Goal: Task Accomplishment & Management: Manage account settings

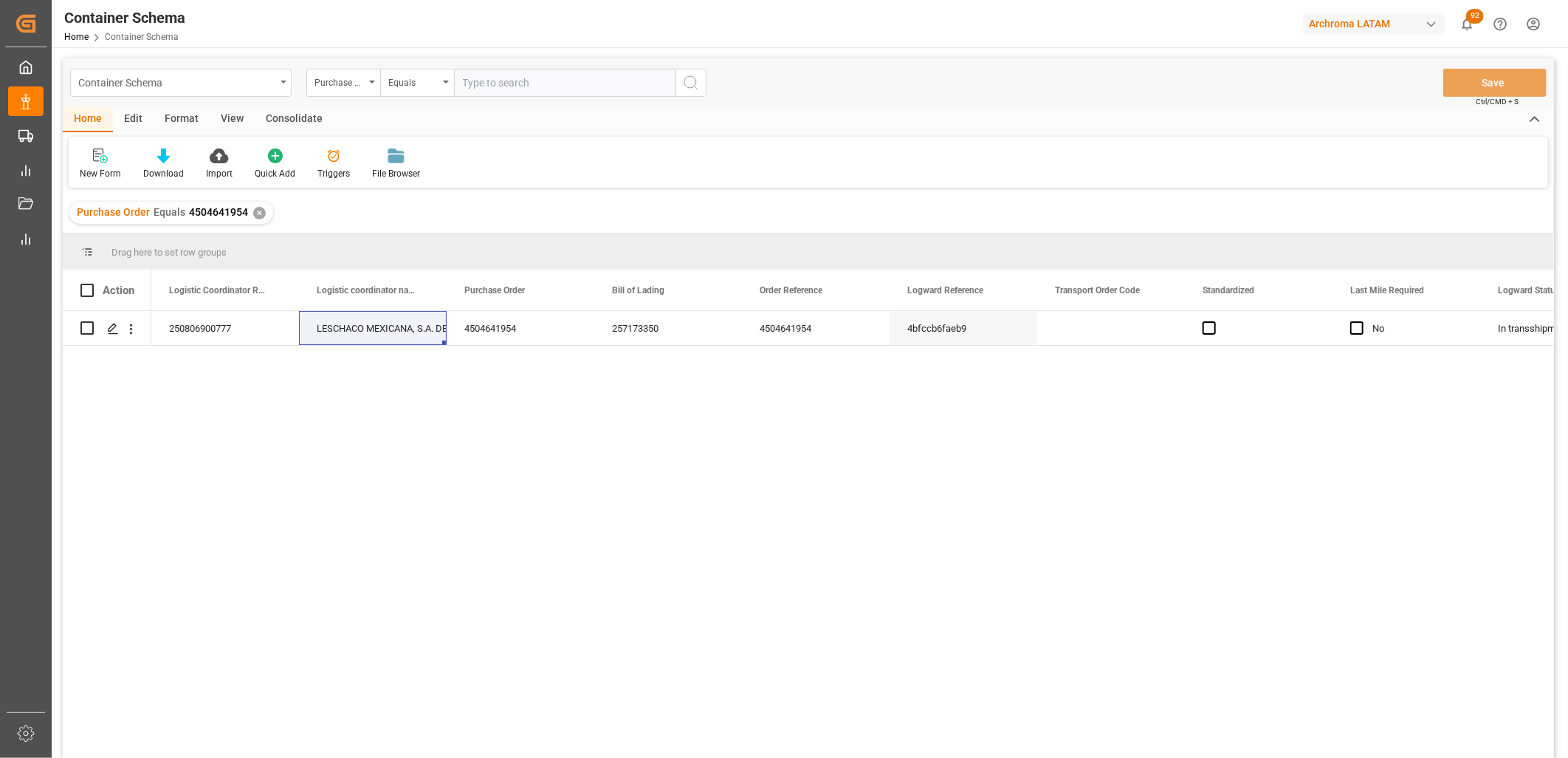
click at [277, 83] on div "Container Schema" at bounding box center [180, 82] width 221 height 28
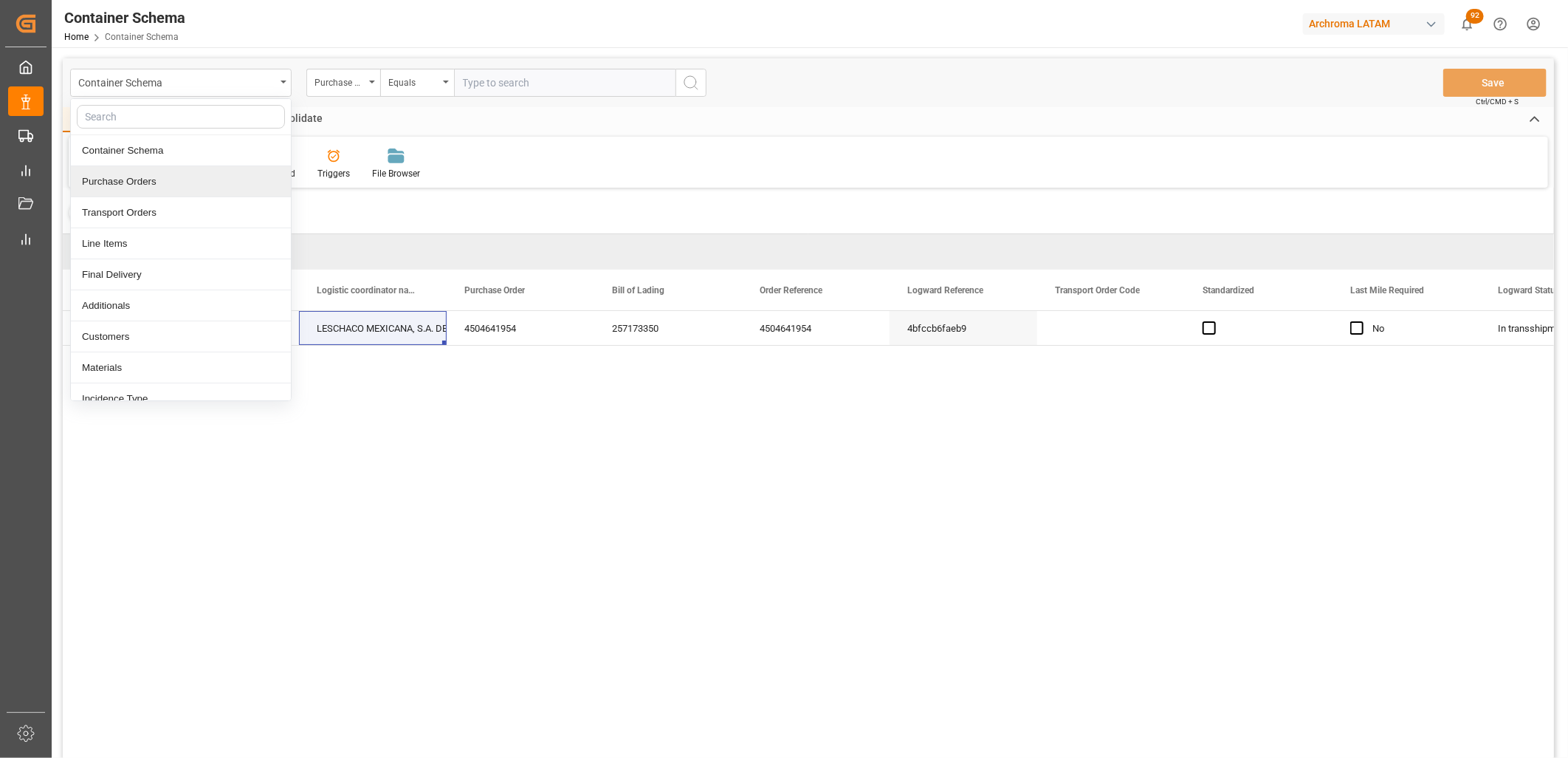
click at [139, 181] on div "Purchase Orders" at bounding box center [180, 182] width 220 height 31
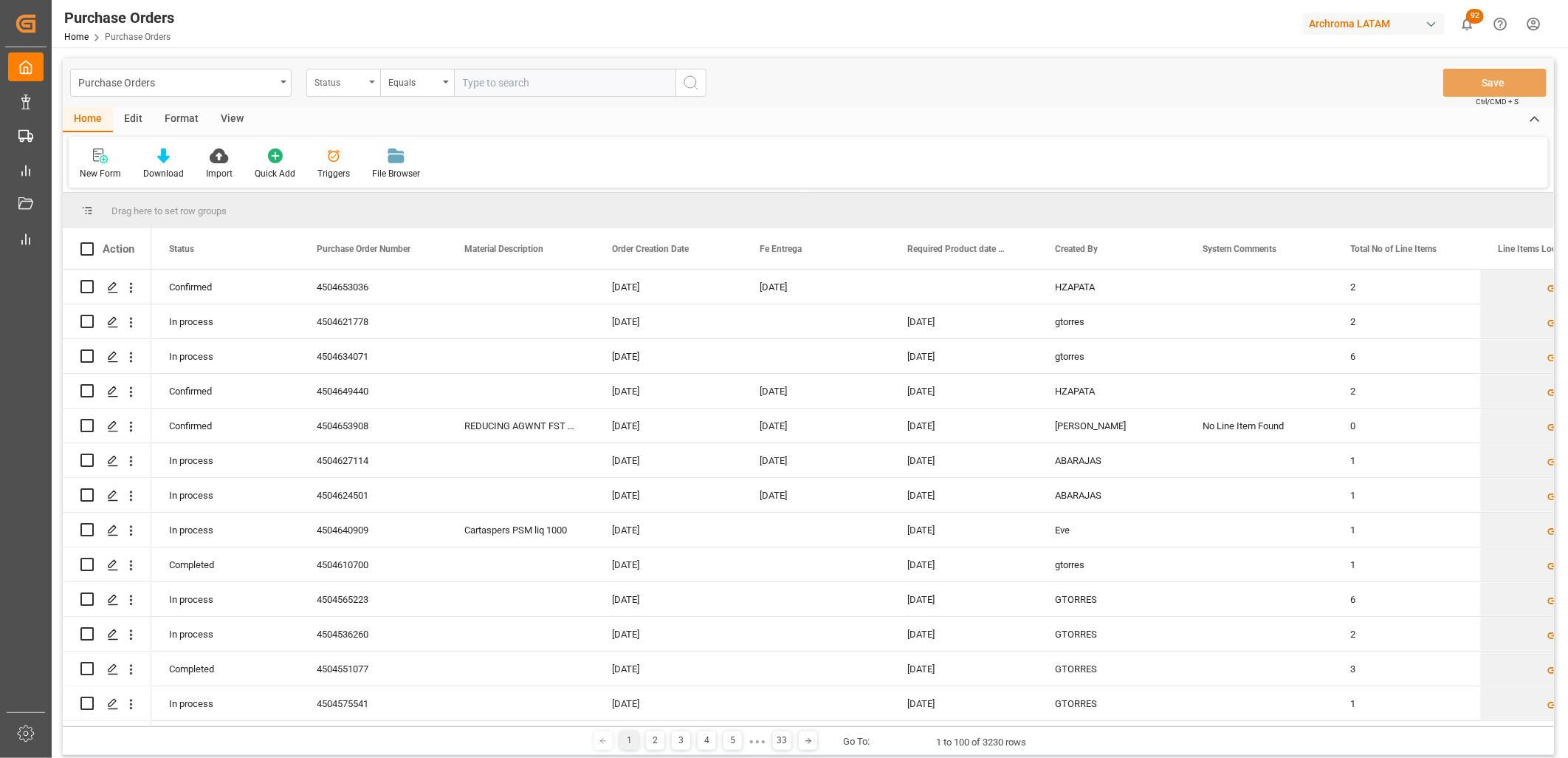
click at [369, 85] on div "Status" at bounding box center [343, 82] width 74 height 28
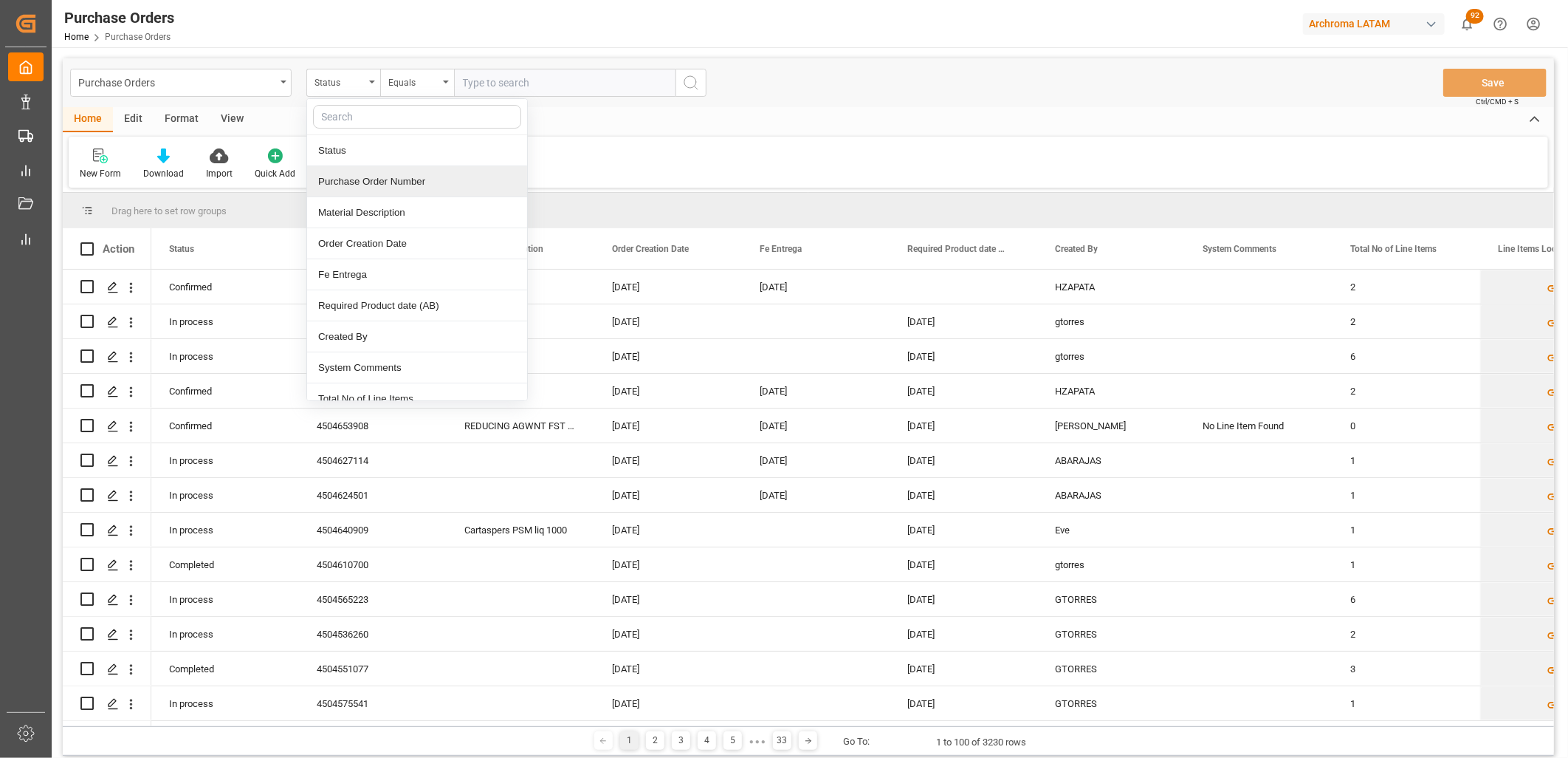
click at [363, 178] on div "Purchase Order Number" at bounding box center [417, 182] width 220 height 31
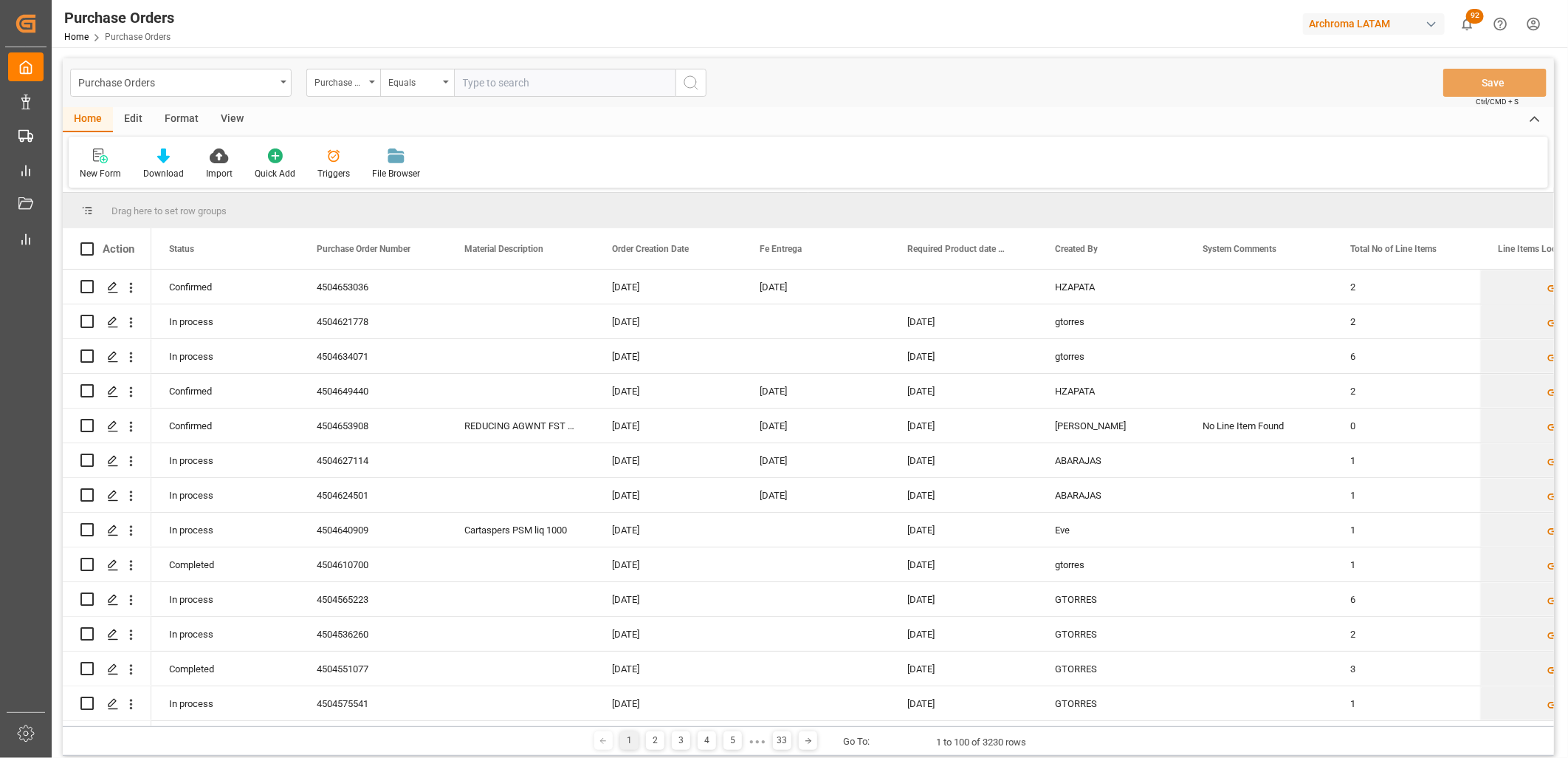
click at [456, 92] on input "text" at bounding box center [564, 82] width 221 height 28
paste input "4504640909"
type input "4504640909"
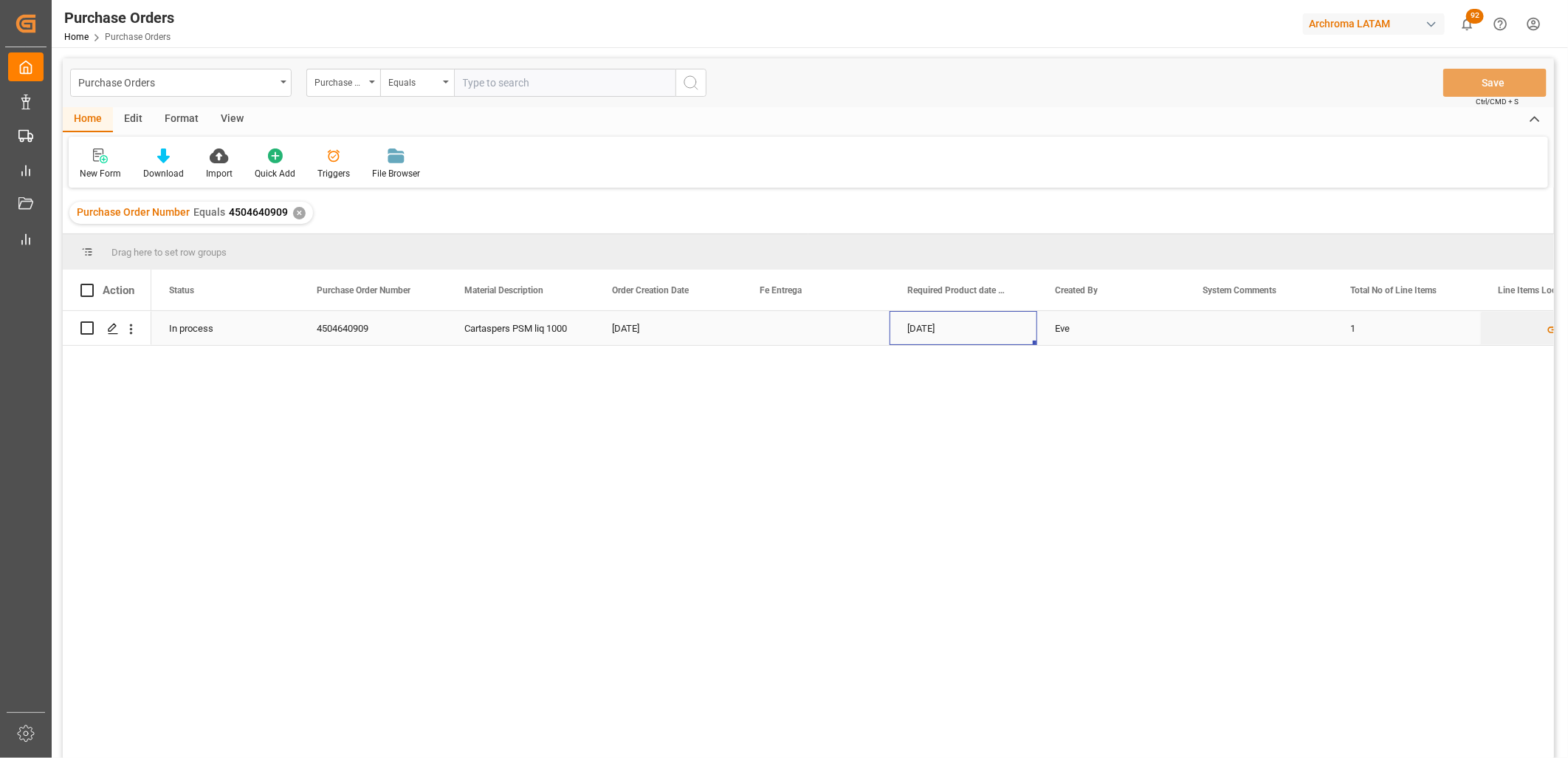
click at [942, 340] on div "[DATE]" at bounding box center [963, 328] width 147 height 34
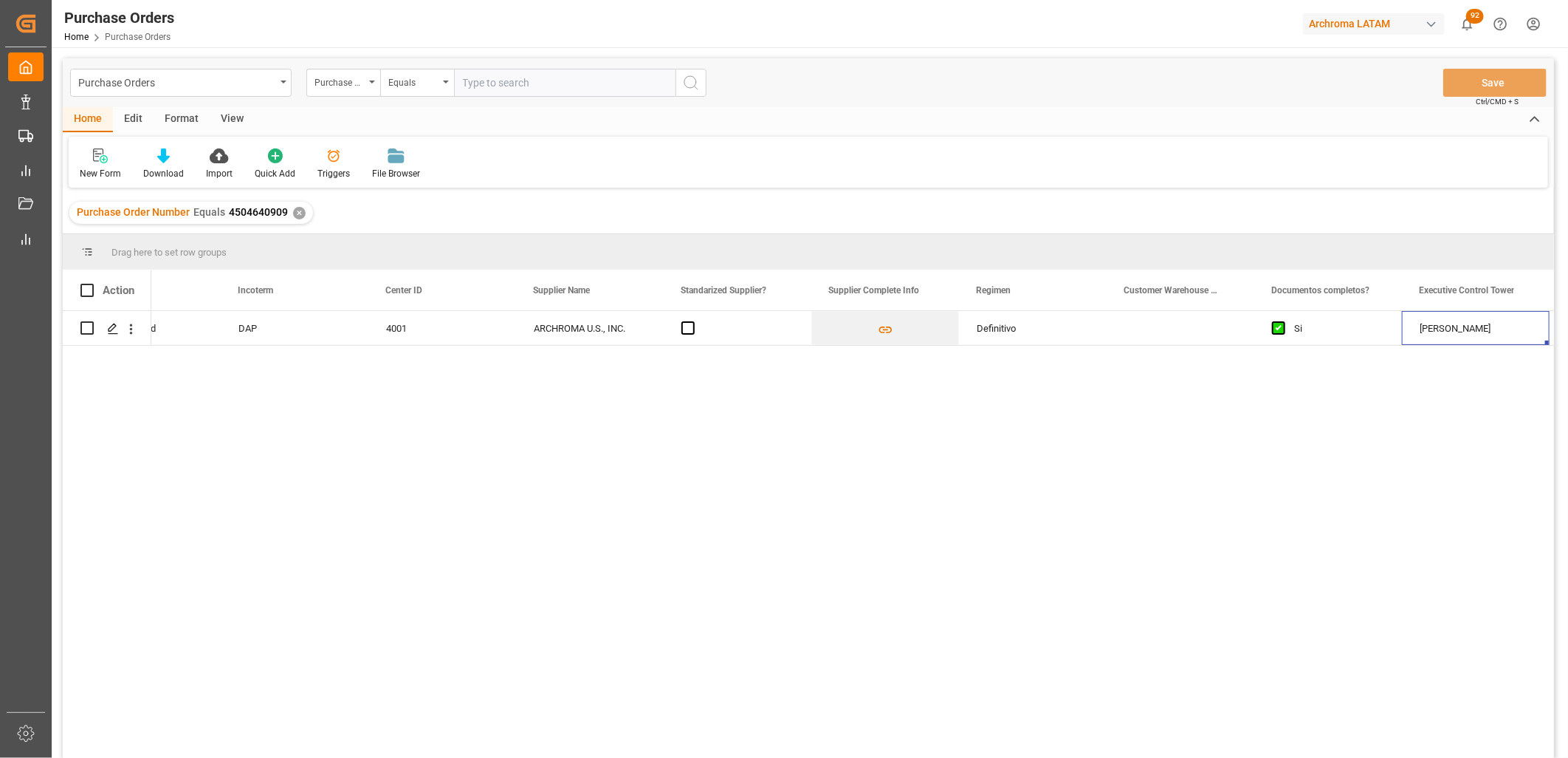
scroll to position [0, 2146]
click at [1148, 328] on div "Press SPACE to select this row." at bounding box center [1181, 328] width 147 height 34
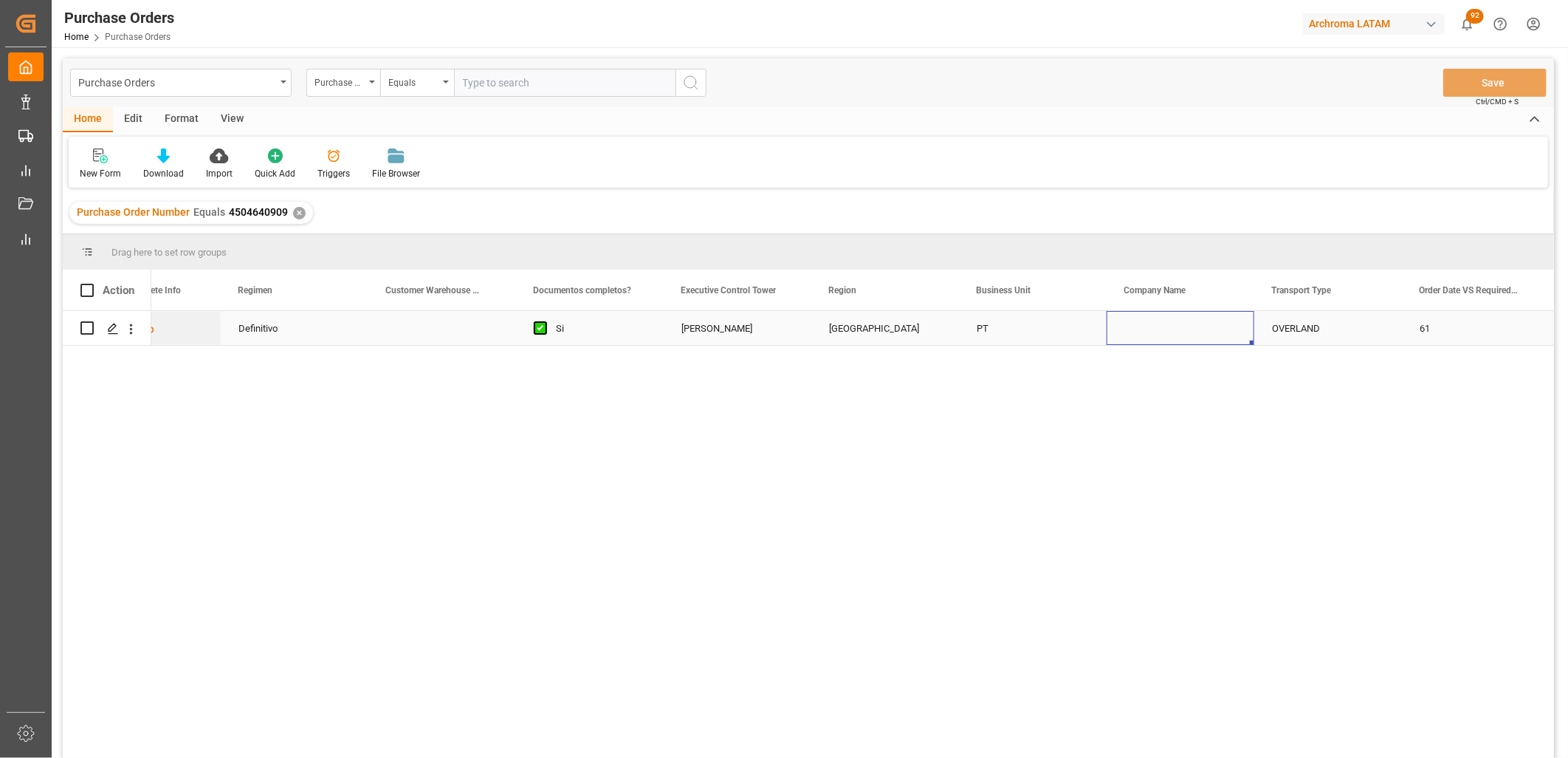
click at [1005, 328] on div "PT" at bounding box center [1032, 328] width 147 height 34
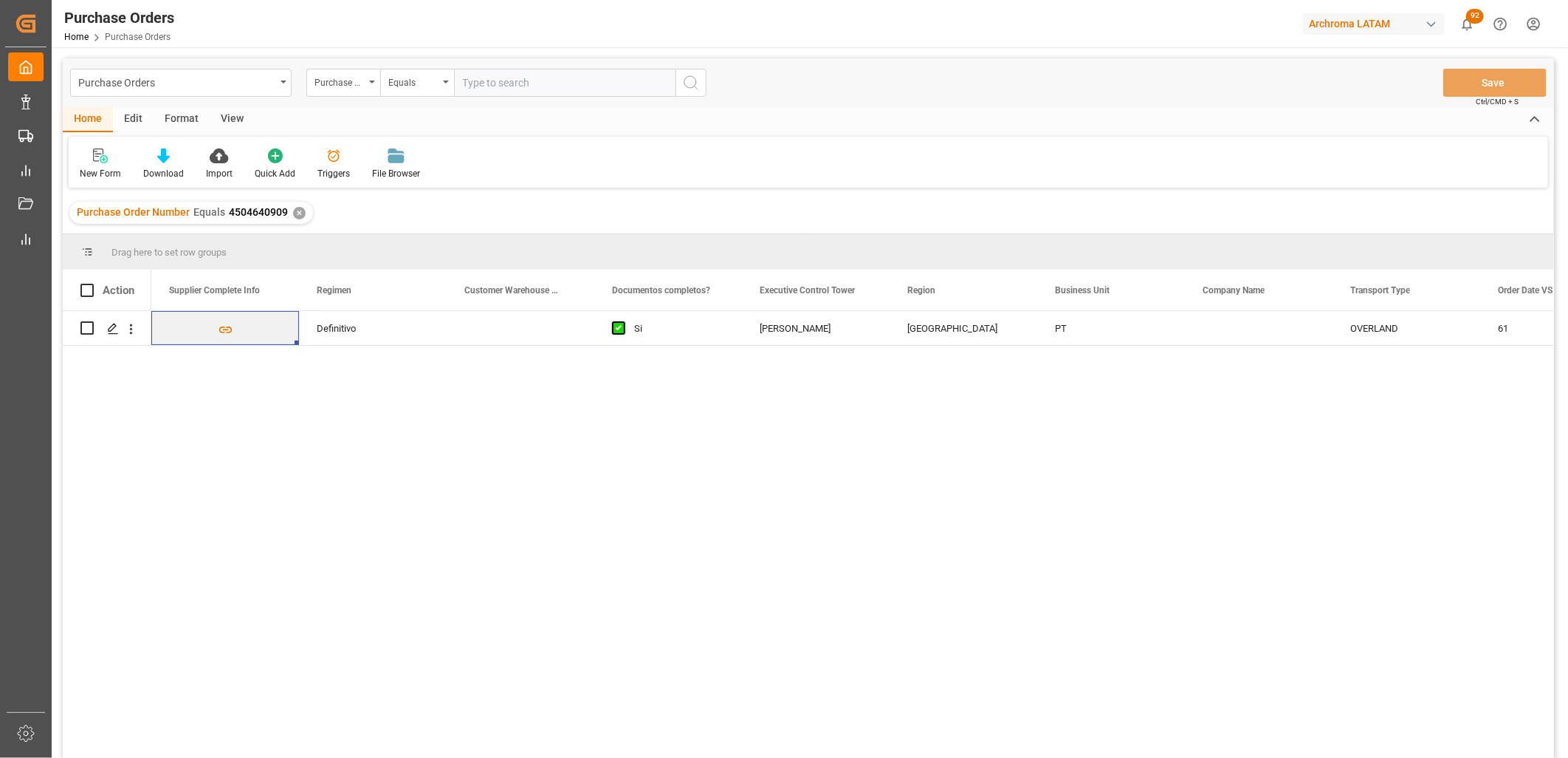
click at [297, 210] on div "✕" at bounding box center [300, 213] width 12 height 12
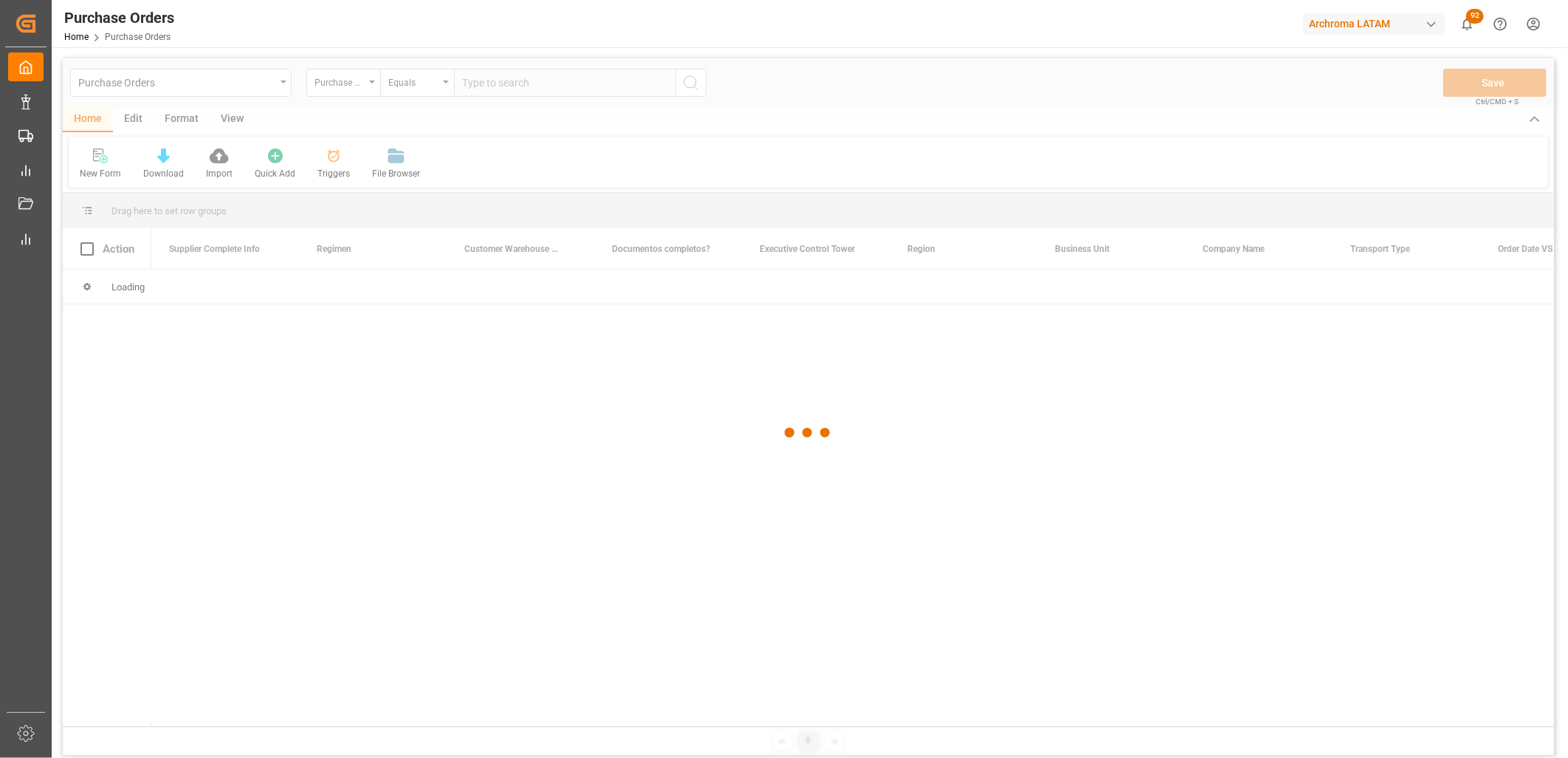
click at [470, 75] on div at bounding box center [808, 433] width 1491 height 749
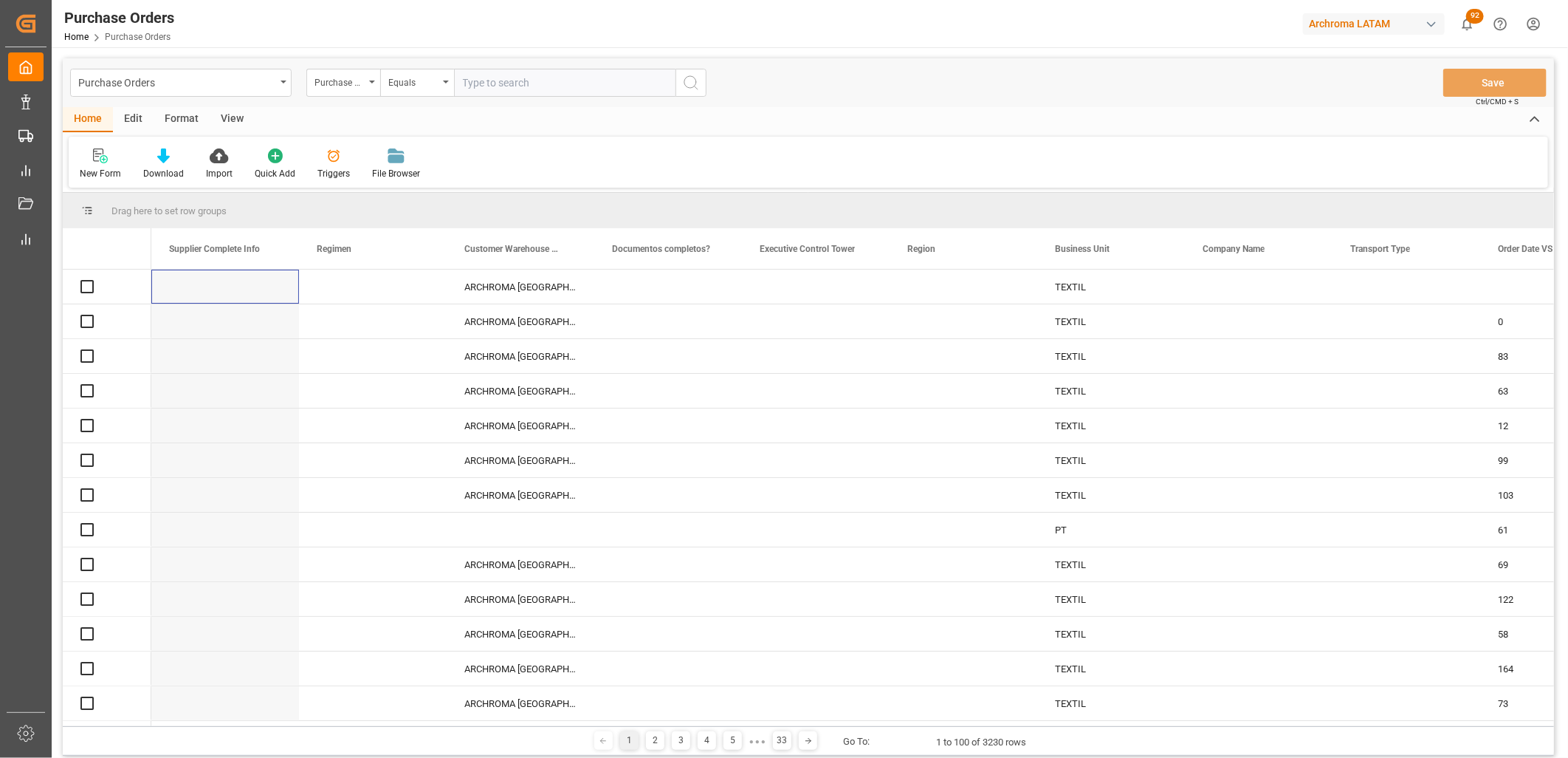
click at [470, 78] on input "text" at bounding box center [564, 82] width 221 height 28
paste input "4504641379"
type input "4504641379"
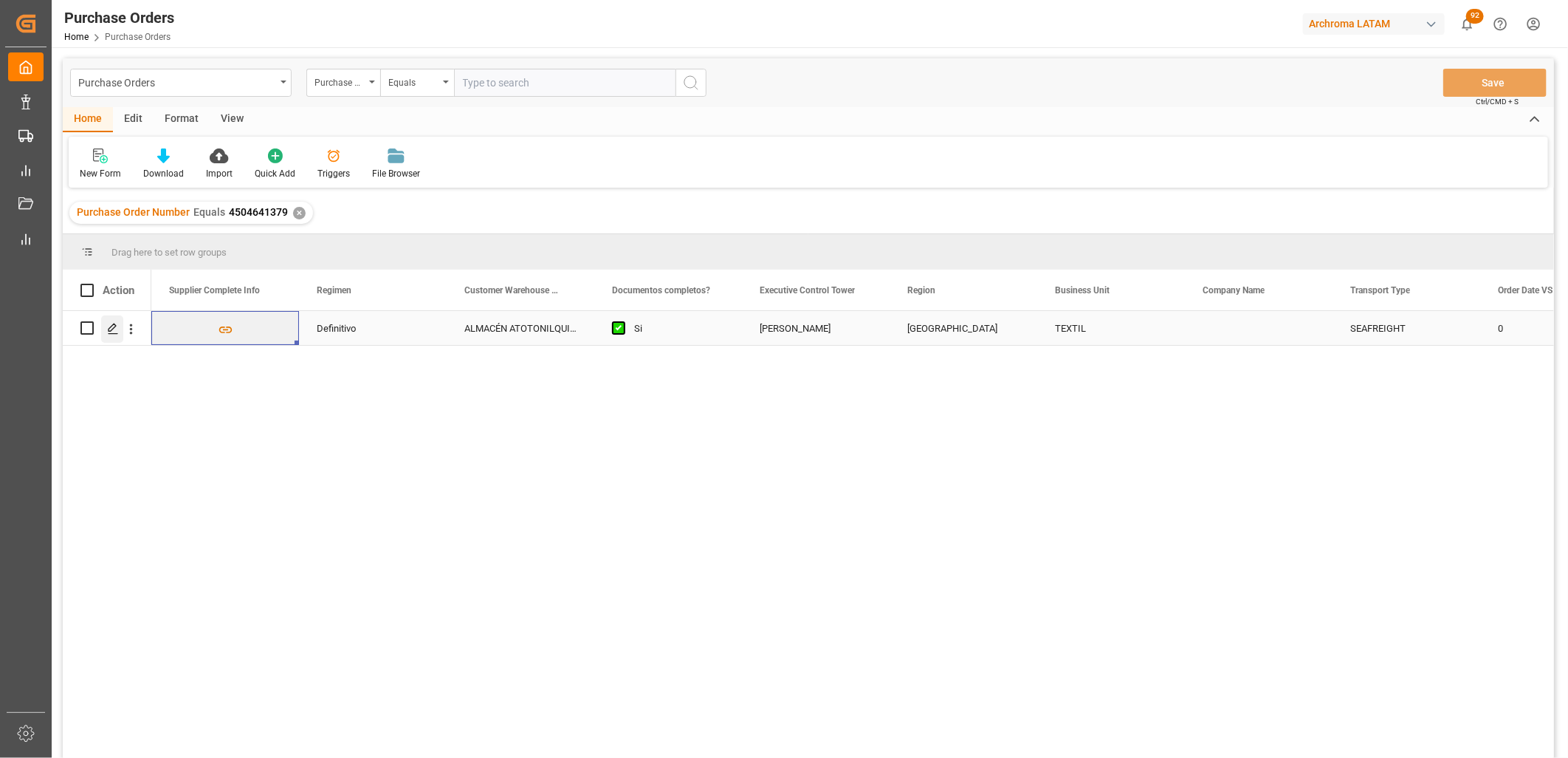
click at [111, 328] on icon "Press SPACE to select this row." at bounding box center [113, 329] width 12 height 12
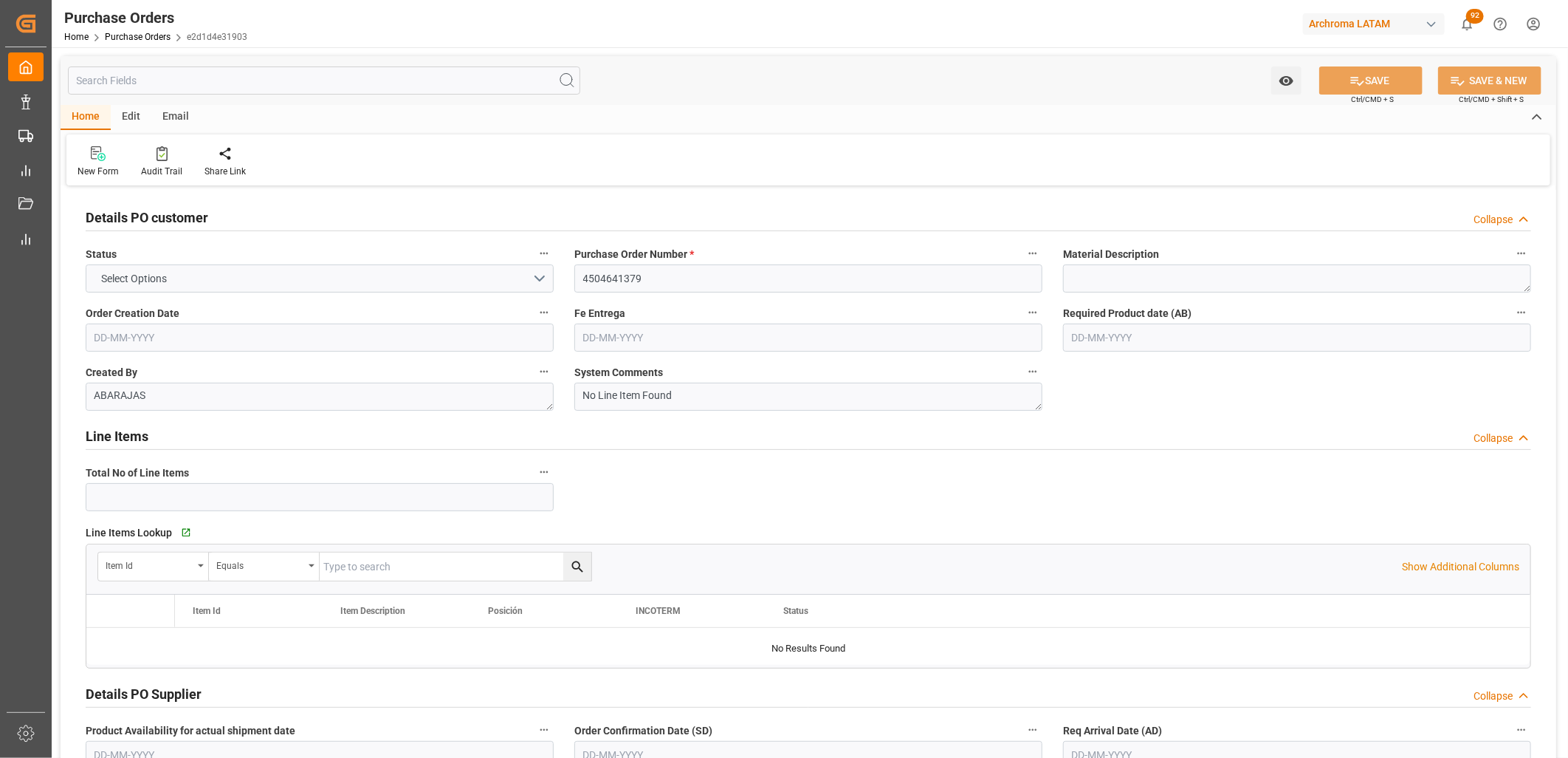
type input "1"
type input "[DATE]"
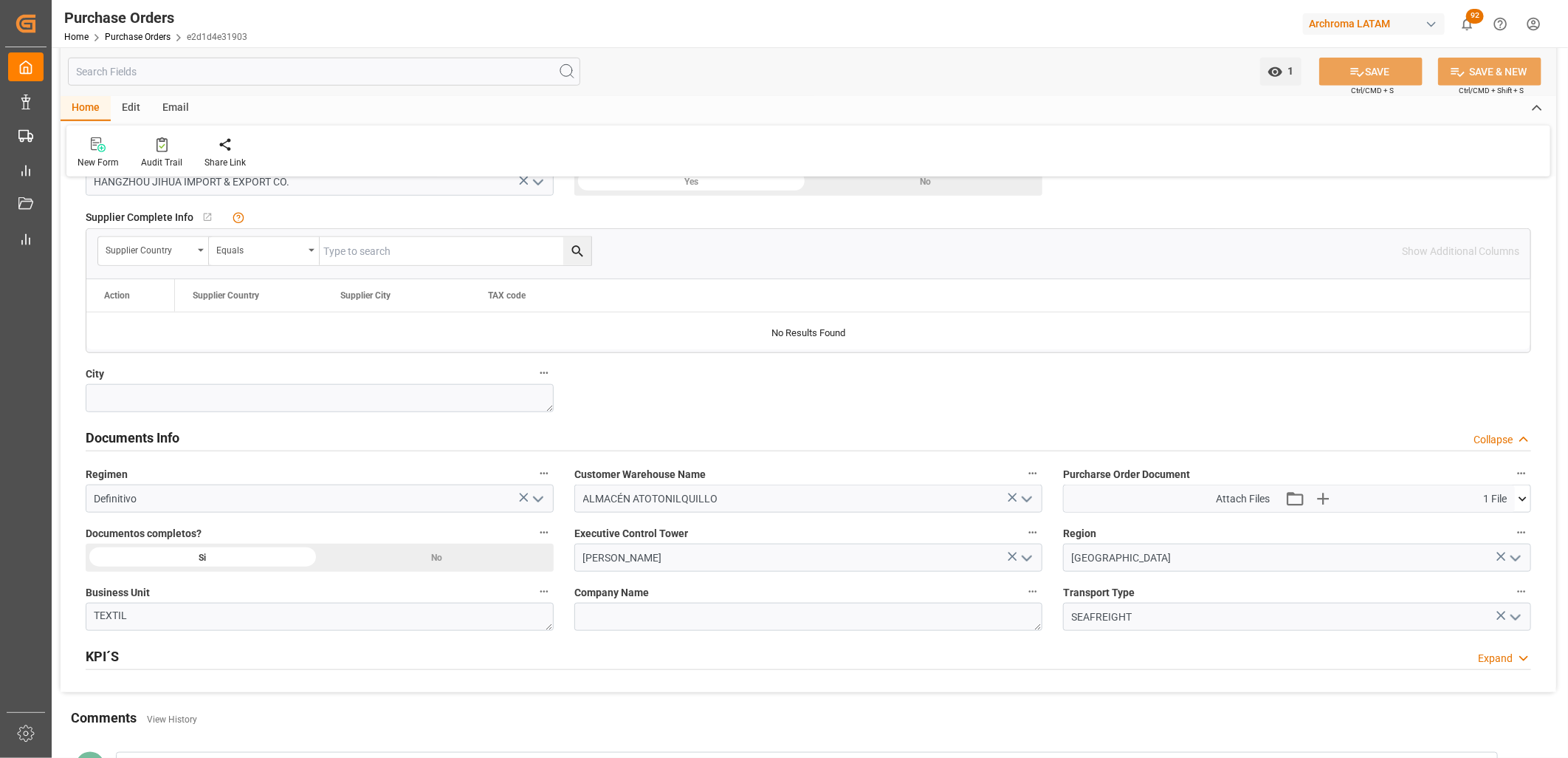
scroll to position [821, 0]
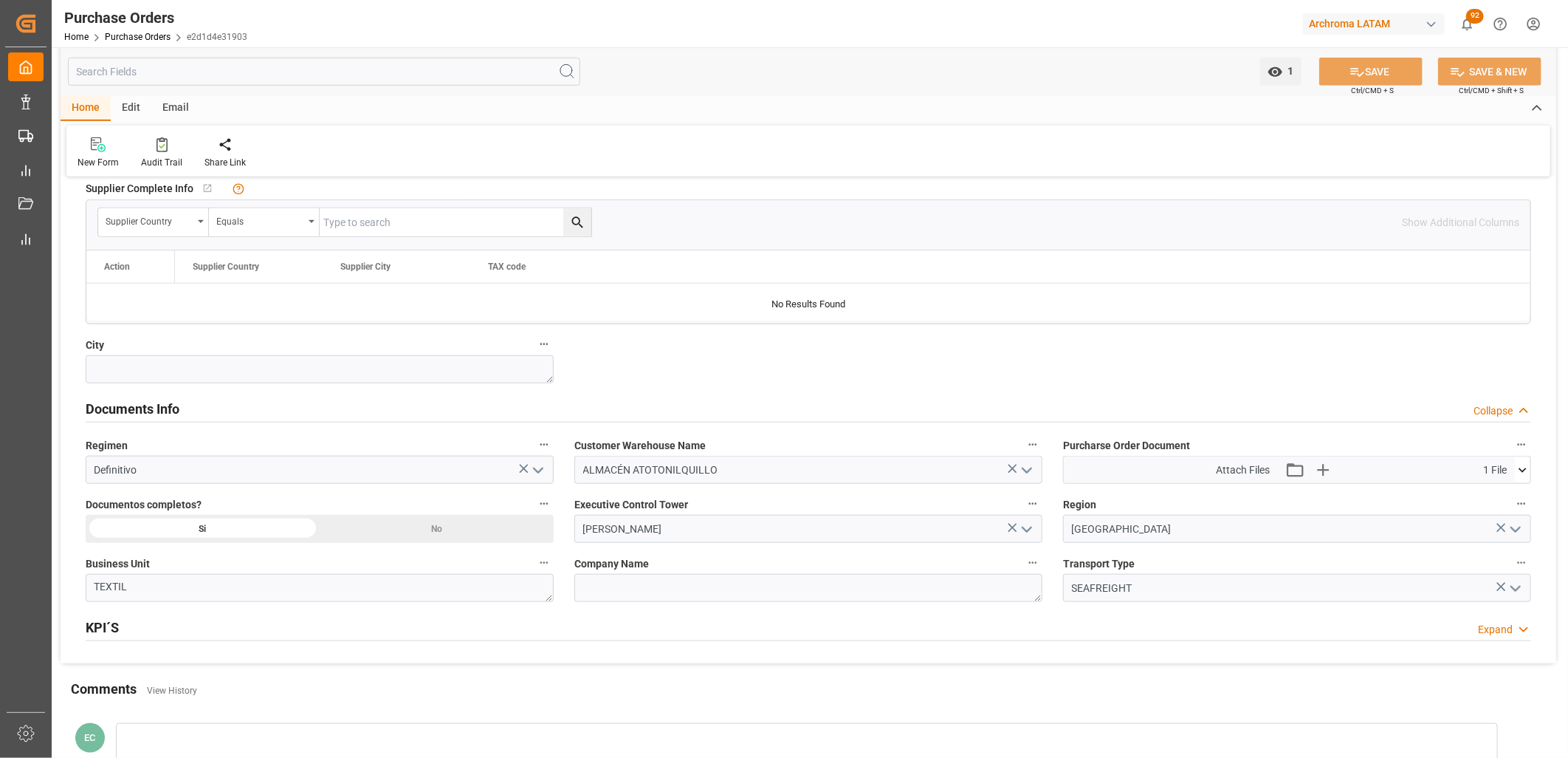
click at [1518, 475] on icon at bounding box center [1522, 470] width 16 height 16
click at [1491, 502] on icon at bounding box center [1483, 497] width 16 height 16
click at [142, 40] on link "Purchase Orders" at bounding box center [137, 37] width 66 height 10
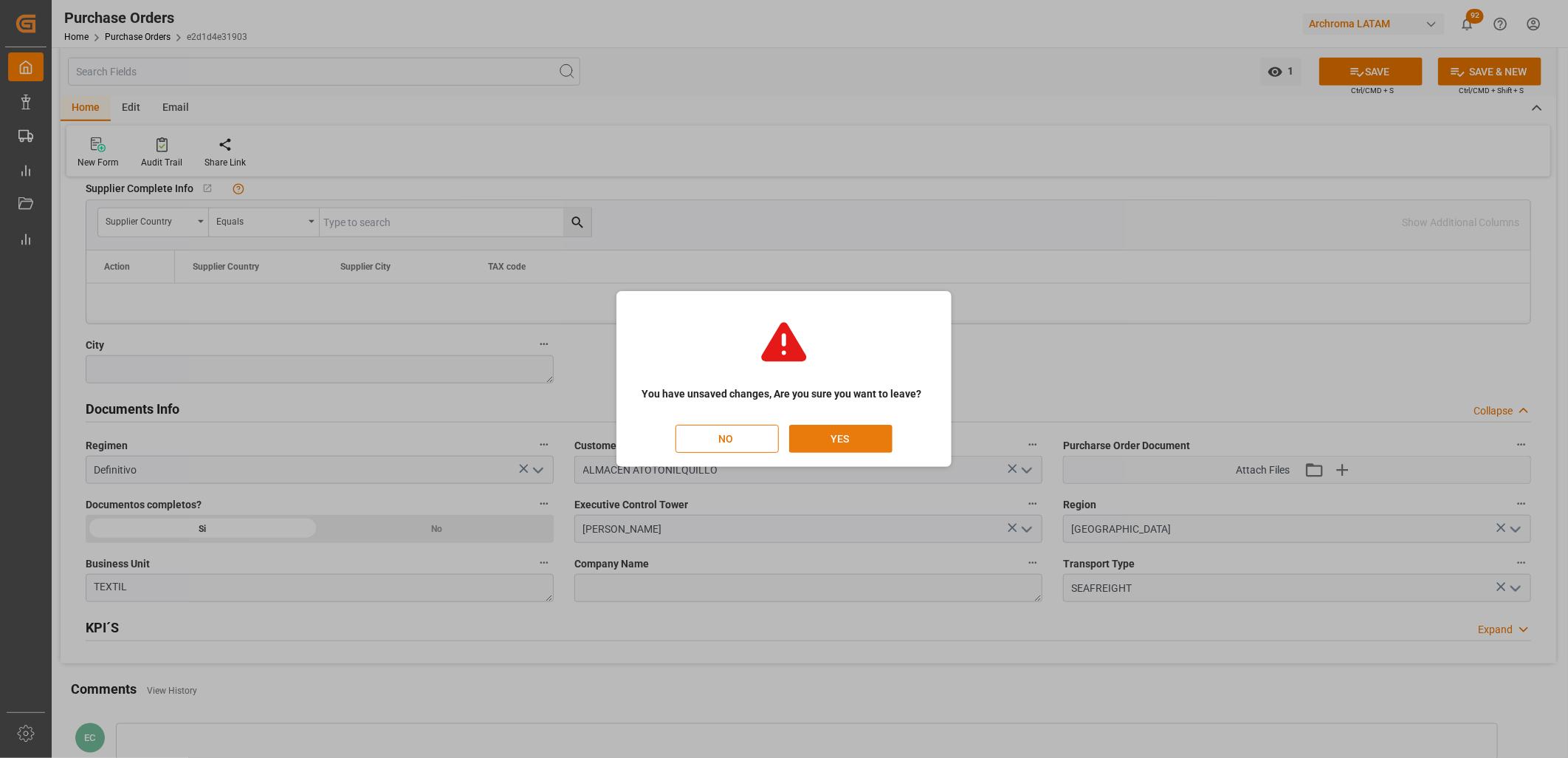
click at [844, 440] on button "YES" at bounding box center [841, 439] width 103 height 28
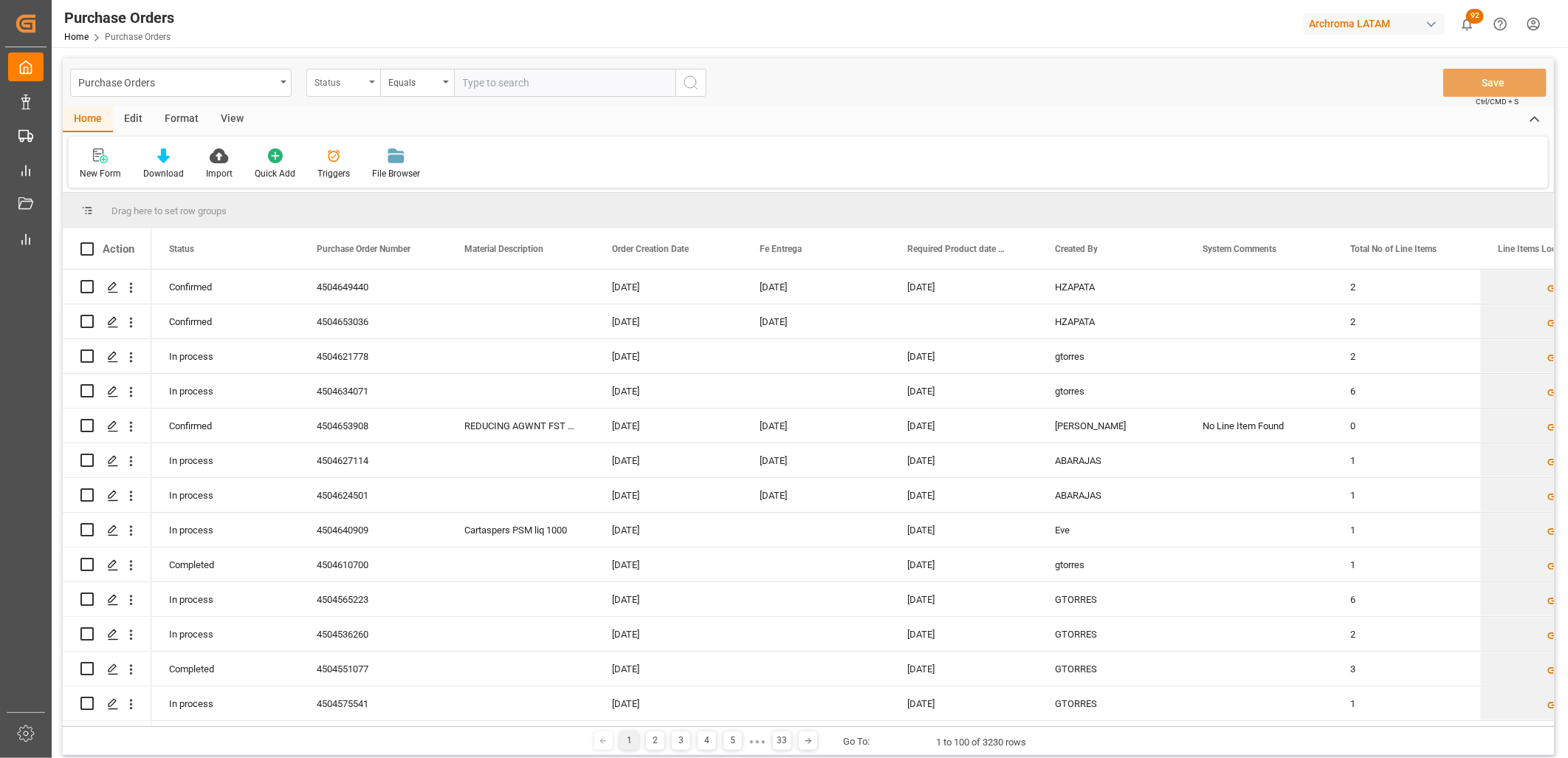
click at [340, 90] on div "Status" at bounding box center [343, 82] width 74 height 28
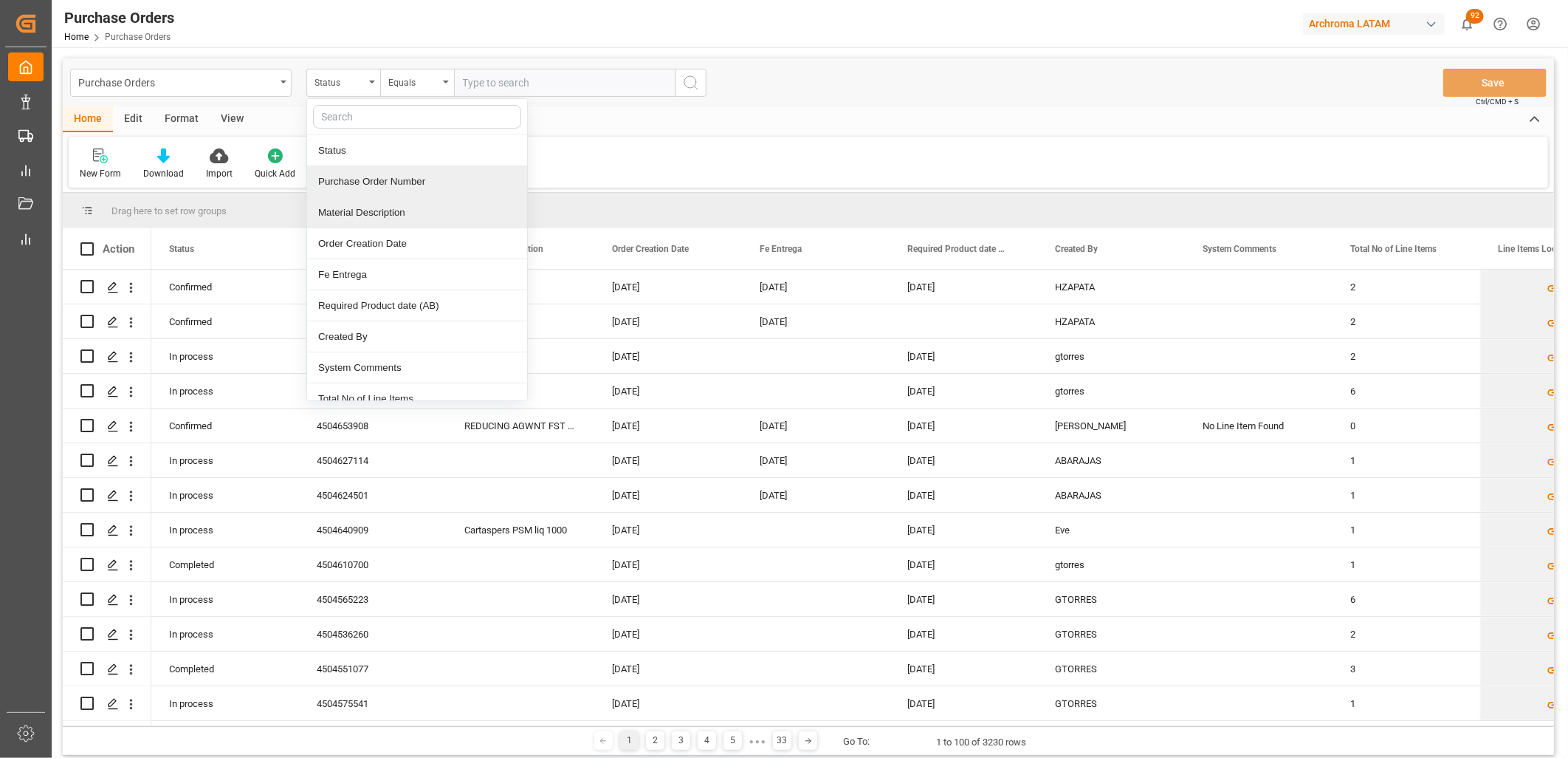
drag, startPoint x: 356, startPoint y: 213, endPoint x: 355, endPoint y: 188, distance: 25.0
click at [355, 188] on div "Status Purchase Order Number Material Description Order Creation Date Fe Entreg…" at bounding box center [417, 249] width 221 height 303
drag, startPoint x: 358, startPoint y: 179, endPoint x: 467, endPoint y: 86, distance: 143.3
click at [358, 179] on div "Purchase Order Number" at bounding box center [417, 182] width 220 height 31
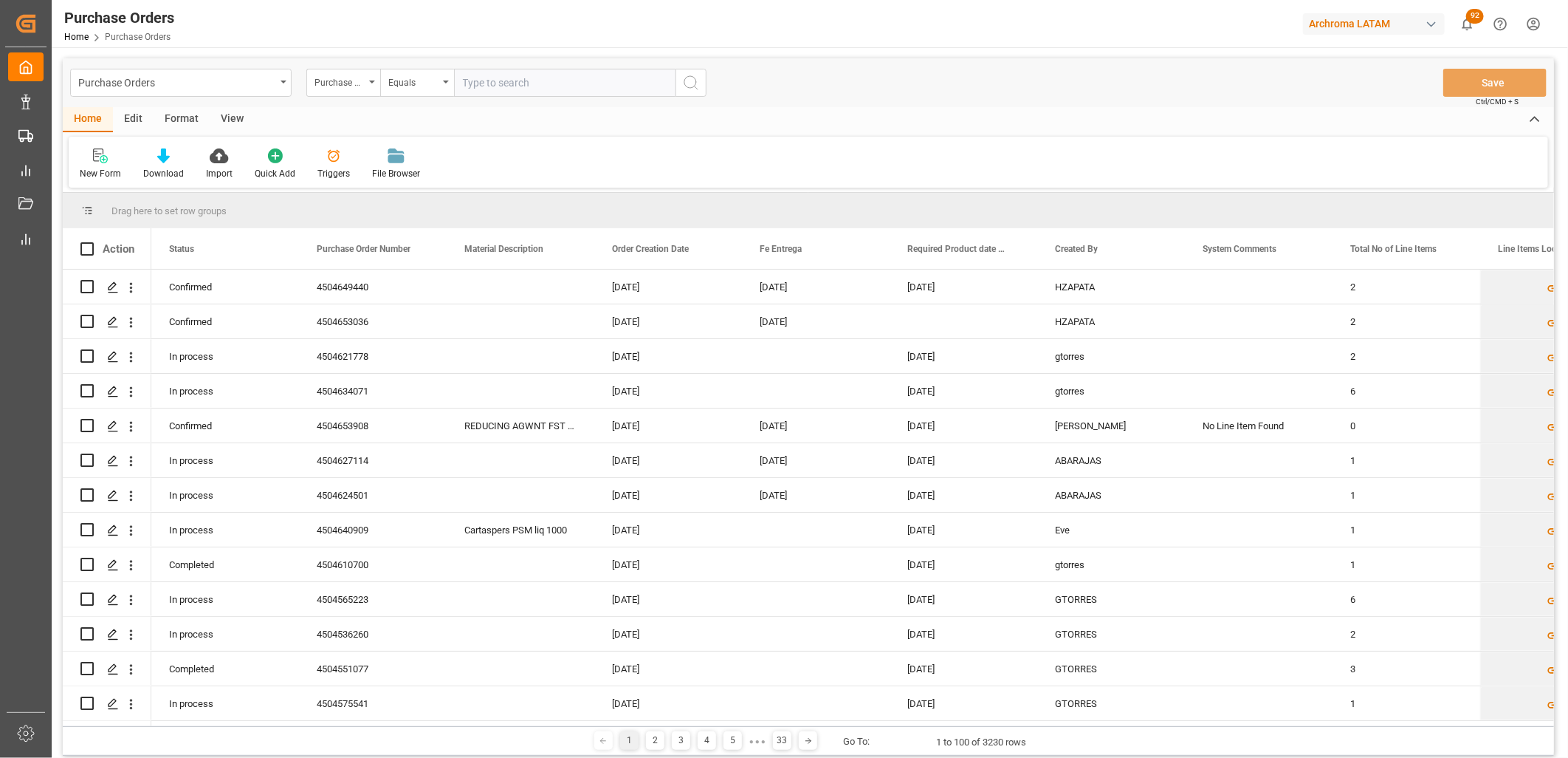
click at [490, 87] on input "text" at bounding box center [564, 82] width 221 height 28
paste input "4504641379"
type input "4504641379"
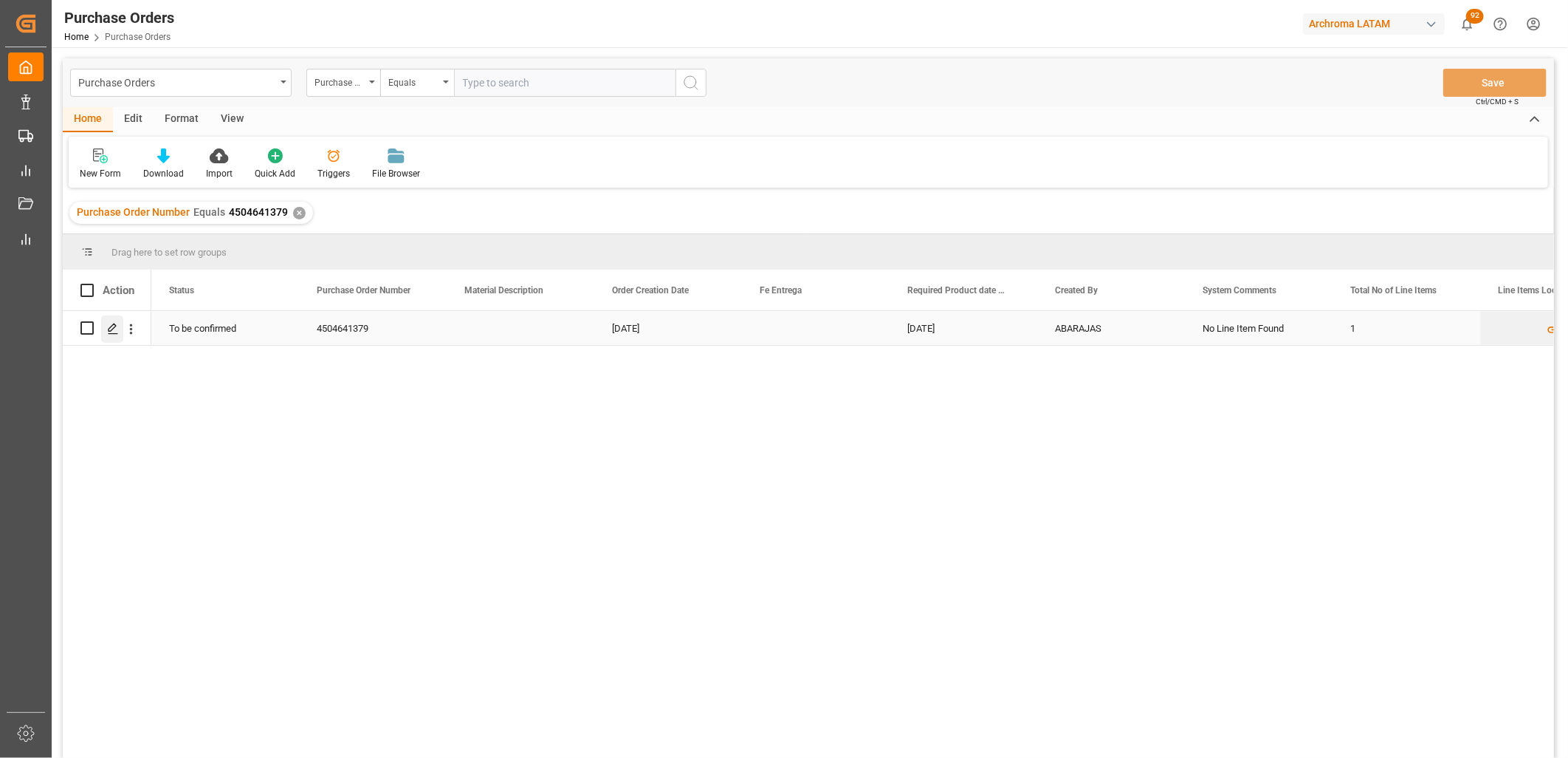
click at [115, 333] on line "Press SPACE to select this row." at bounding box center [113, 333] width 9 height 0
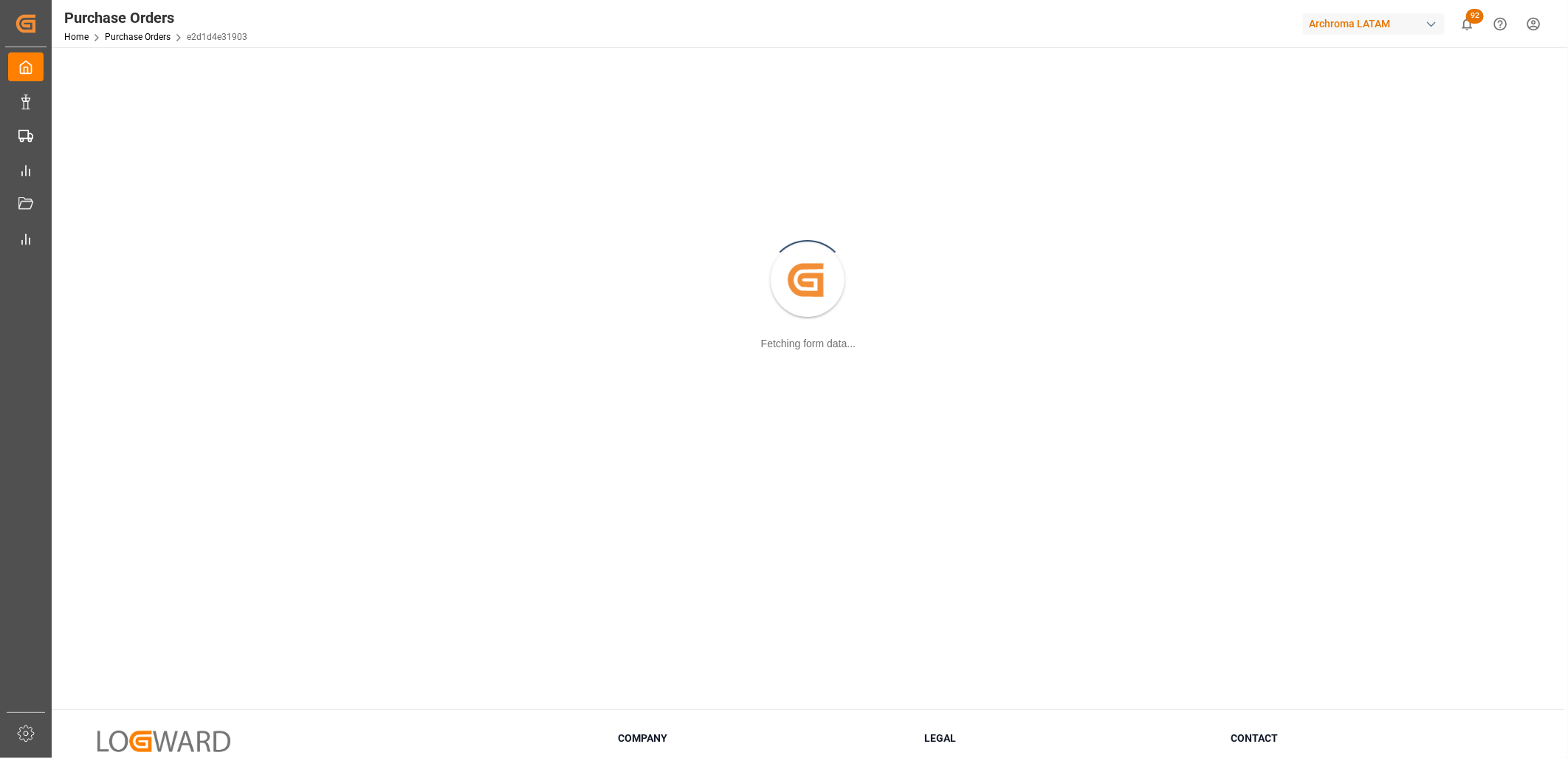
scroll to position [82, 0]
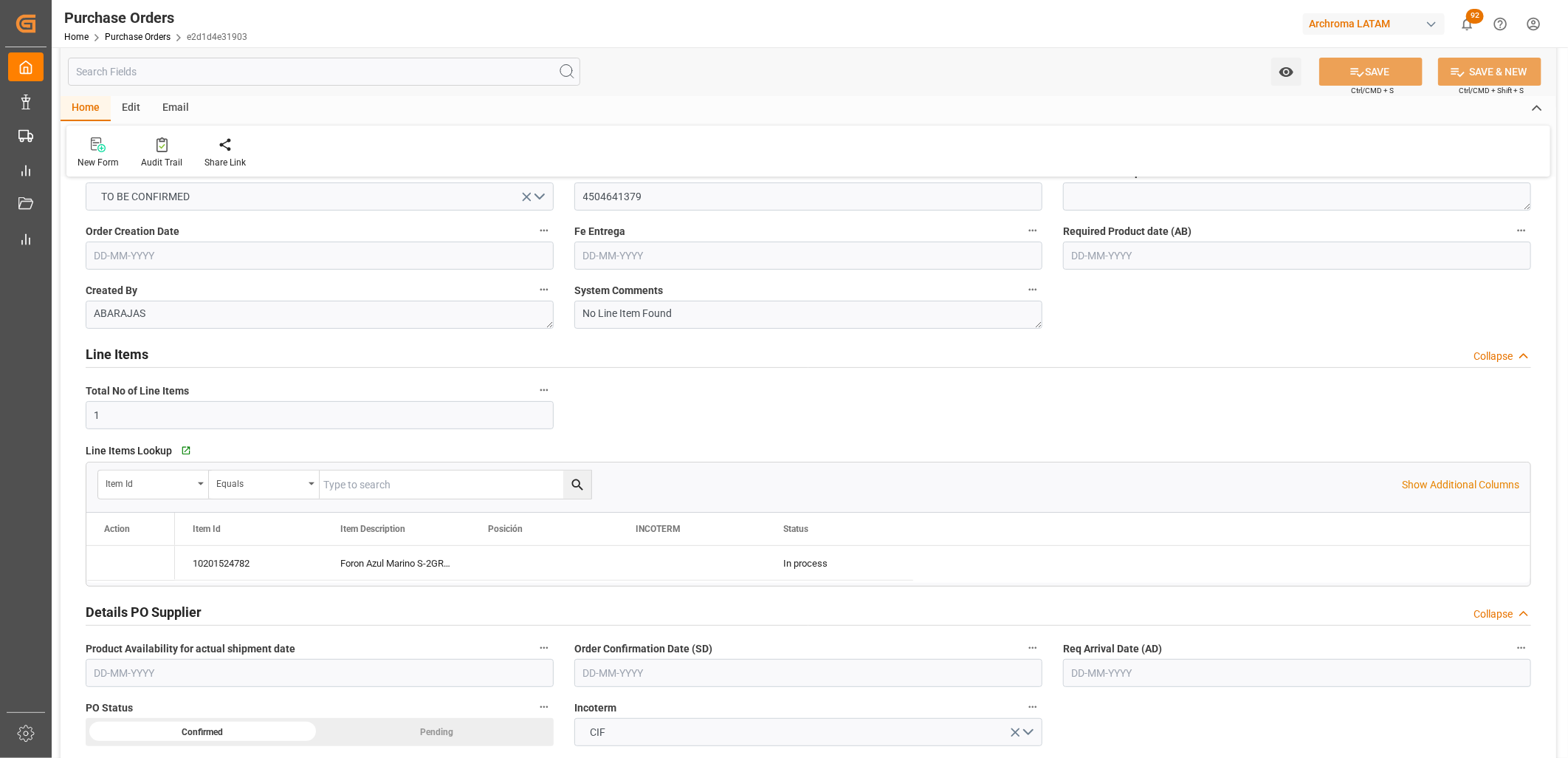
type input "[DATE]"
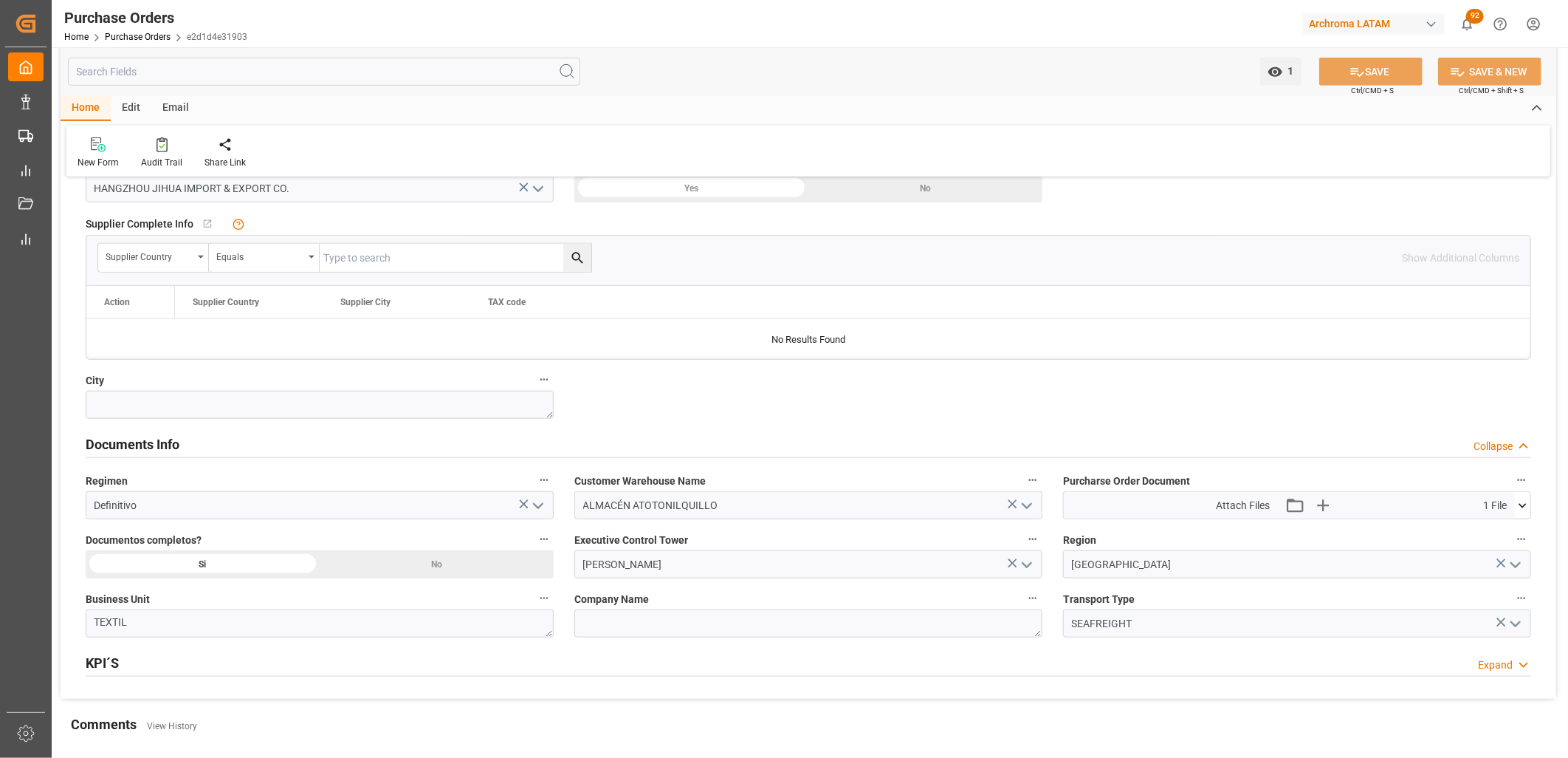
scroll to position [821, 0]
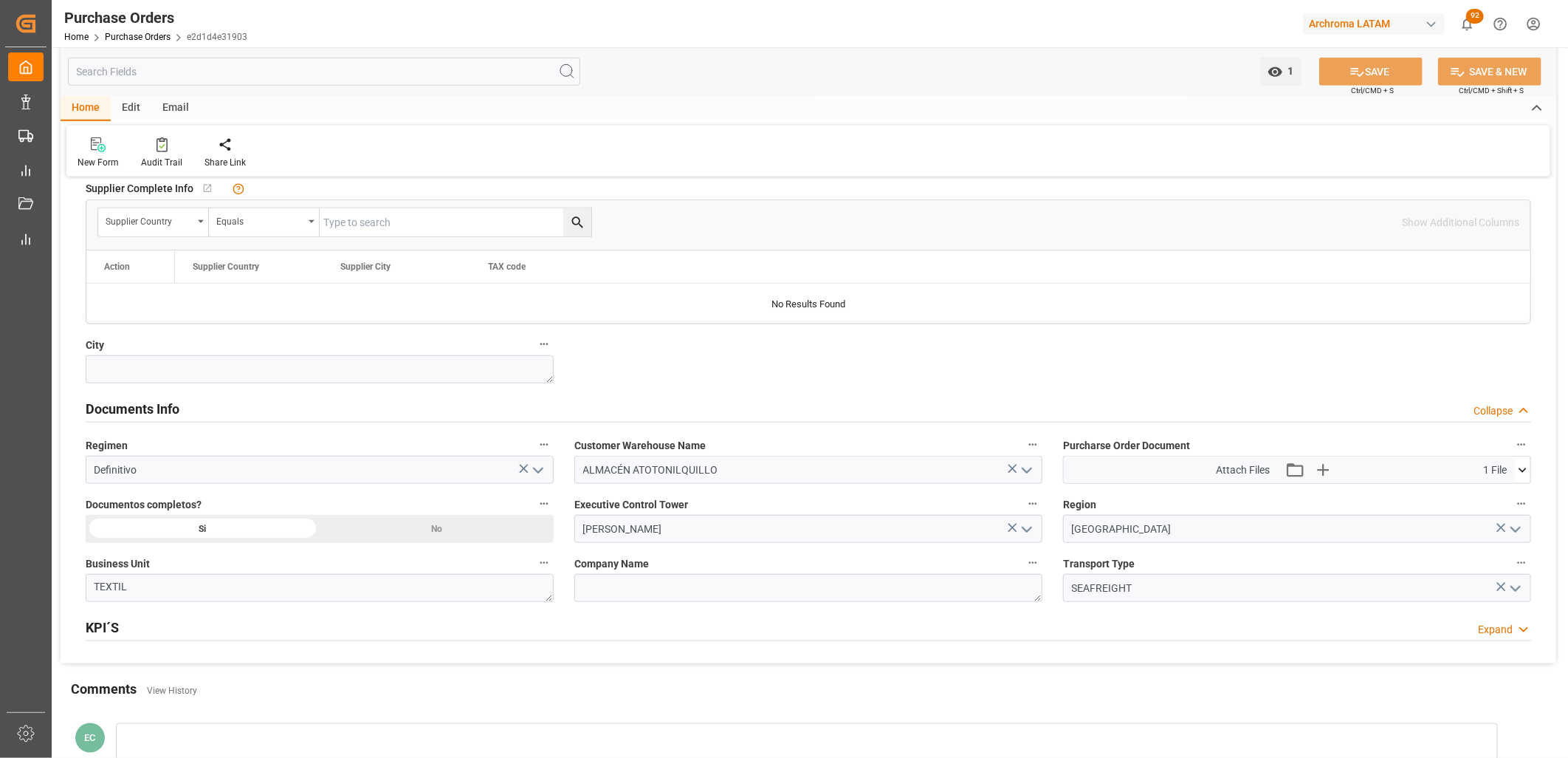
click at [1522, 469] on icon at bounding box center [1522, 470] width 16 height 16
click at [1490, 495] on icon at bounding box center [1483, 497] width 12 height 12
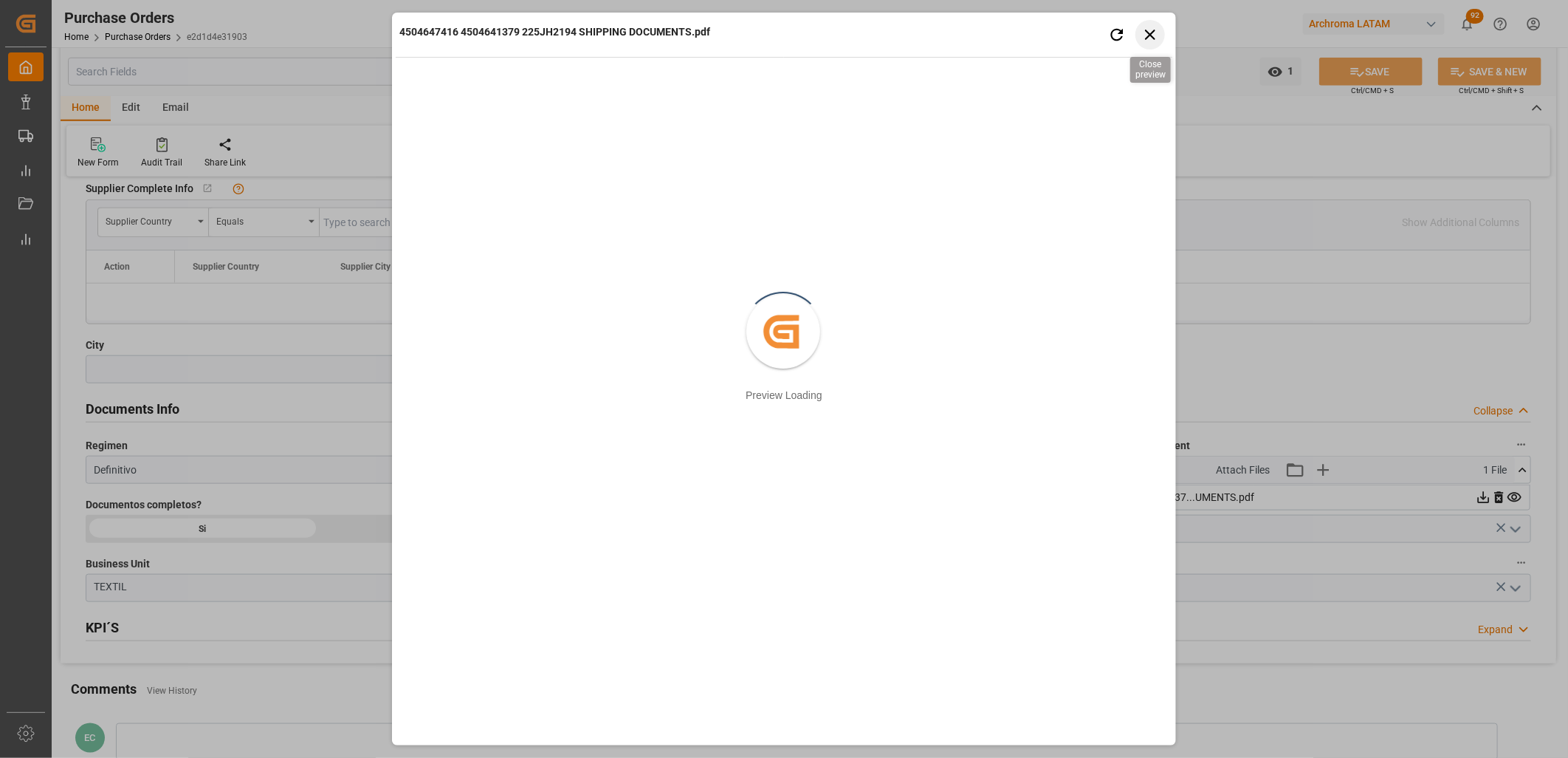
click at [1153, 37] on icon "button" at bounding box center [1150, 34] width 10 height 10
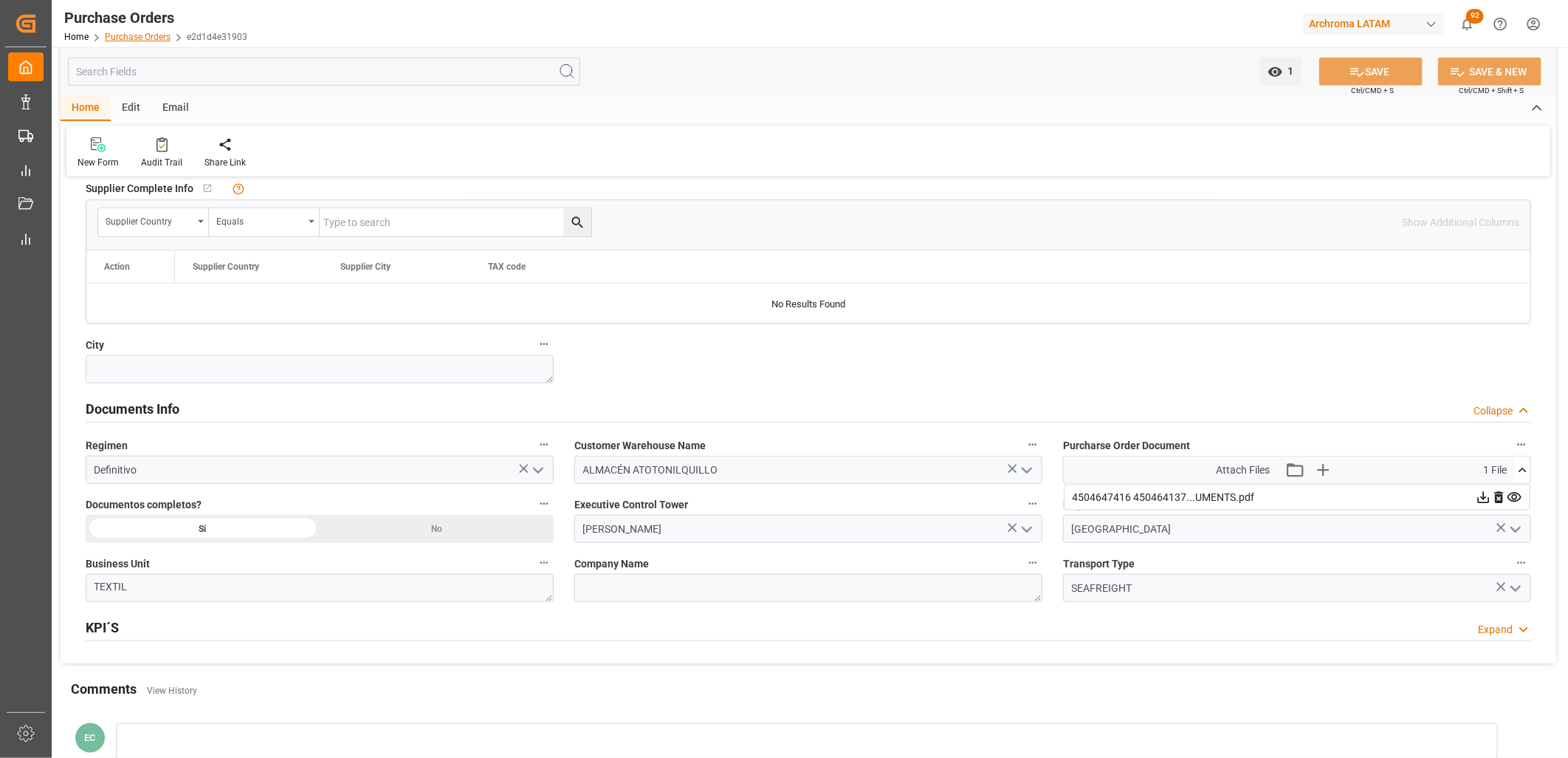
click at [139, 36] on link "Purchase Orders" at bounding box center [137, 37] width 66 height 10
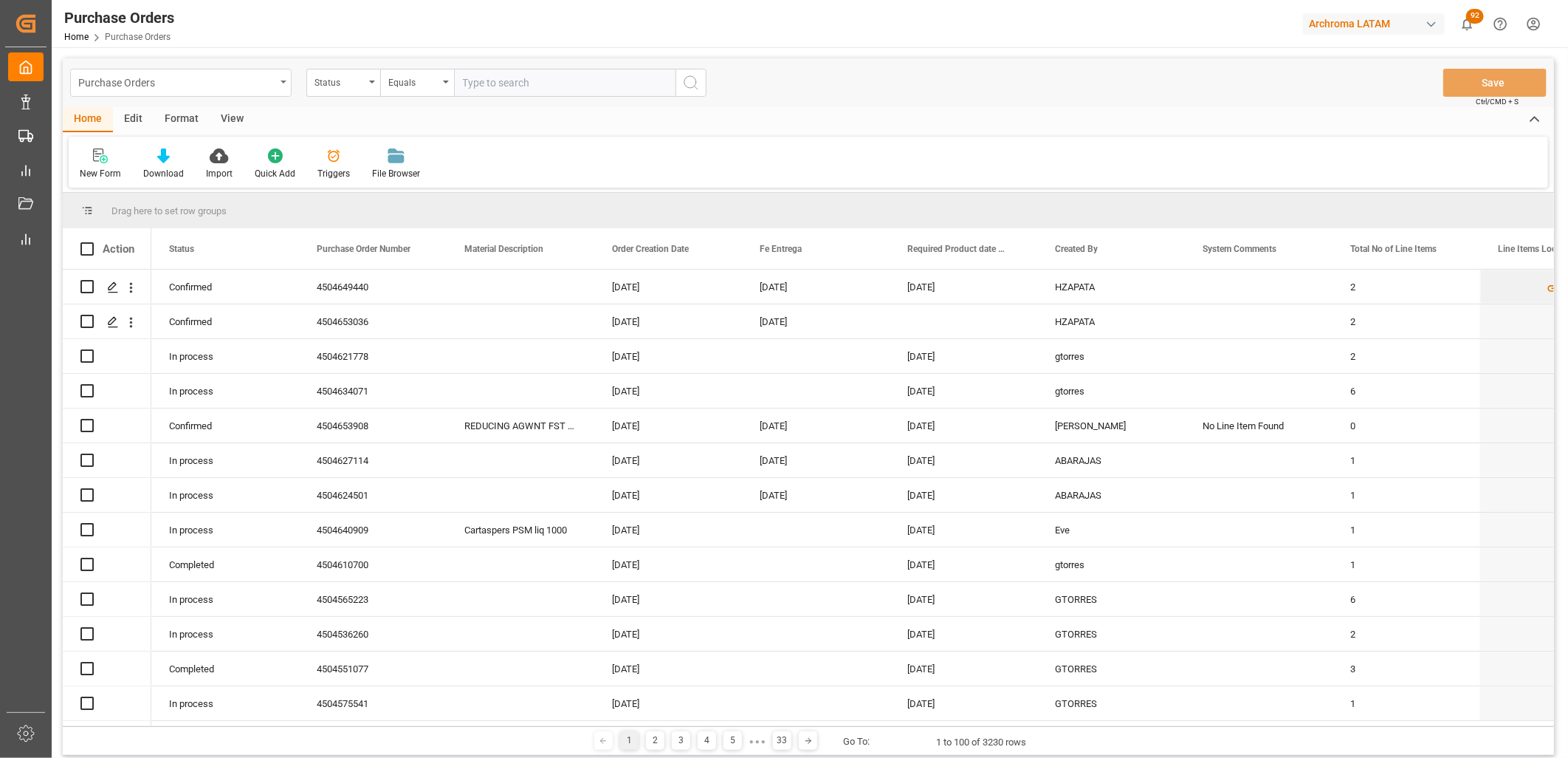
click at [289, 87] on div "Purchase Orders" at bounding box center [180, 82] width 221 height 28
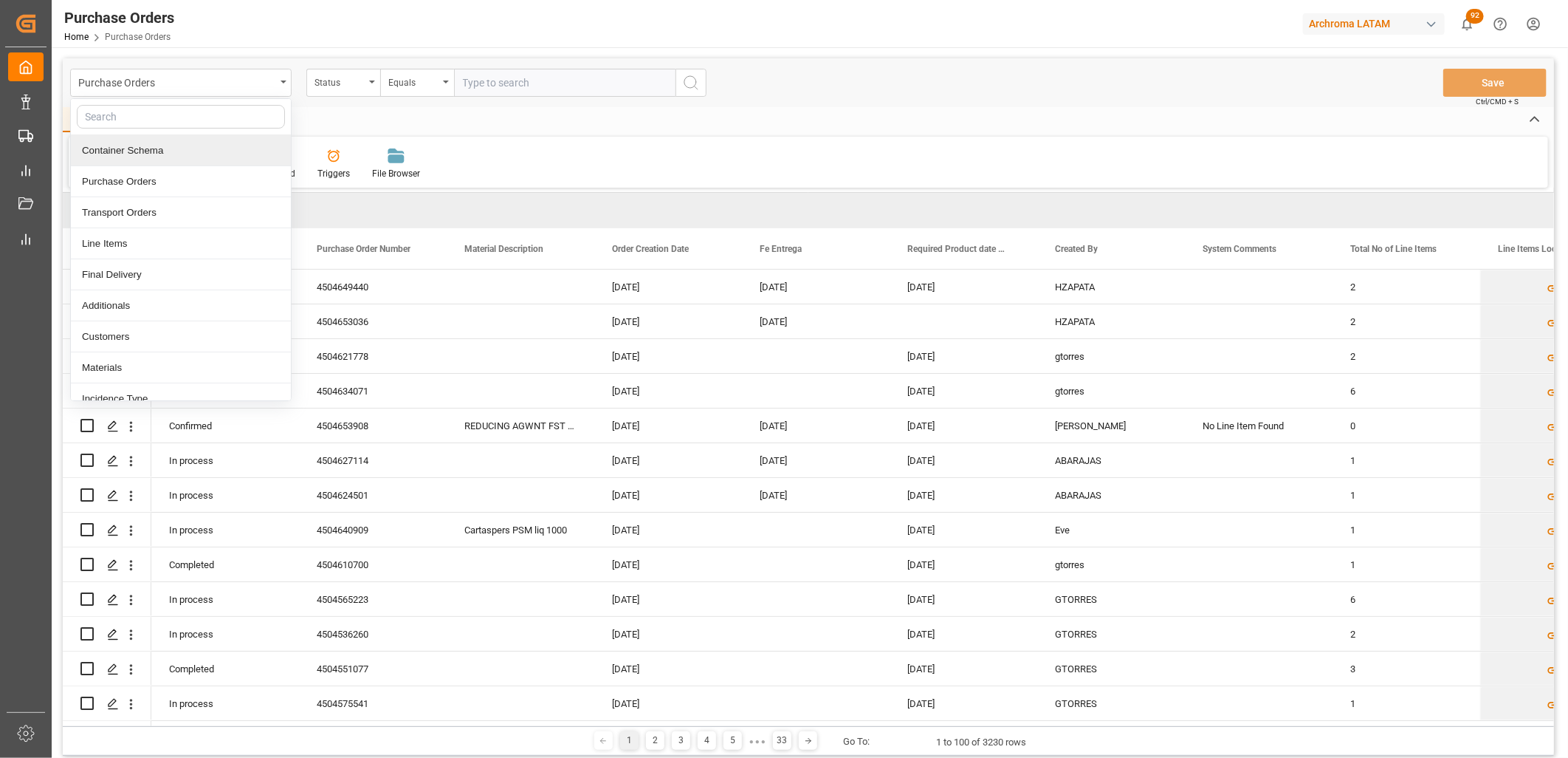
click at [180, 142] on div "Container Schema" at bounding box center [180, 151] width 220 height 31
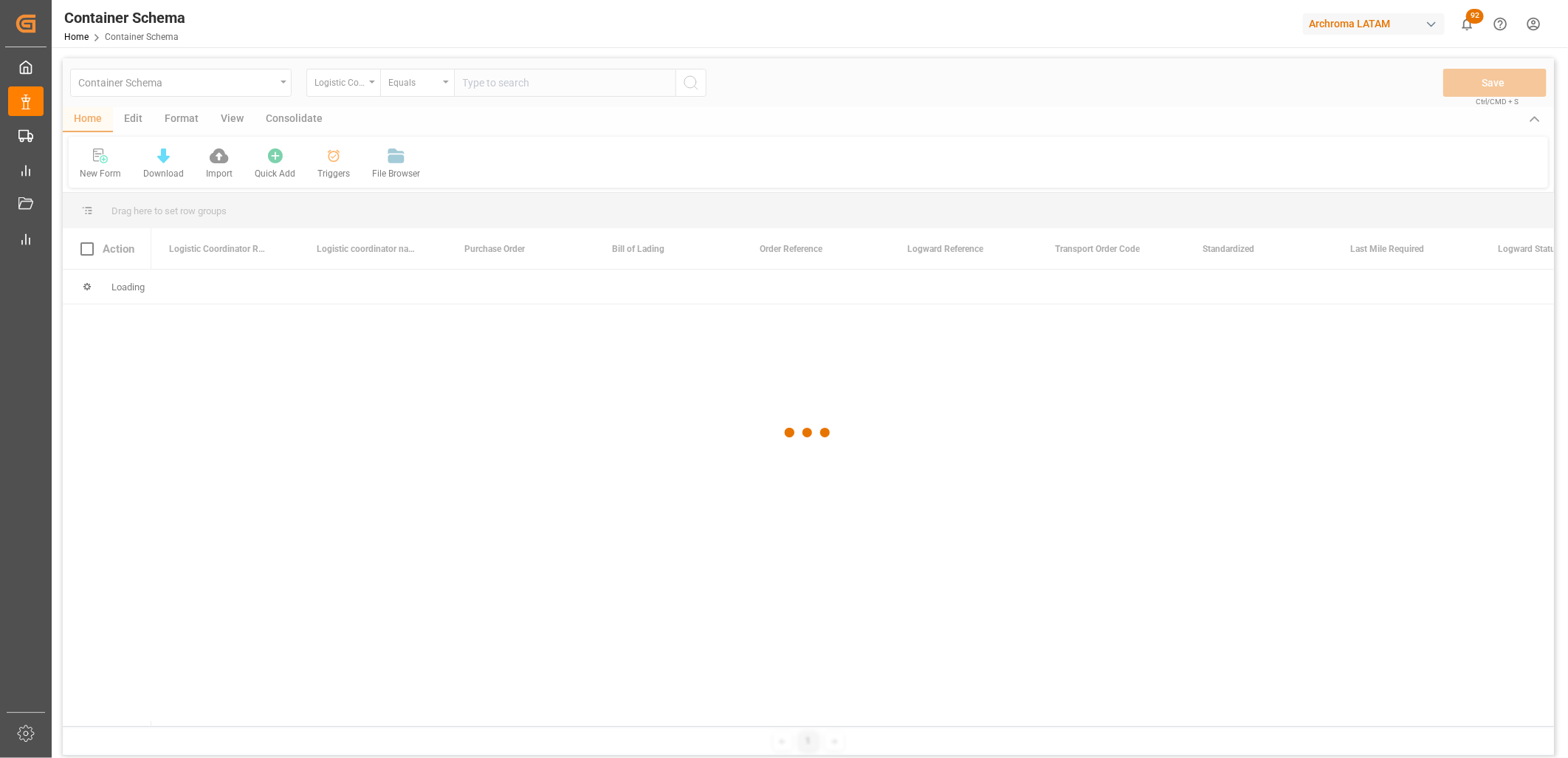
click at [369, 85] on div at bounding box center [808, 433] width 1491 height 749
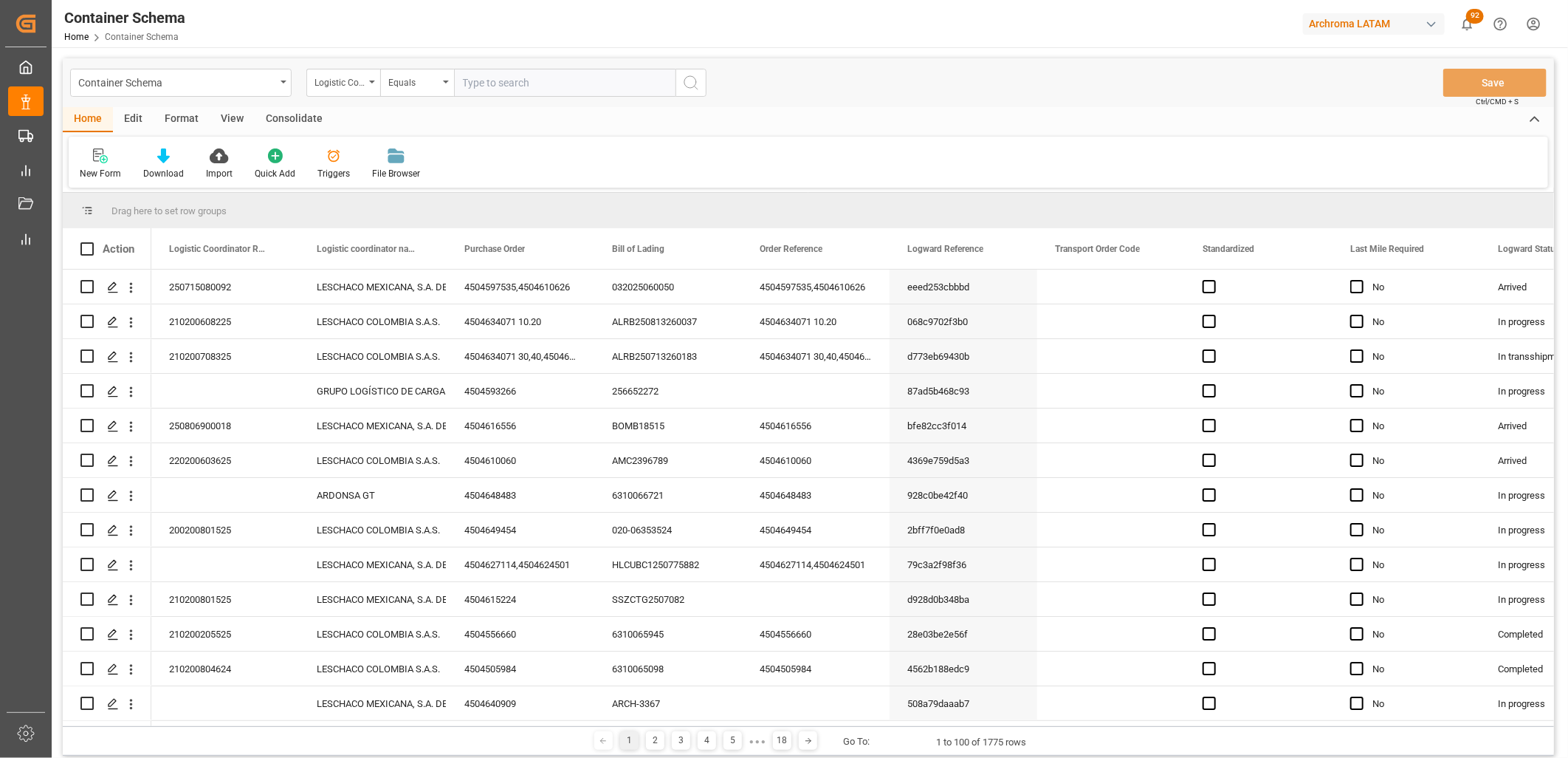
click at [369, 85] on div "Logistic Coordinator Reference Number" at bounding box center [343, 82] width 74 height 28
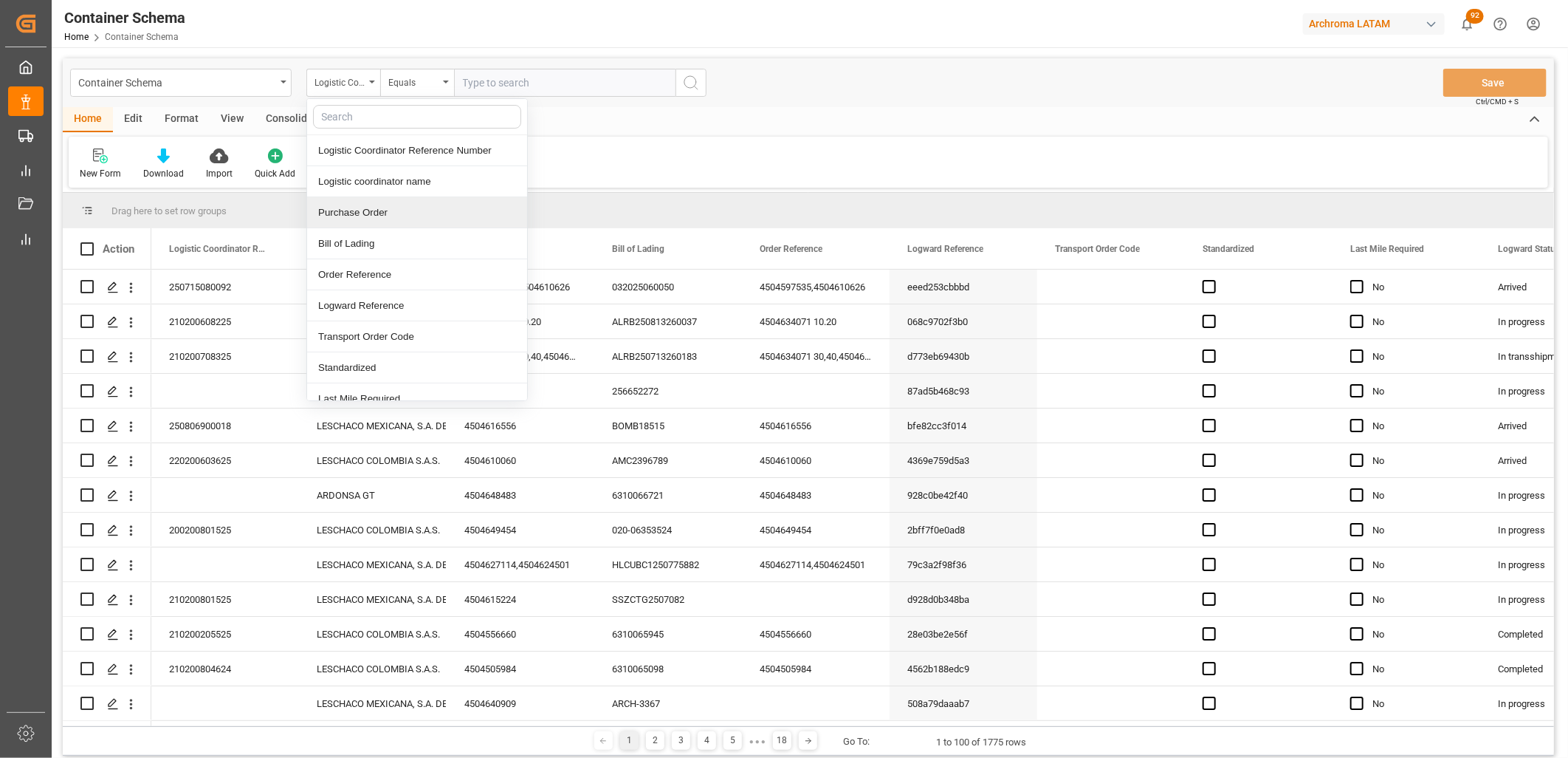
click at [369, 201] on div "Purchase Order" at bounding box center [417, 213] width 220 height 31
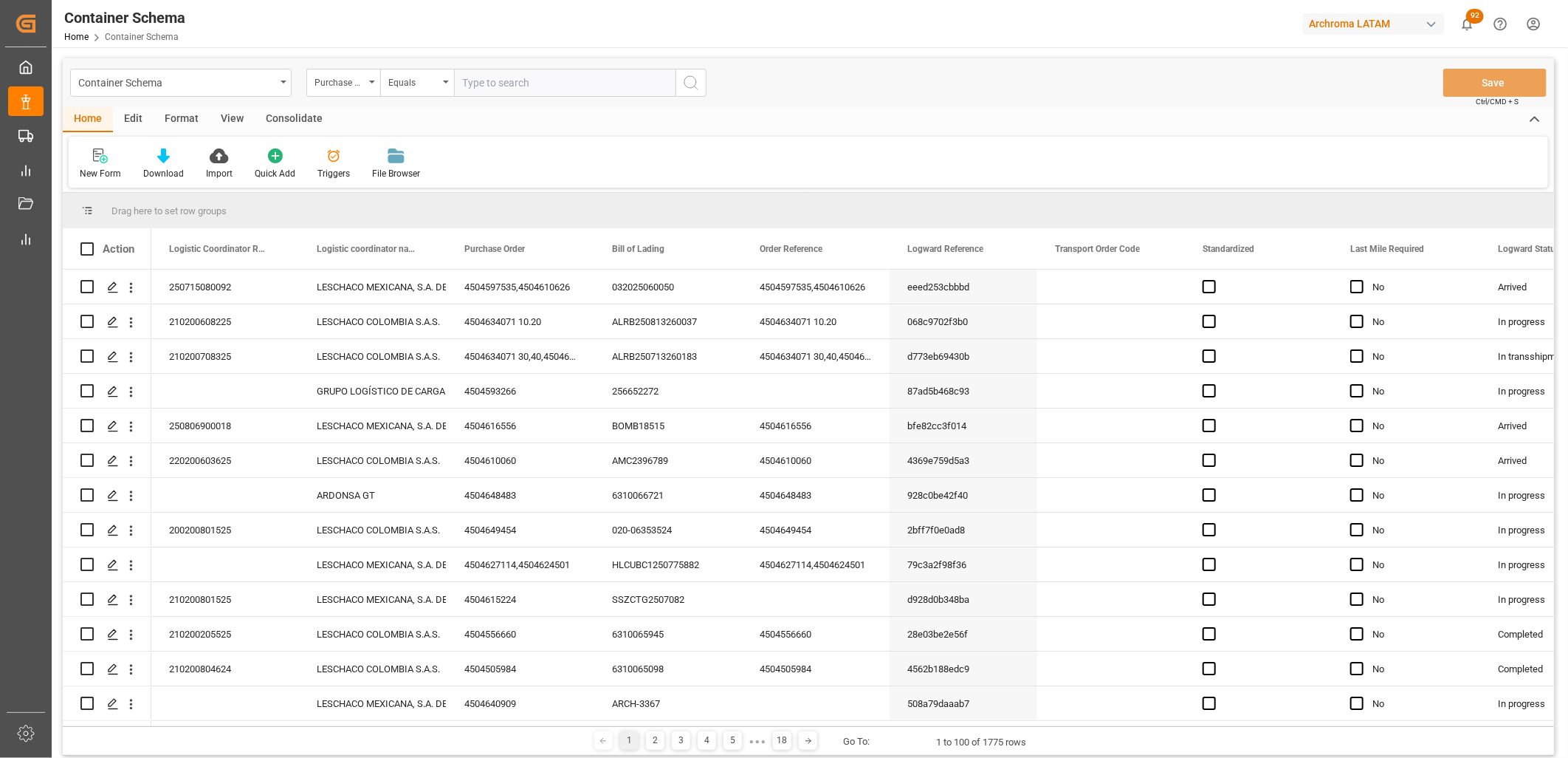
click at [470, 83] on input "text" at bounding box center [564, 82] width 221 height 28
paste input "4504638480"
type input "4504638480"
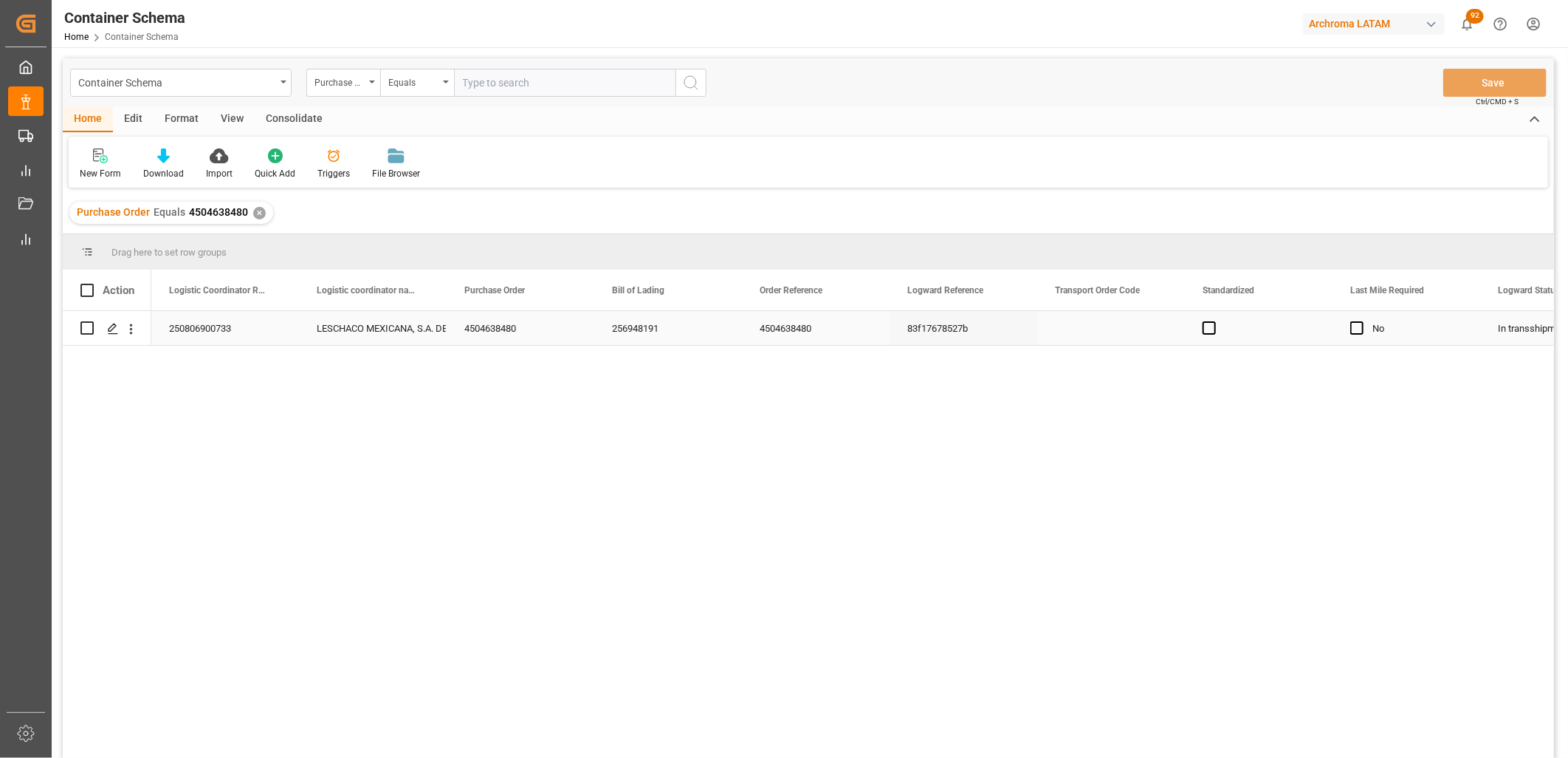
click at [193, 325] on div "250806900733" at bounding box center [225, 328] width 147 height 34
click at [259, 211] on div "✕" at bounding box center [259, 213] width 12 height 12
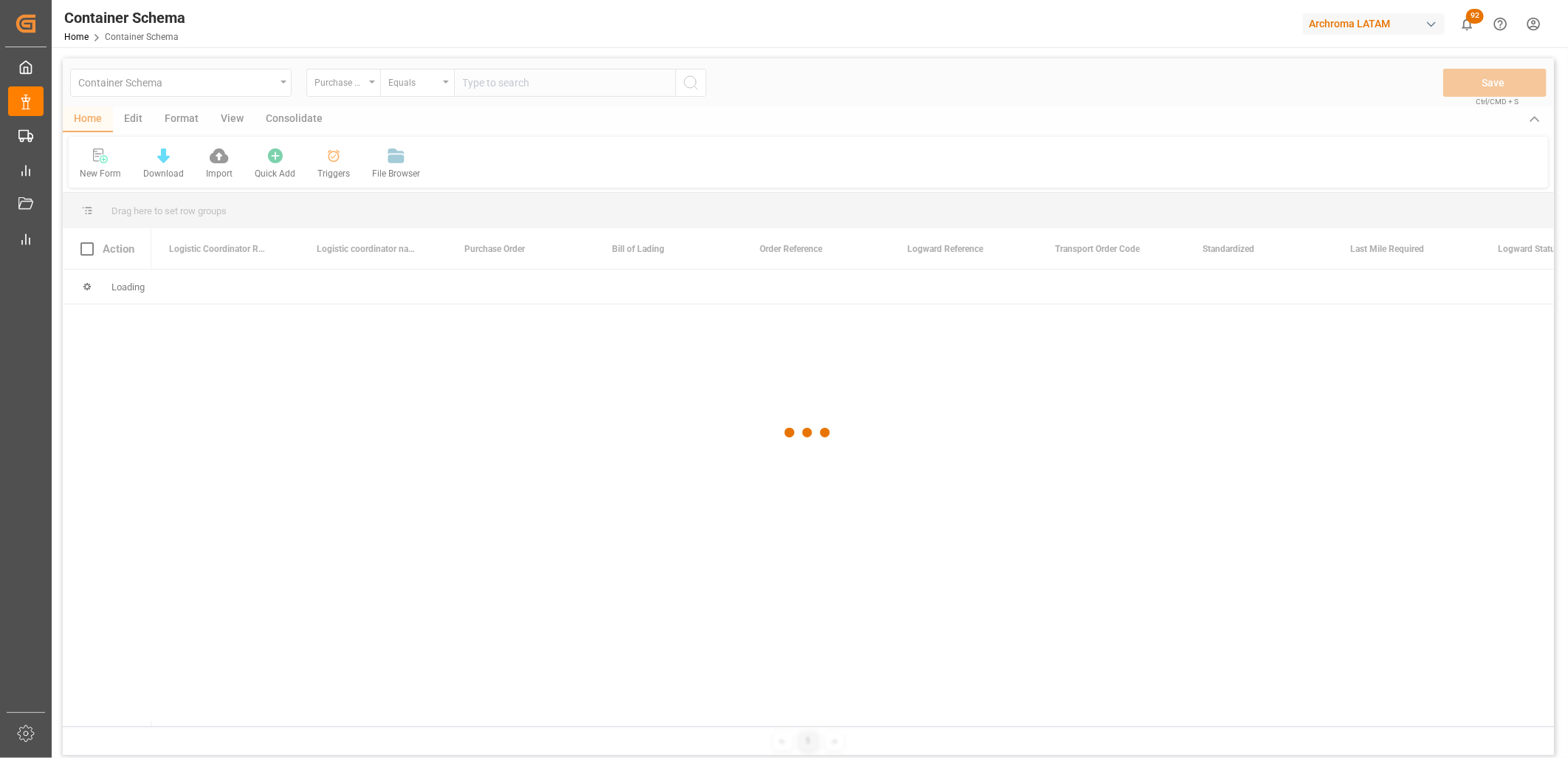
click at [500, 89] on div at bounding box center [808, 433] width 1491 height 749
click at [498, 85] on div at bounding box center [808, 433] width 1491 height 749
click at [498, 85] on div at bounding box center [808, 433] width 1491 height 749
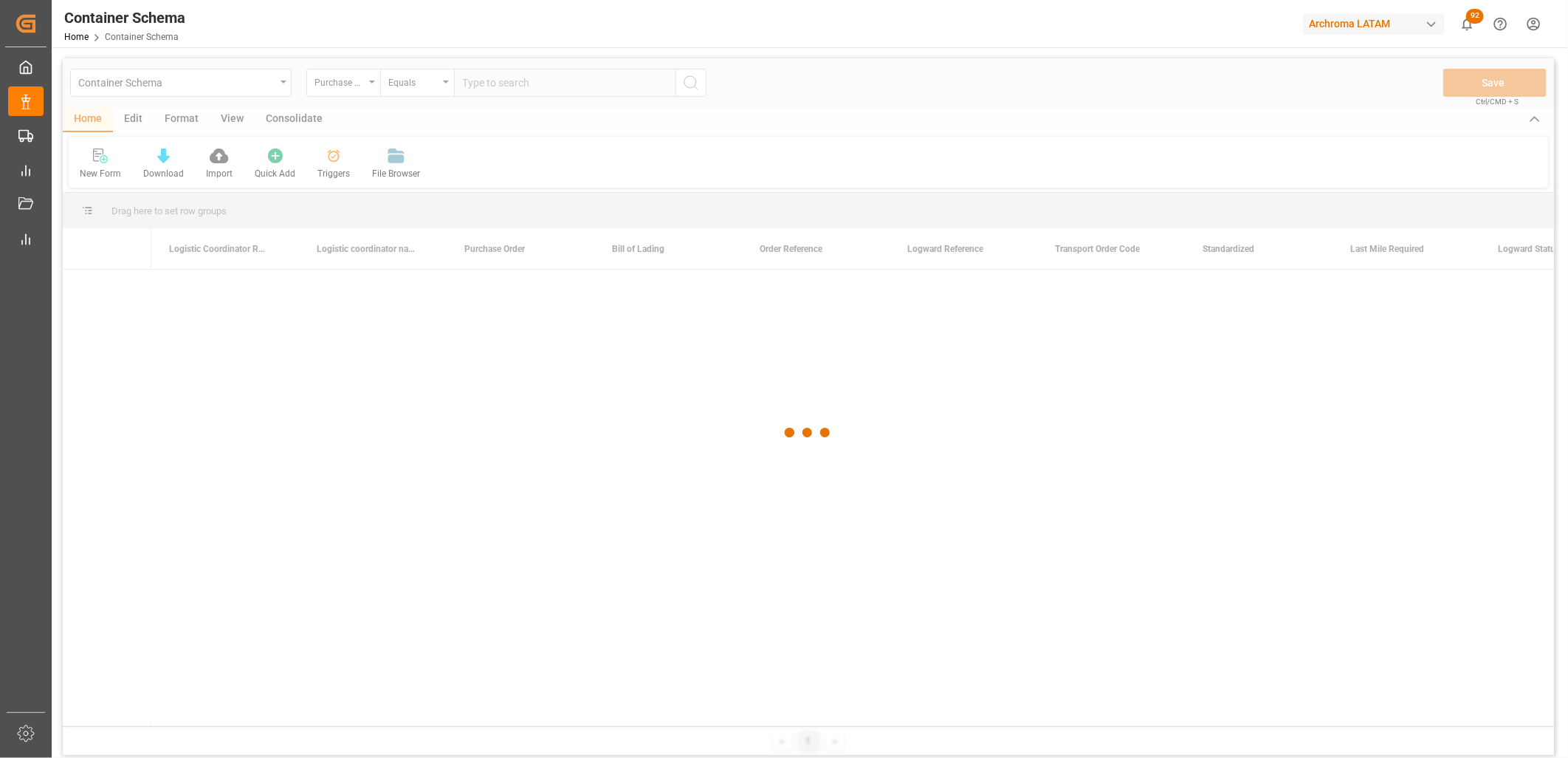
click at [498, 85] on div at bounding box center [808, 433] width 1491 height 749
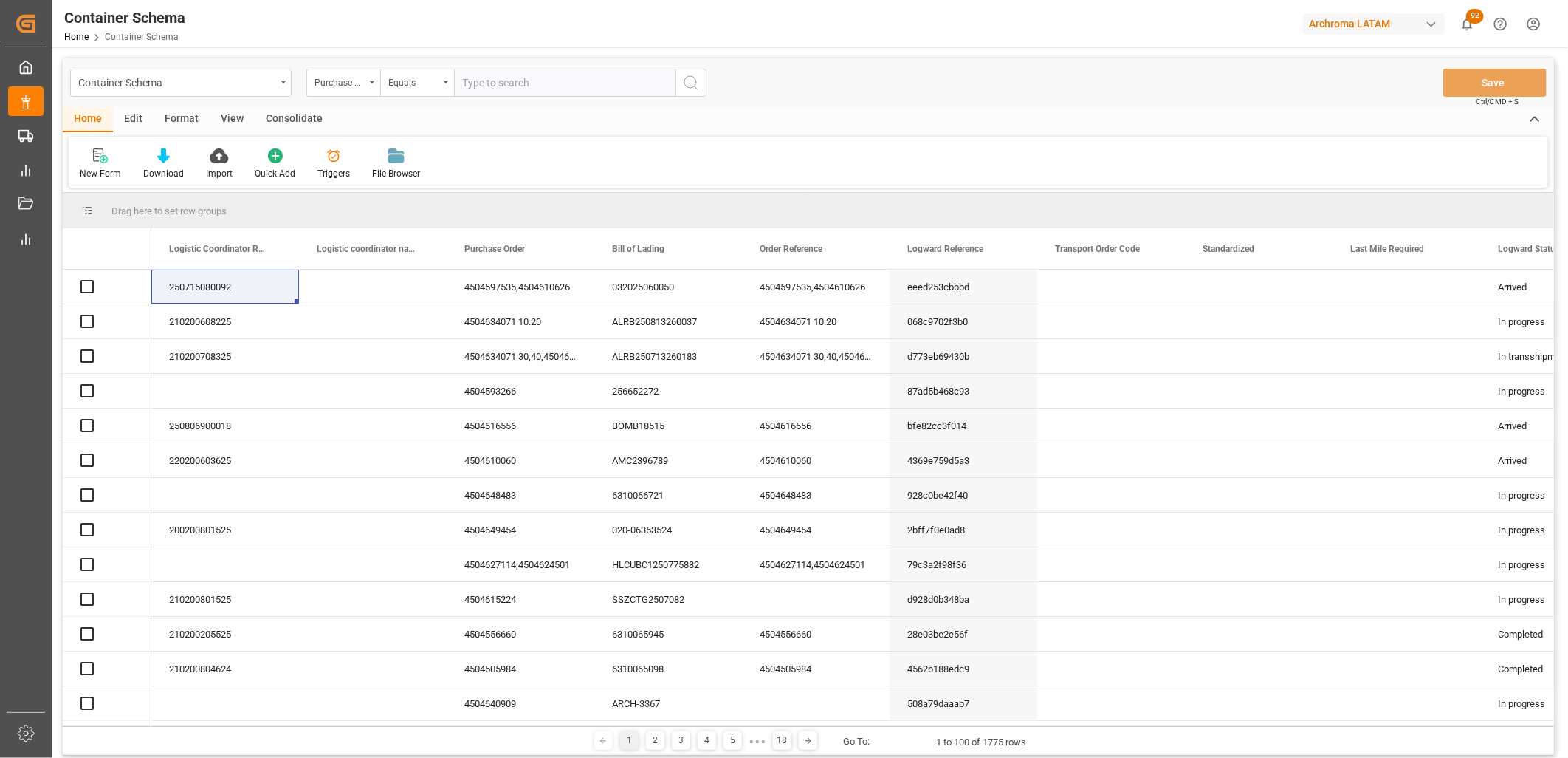
click at [497, 85] on input "text" at bounding box center [564, 82] width 221 height 28
paste input "4504624504"
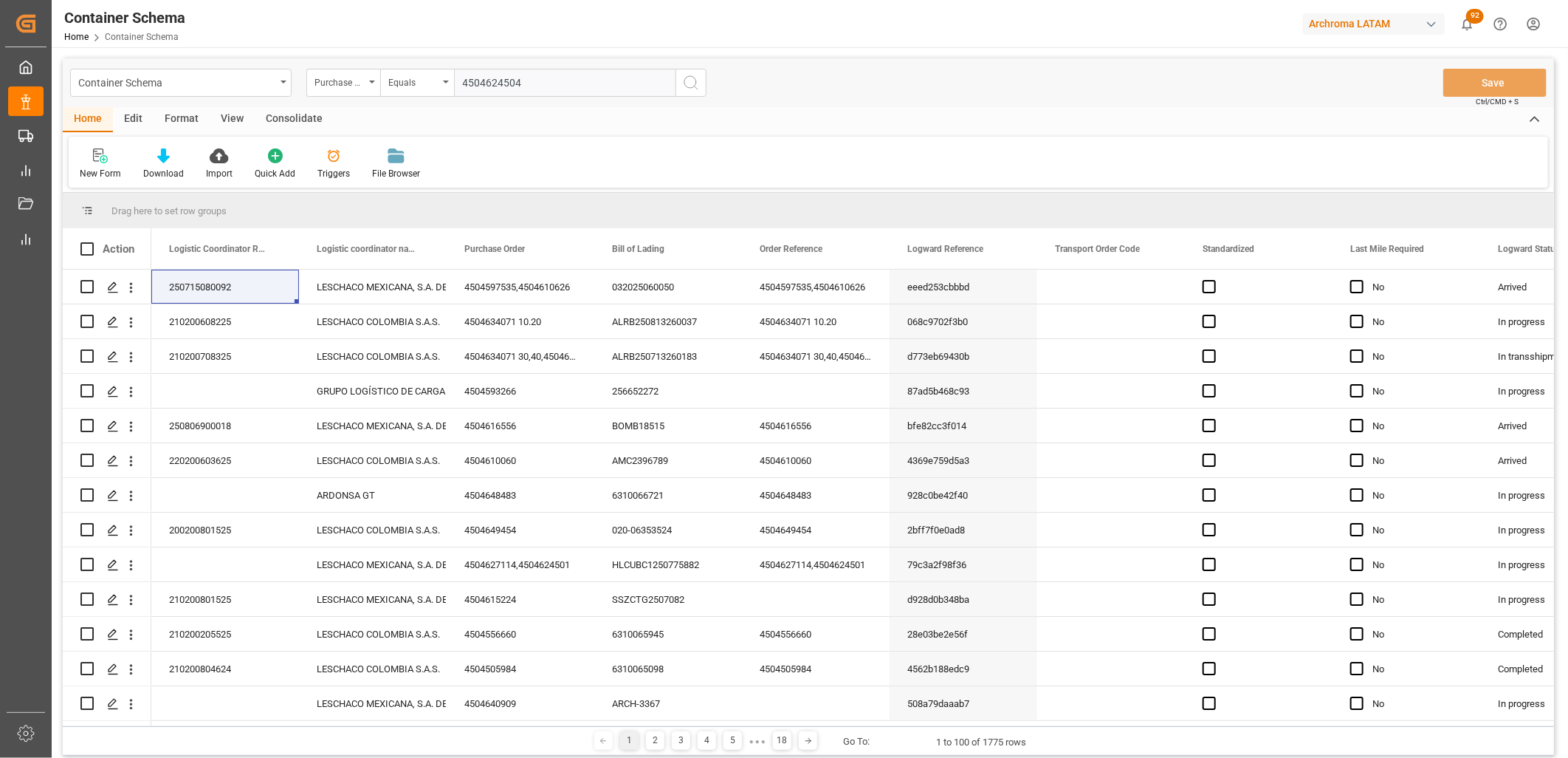
type input "4504624504"
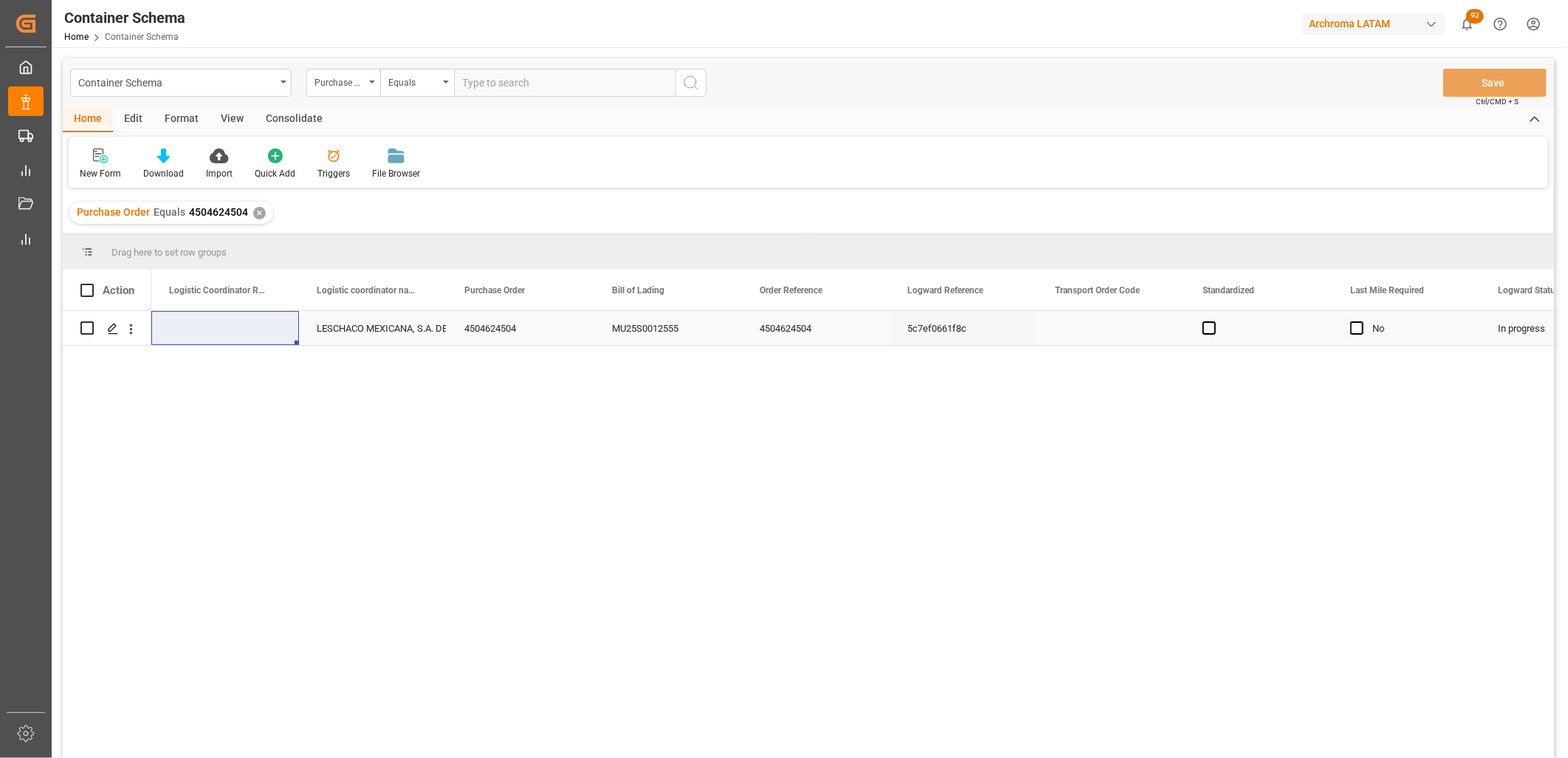
click at [201, 322] on div "Press SPACE to select this row." at bounding box center [225, 328] width 147 height 34
type input "250815080150"
click at [383, 333] on div "LESCHACO MEXICANA, S.A. DE C.V." at bounding box center [373, 329] width 113 height 34
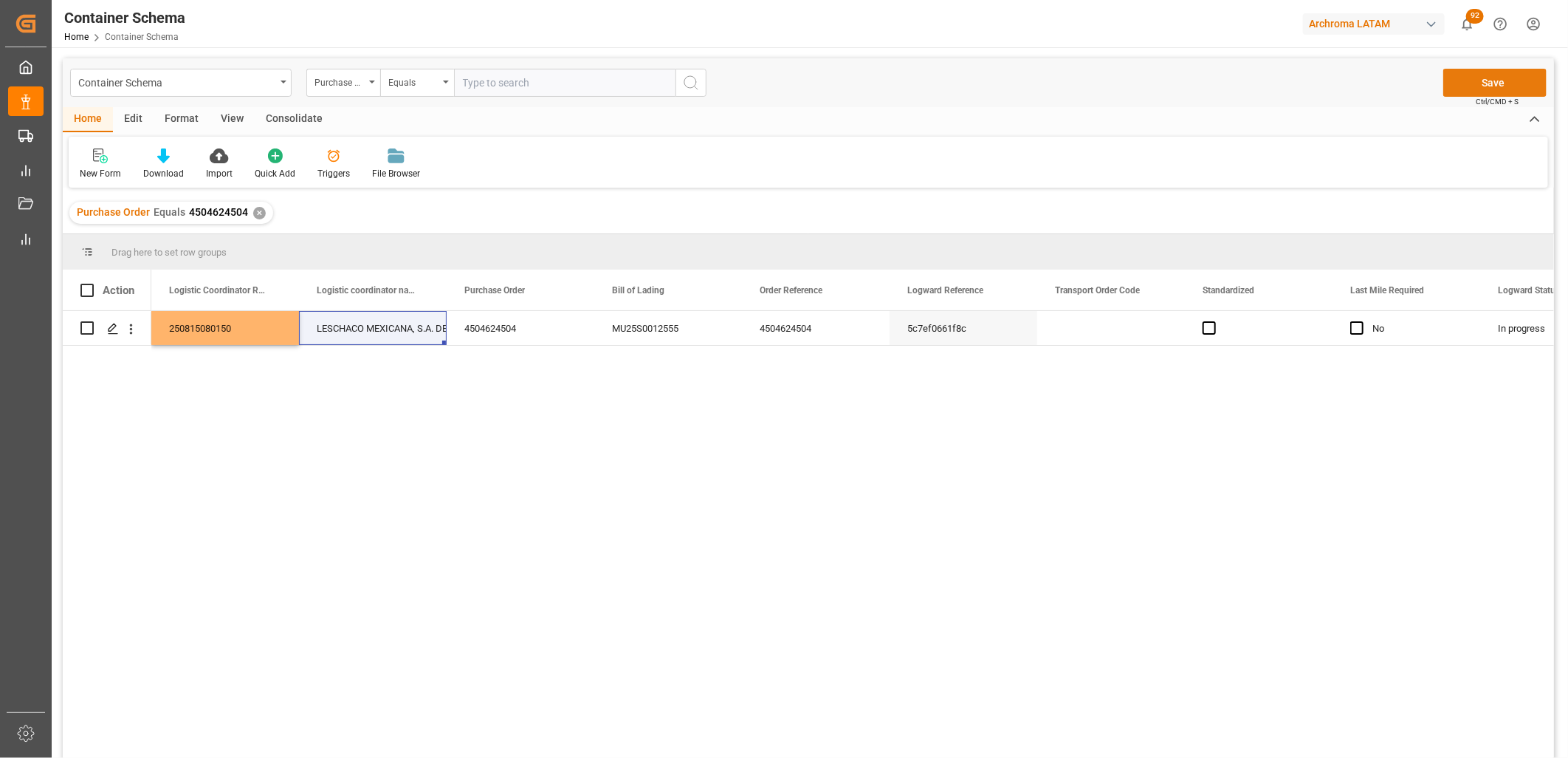
click at [1474, 83] on button "Save" at bounding box center [1494, 82] width 103 height 28
click at [253, 211] on div "✕" at bounding box center [259, 213] width 12 height 12
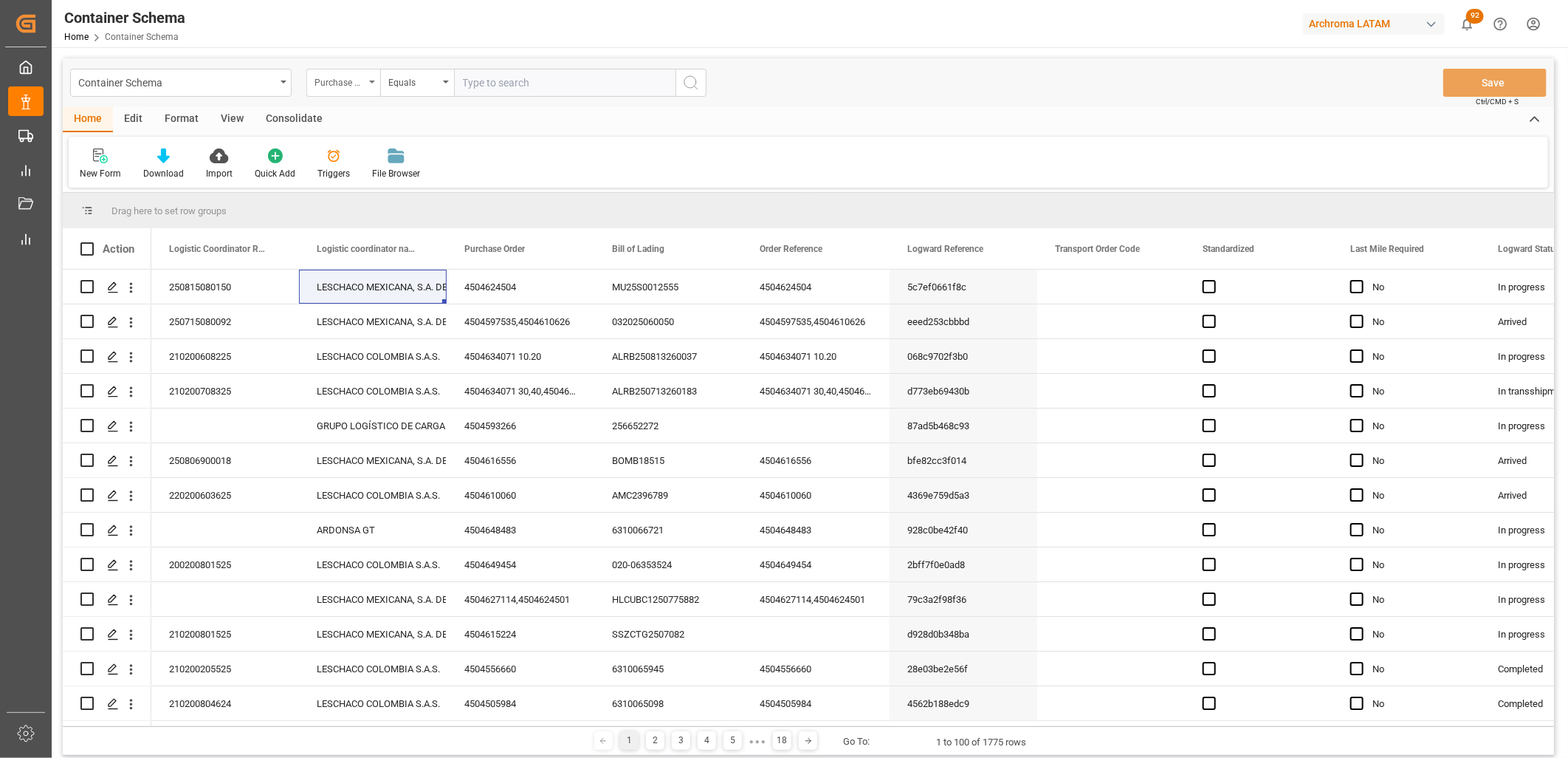
click at [362, 84] on div "Purchase Order" at bounding box center [339, 81] width 50 height 17
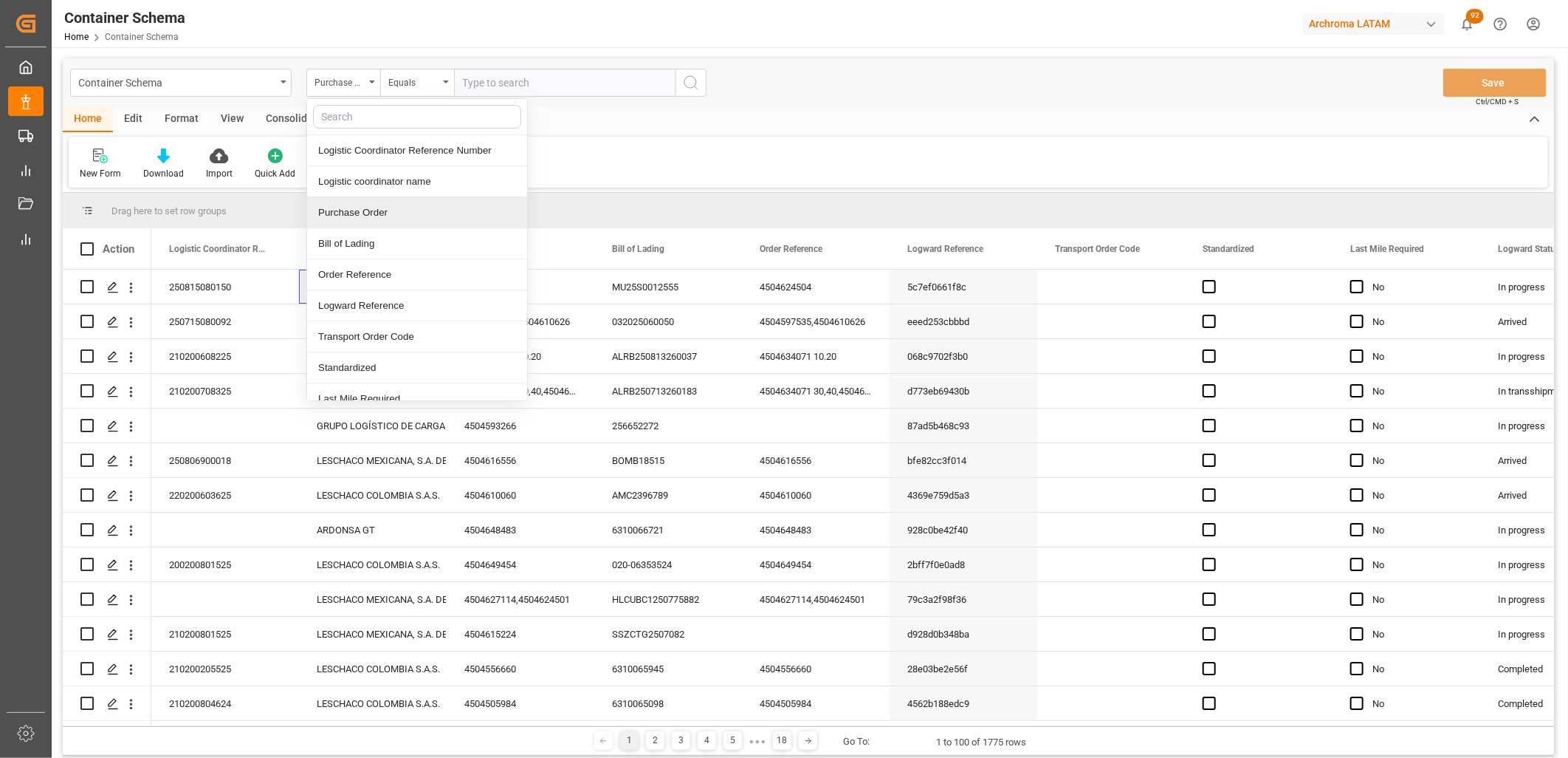
click at [385, 216] on div "Purchase Order" at bounding box center [417, 213] width 220 height 31
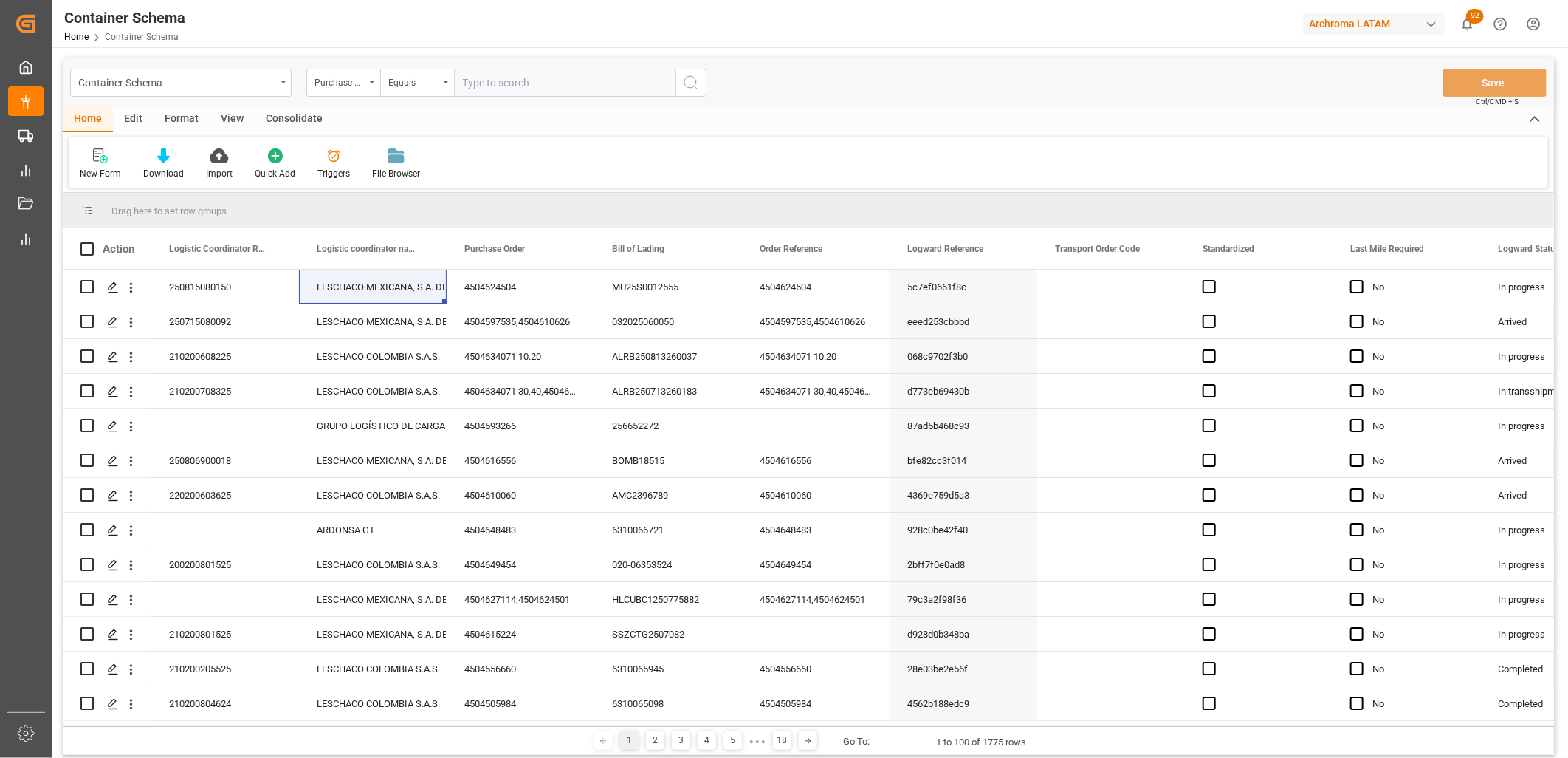
click at [478, 82] on input "text" at bounding box center [564, 82] width 221 height 28
paste input "4504624529"
type input "4504624529"
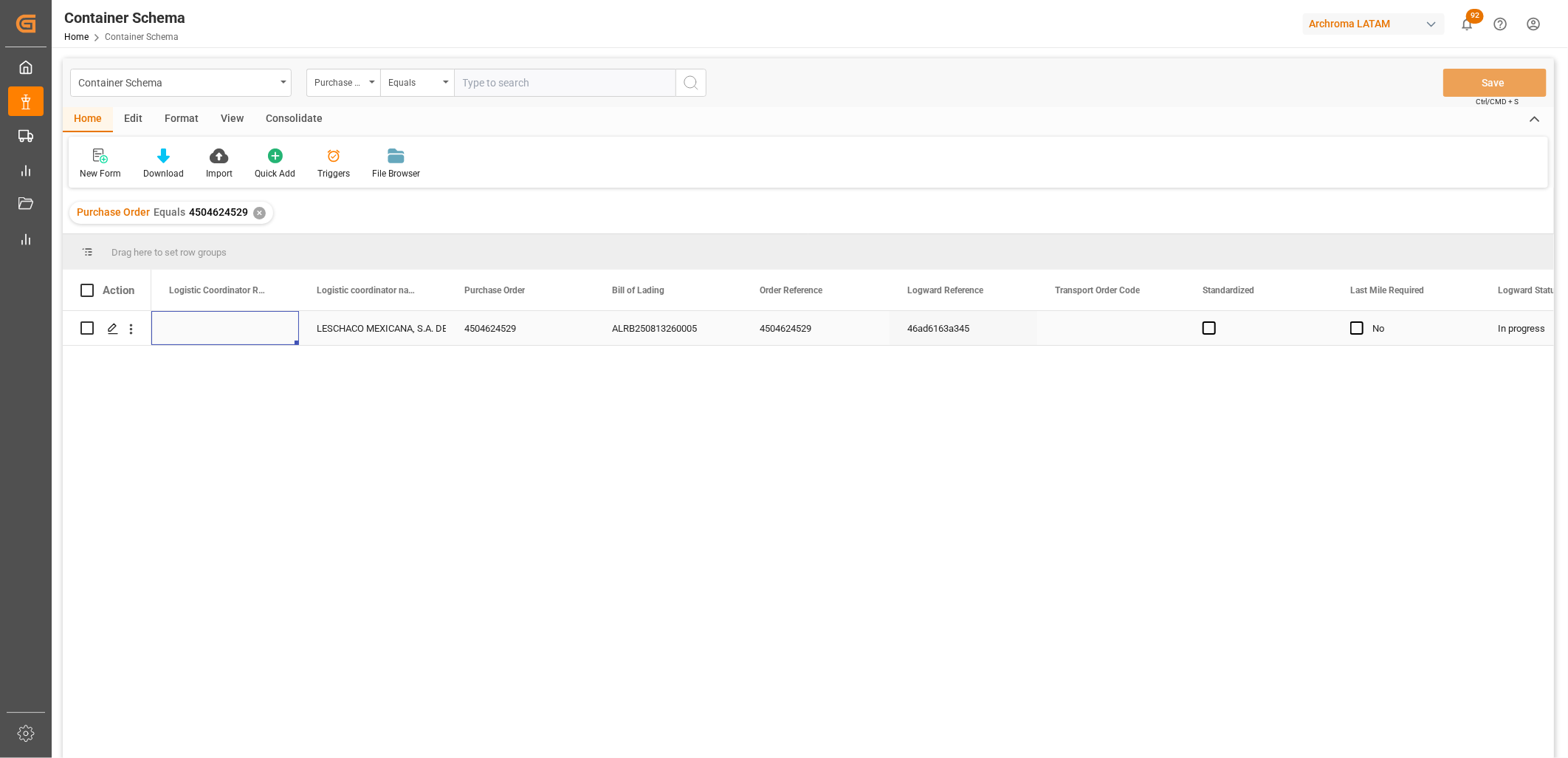
click at [210, 332] on div "Press SPACE to select this row." at bounding box center [225, 328] width 147 height 34
type input "250815080151"
click at [352, 337] on div "LESCHACO MEXICANA, S.A. DE C.V." at bounding box center [373, 329] width 113 height 34
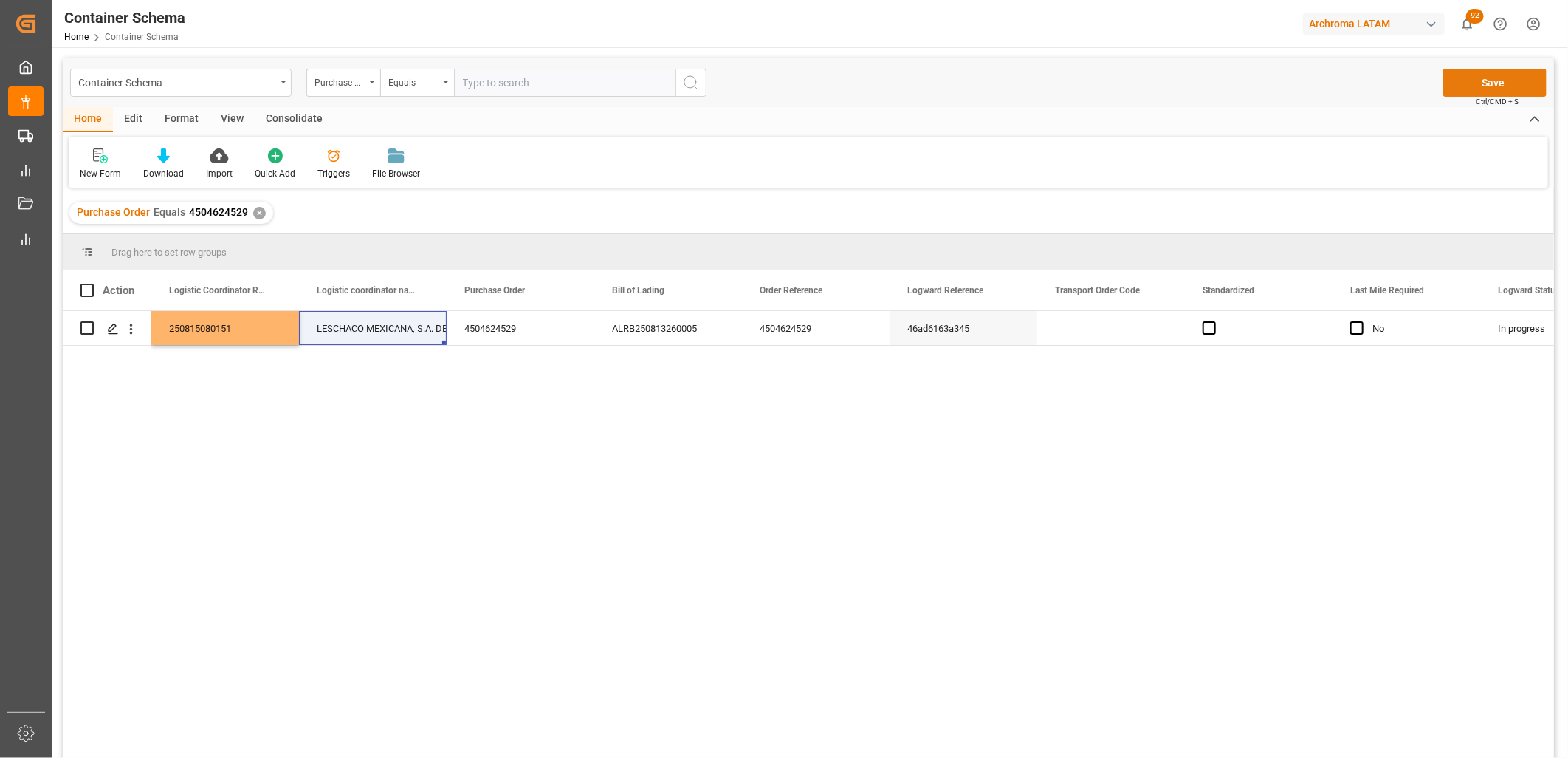
click at [1463, 83] on button "Save" at bounding box center [1494, 82] width 103 height 28
click at [234, 329] on div "250815080151" at bounding box center [225, 328] width 147 height 34
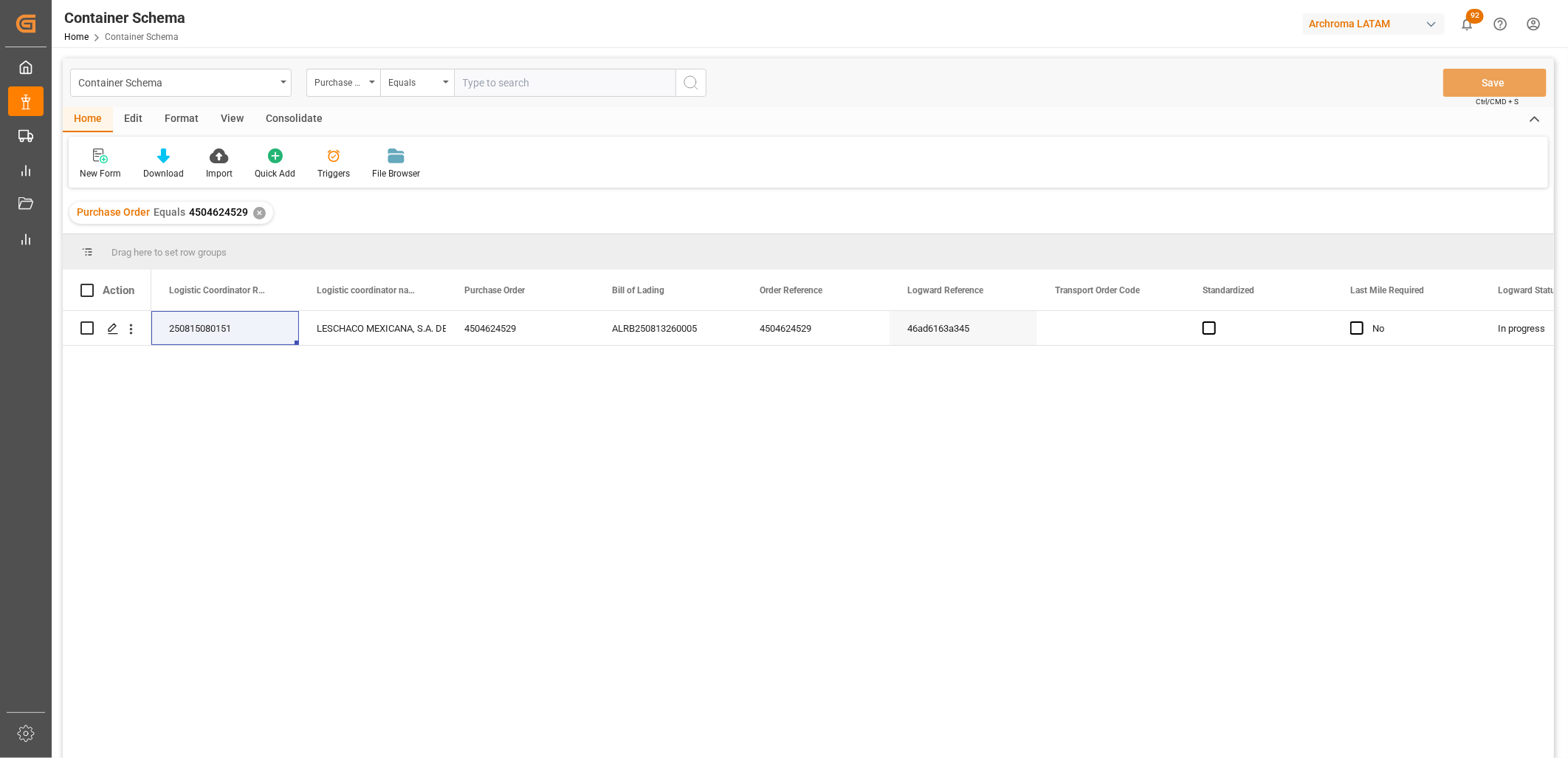
click at [255, 214] on div "✕" at bounding box center [259, 213] width 12 height 12
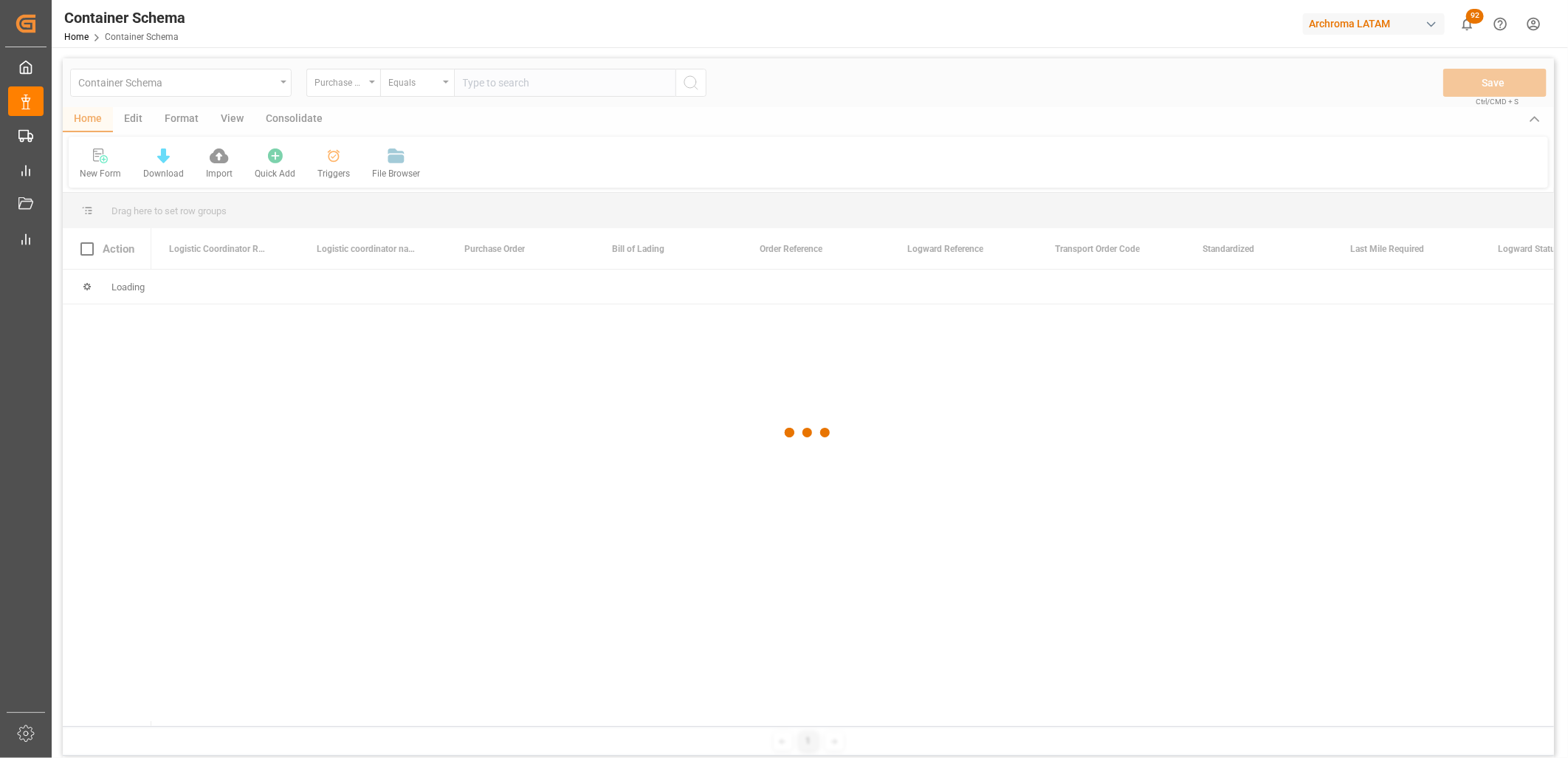
click at [482, 82] on div at bounding box center [808, 433] width 1491 height 749
click at [482, 80] on div at bounding box center [808, 433] width 1491 height 749
click at [474, 84] on div at bounding box center [808, 433] width 1491 height 749
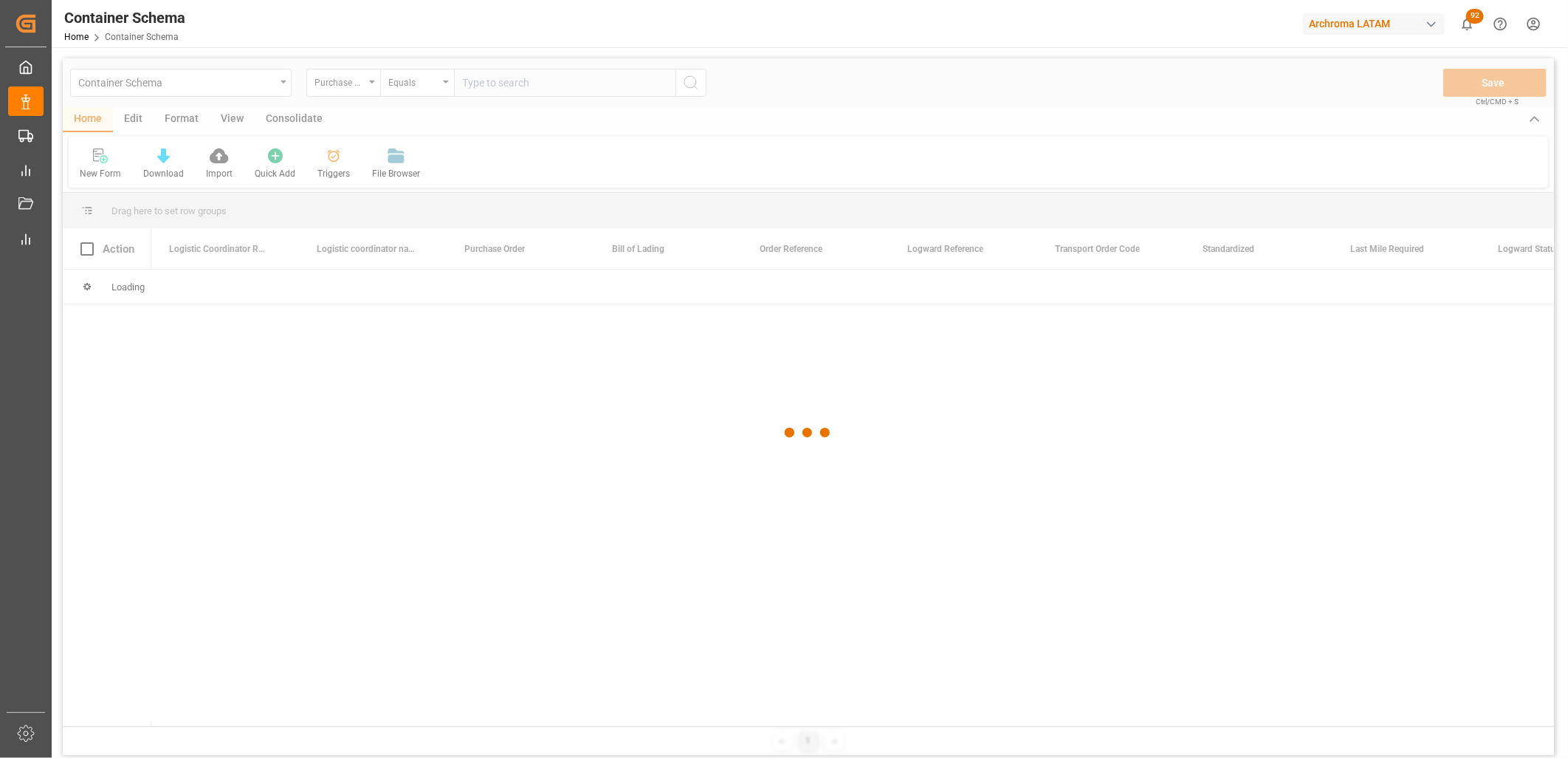
click at [474, 84] on div at bounding box center [808, 433] width 1491 height 749
click at [474, 84] on input "text" at bounding box center [564, 82] width 221 height 28
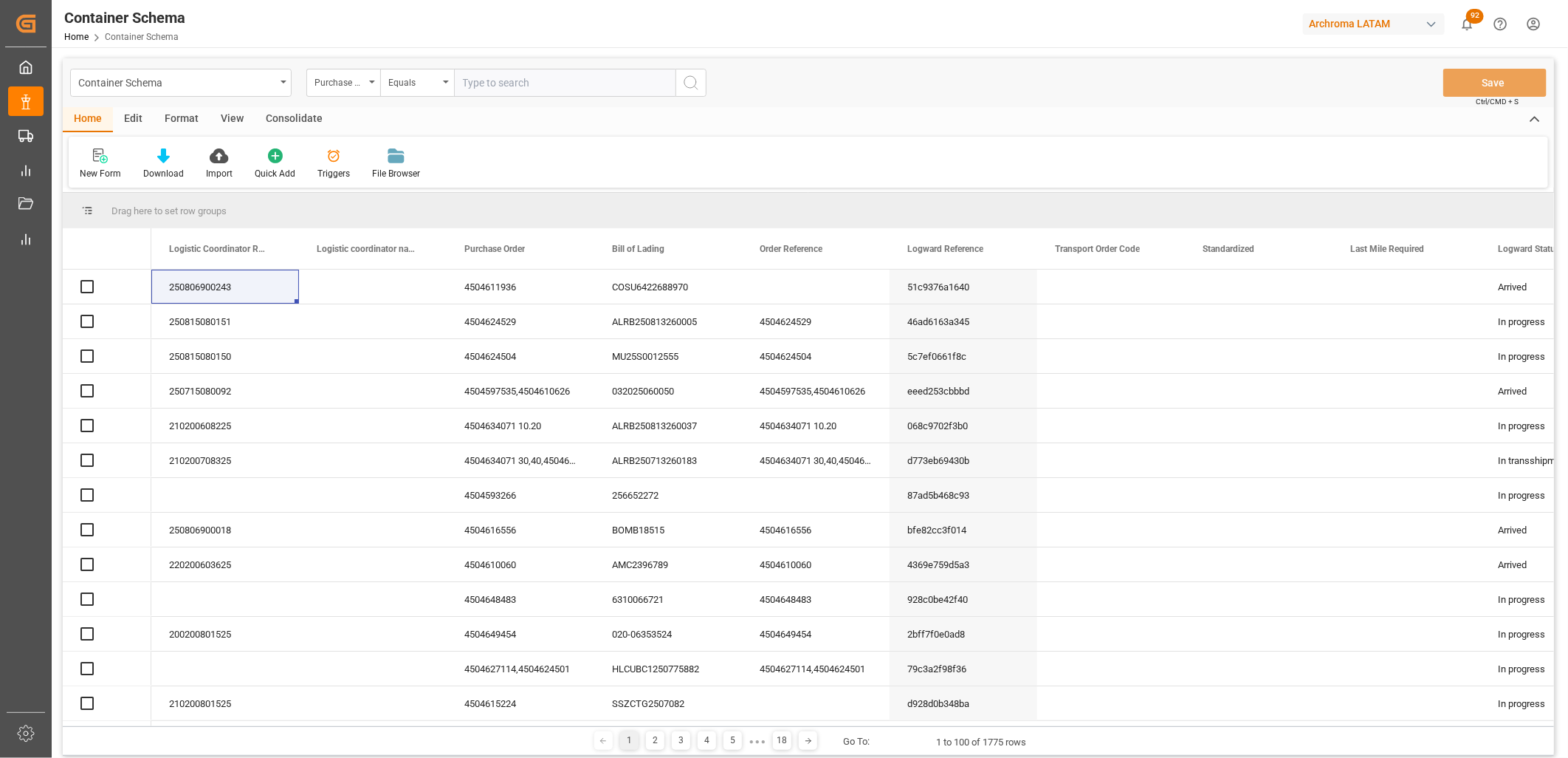
click at [474, 84] on input "text" at bounding box center [564, 82] width 221 height 28
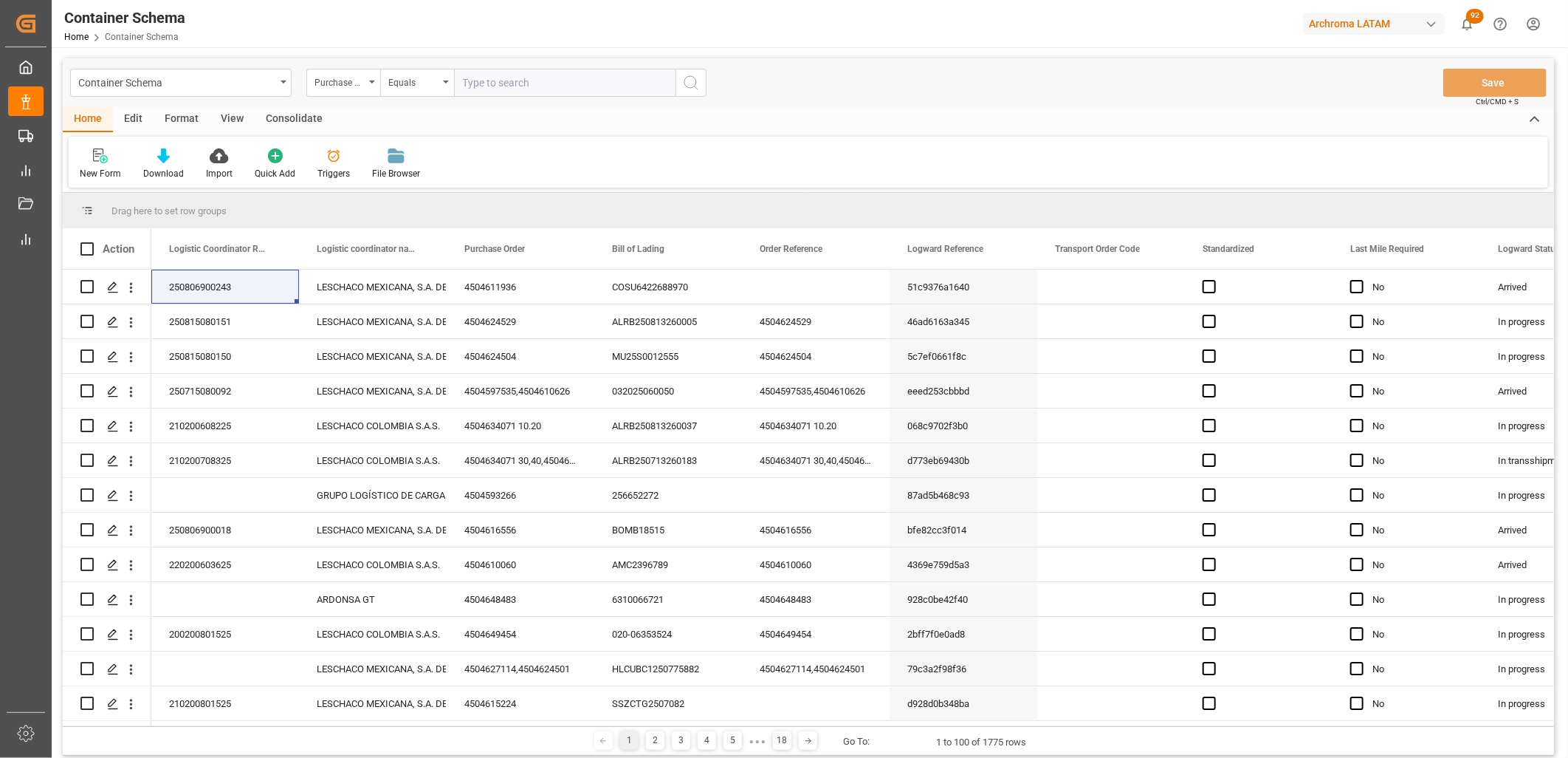
paste input "4504634196"
type input "4504634196"
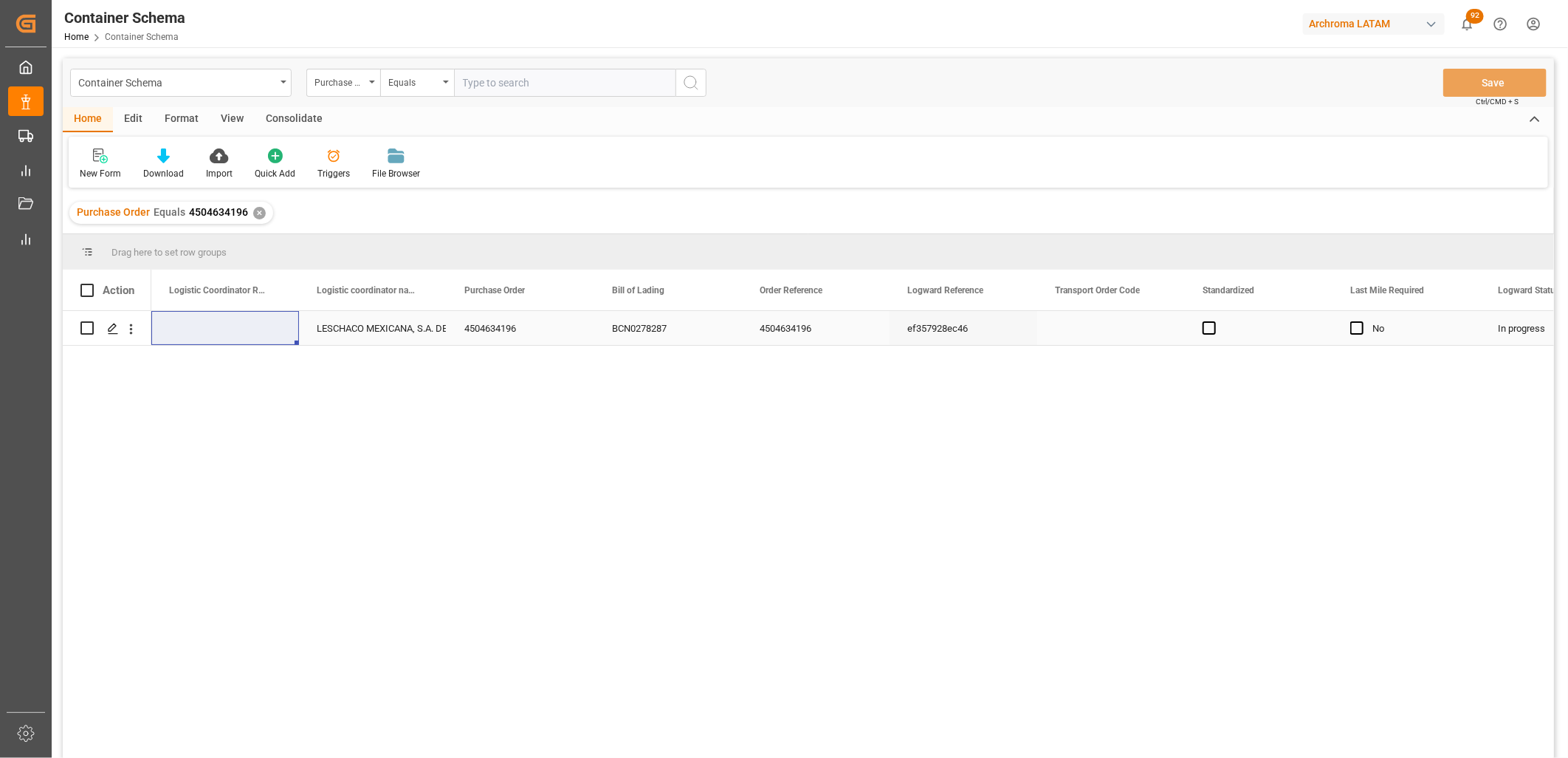
click at [222, 325] on div "Press SPACE to select this row." at bounding box center [225, 328] width 147 height 34
type input "250815080140"
click at [375, 338] on div "LESCHACO MEXICANA, S.A. DE C.V." at bounding box center [373, 329] width 113 height 34
click at [1455, 85] on button "Save" at bounding box center [1494, 82] width 103 height 28
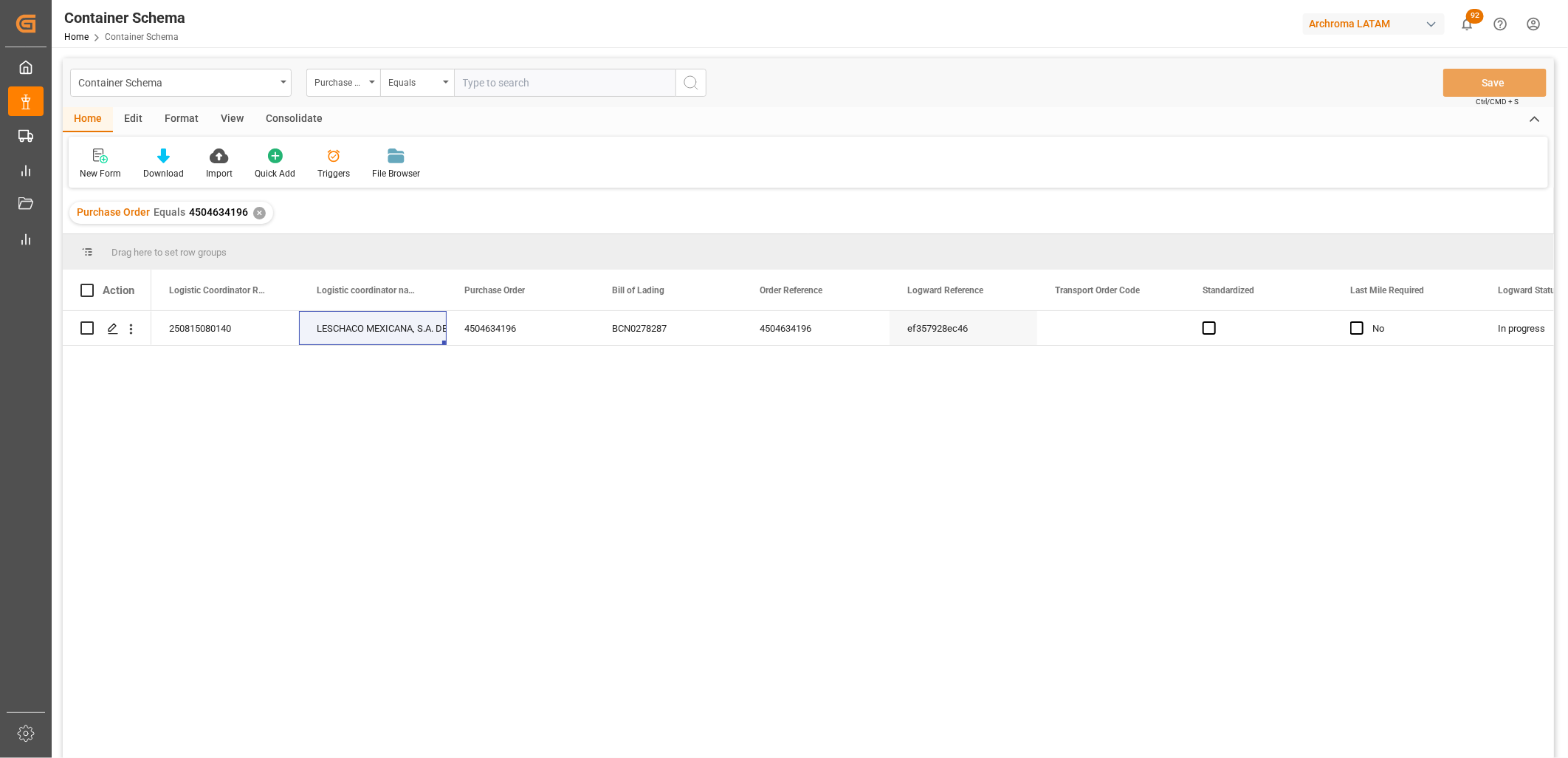
click at [255, 210] on div "✕" at bounding box center [259, 213] width 12 height 12
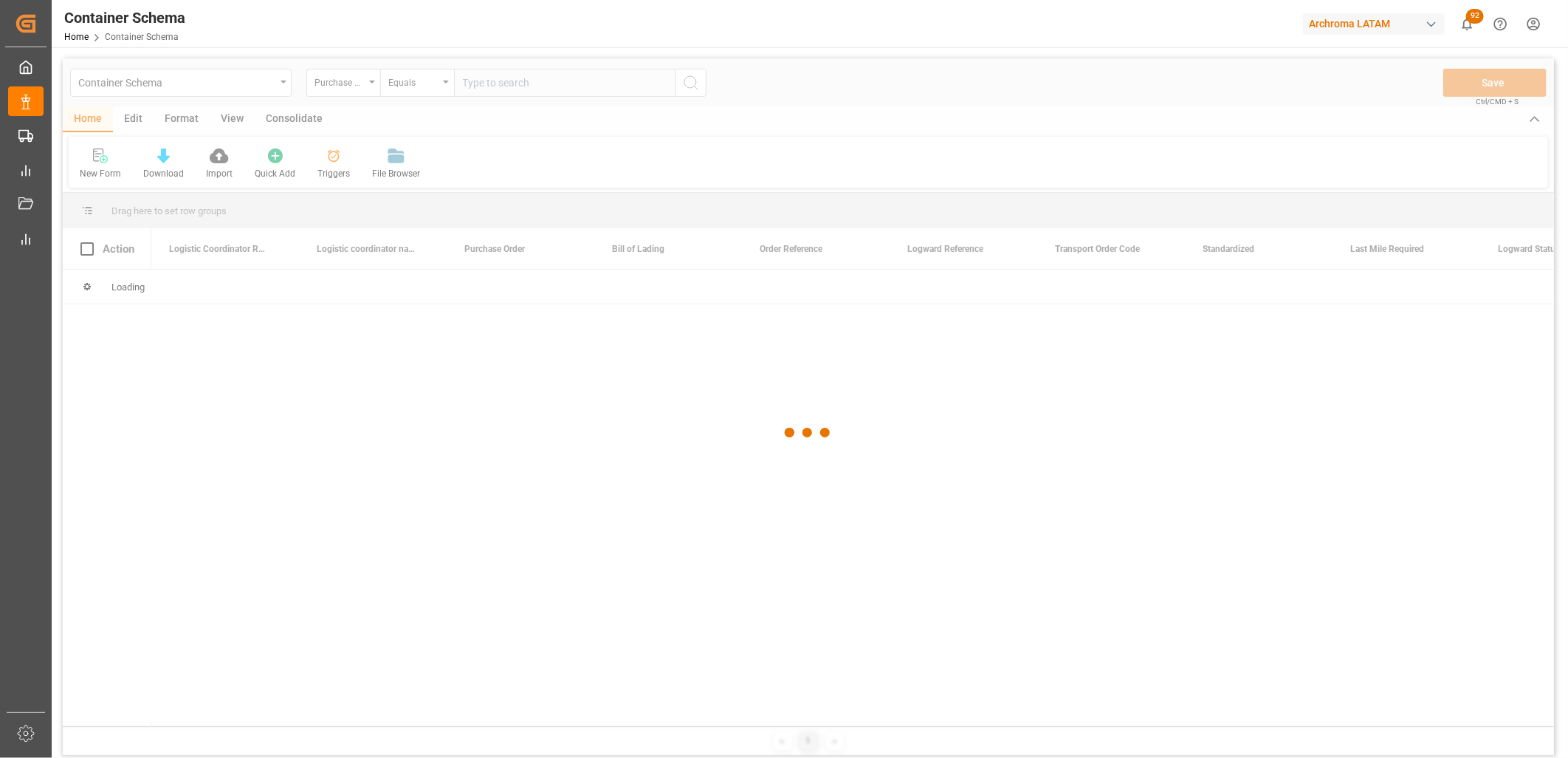
click at [476, 83] on div at bounding box center [808, 433] width 1491 height 749
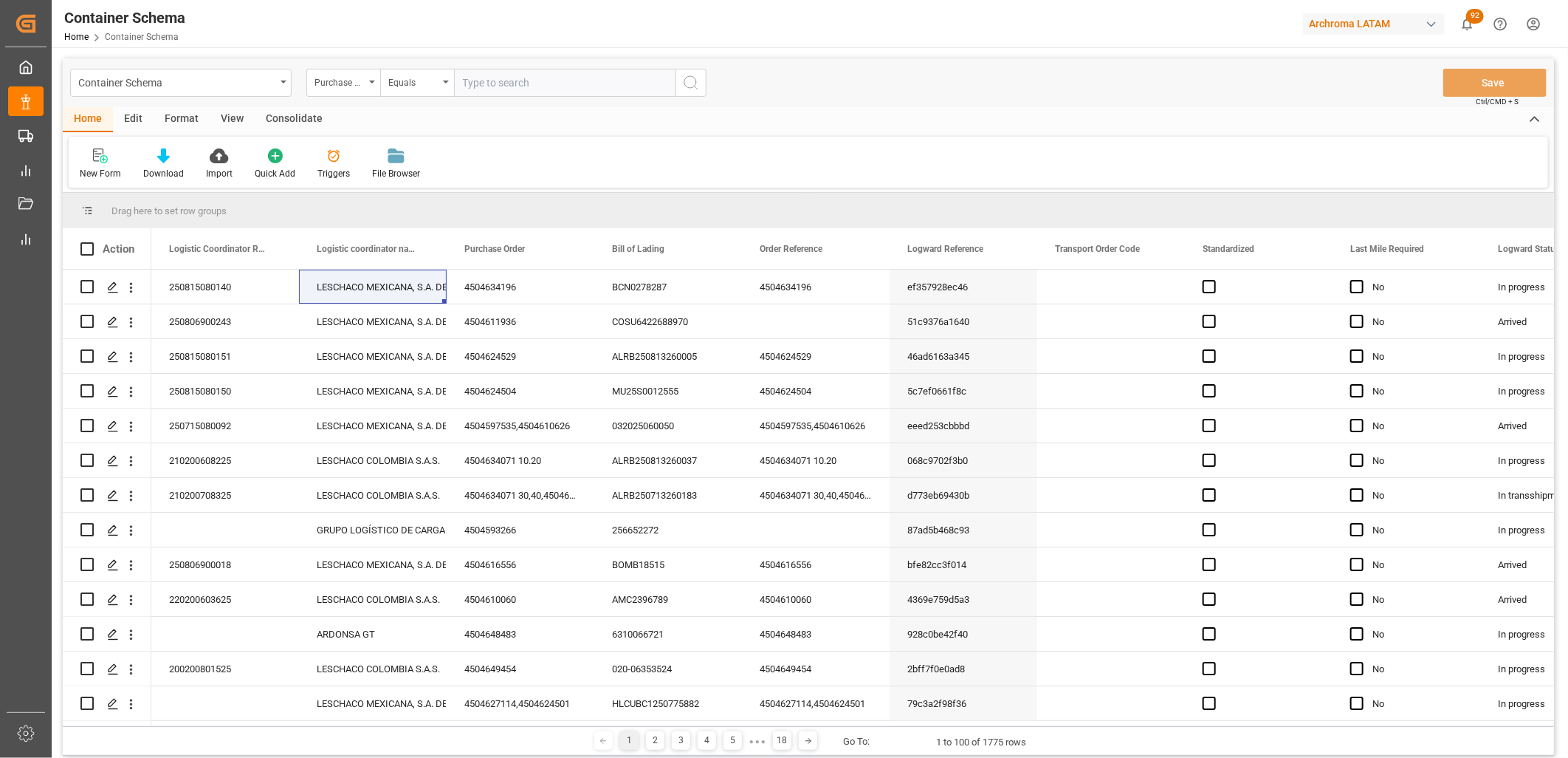
click at [466, 76] on input "text" at bounding box center [564, 82] width 221 height 28
paste input "4504624528"
type input "4504624528"
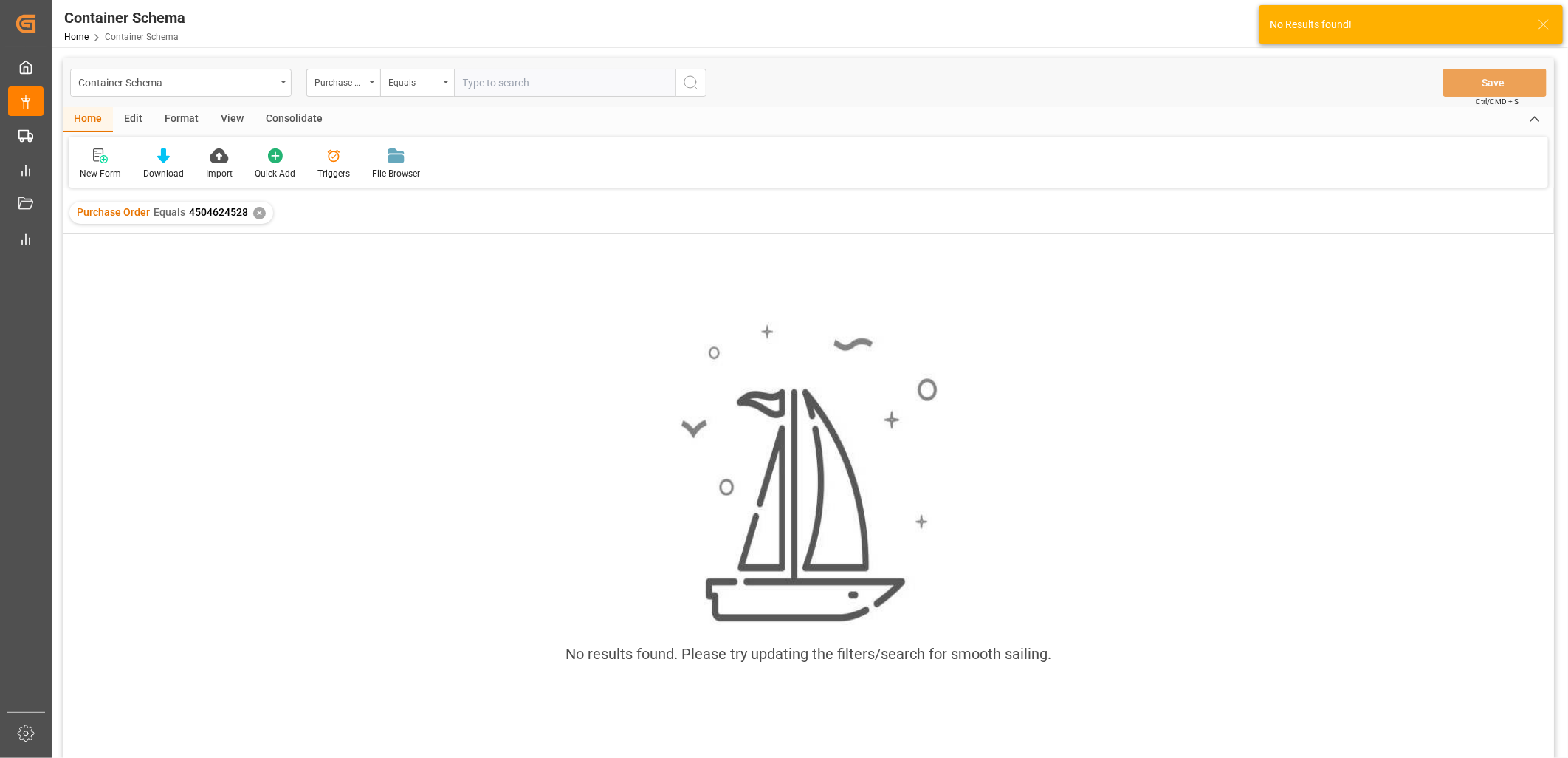
click at [254, 213] on div "✕" at bounding box center [259, 213] width 12 height 12
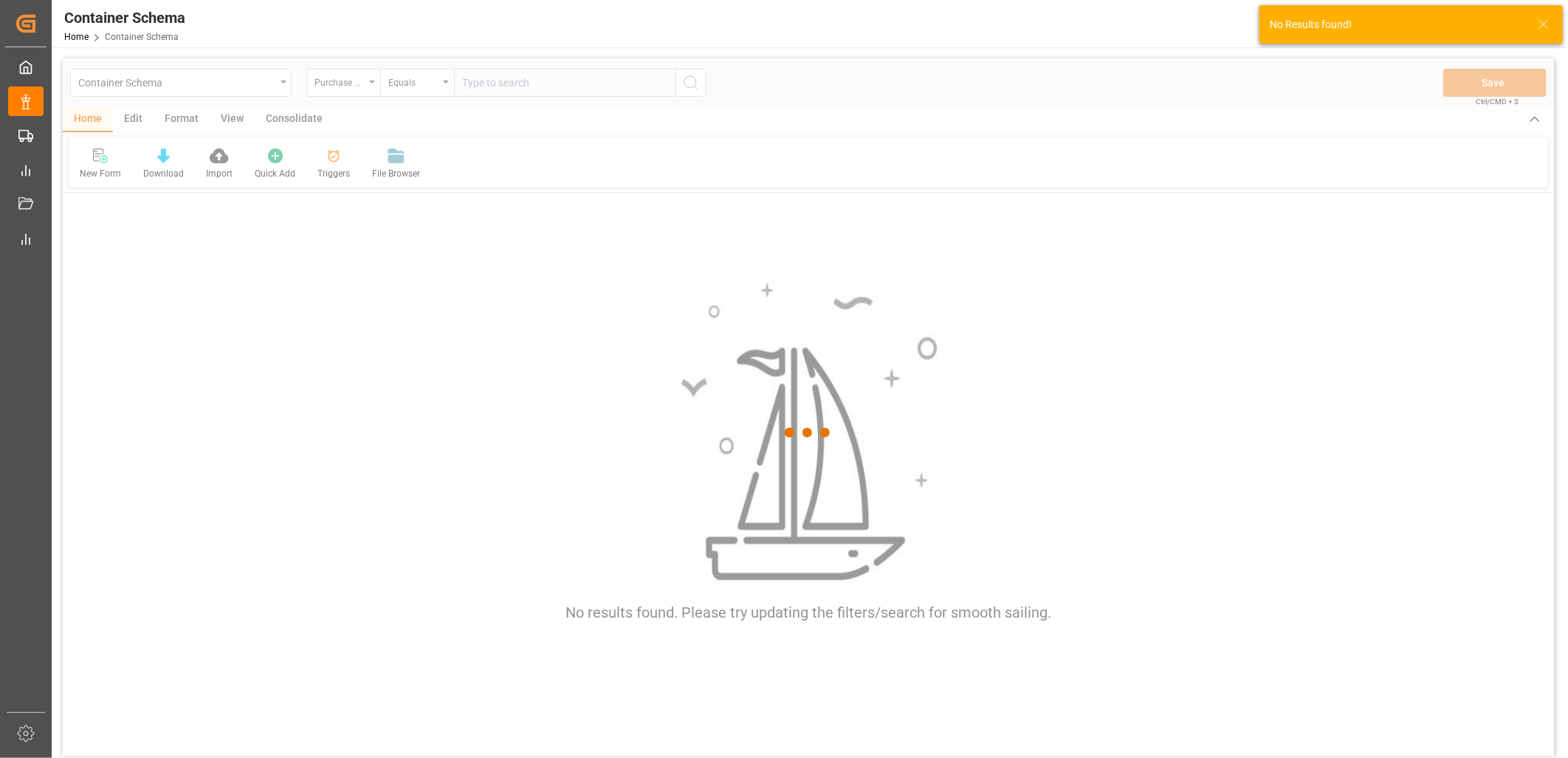
click at [363, 86] on div at bounding box center [808, 433] width 1491 height 749
click at [365, 84] on div at bounding box center [808, 433] width 1491 height 749
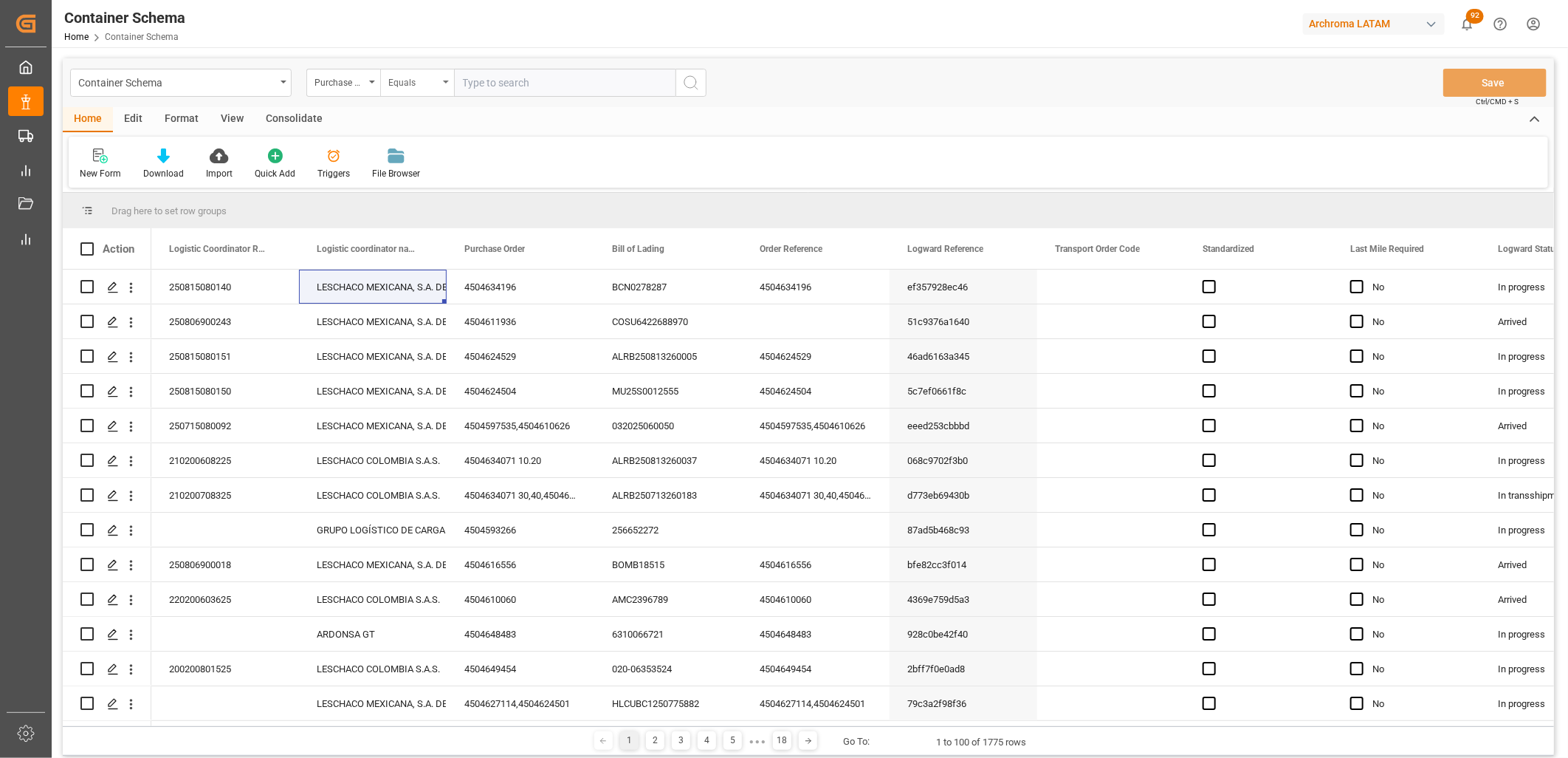
click at [440, 86] on div "Equals" at bounding box center [417, 82] width 74 height 28
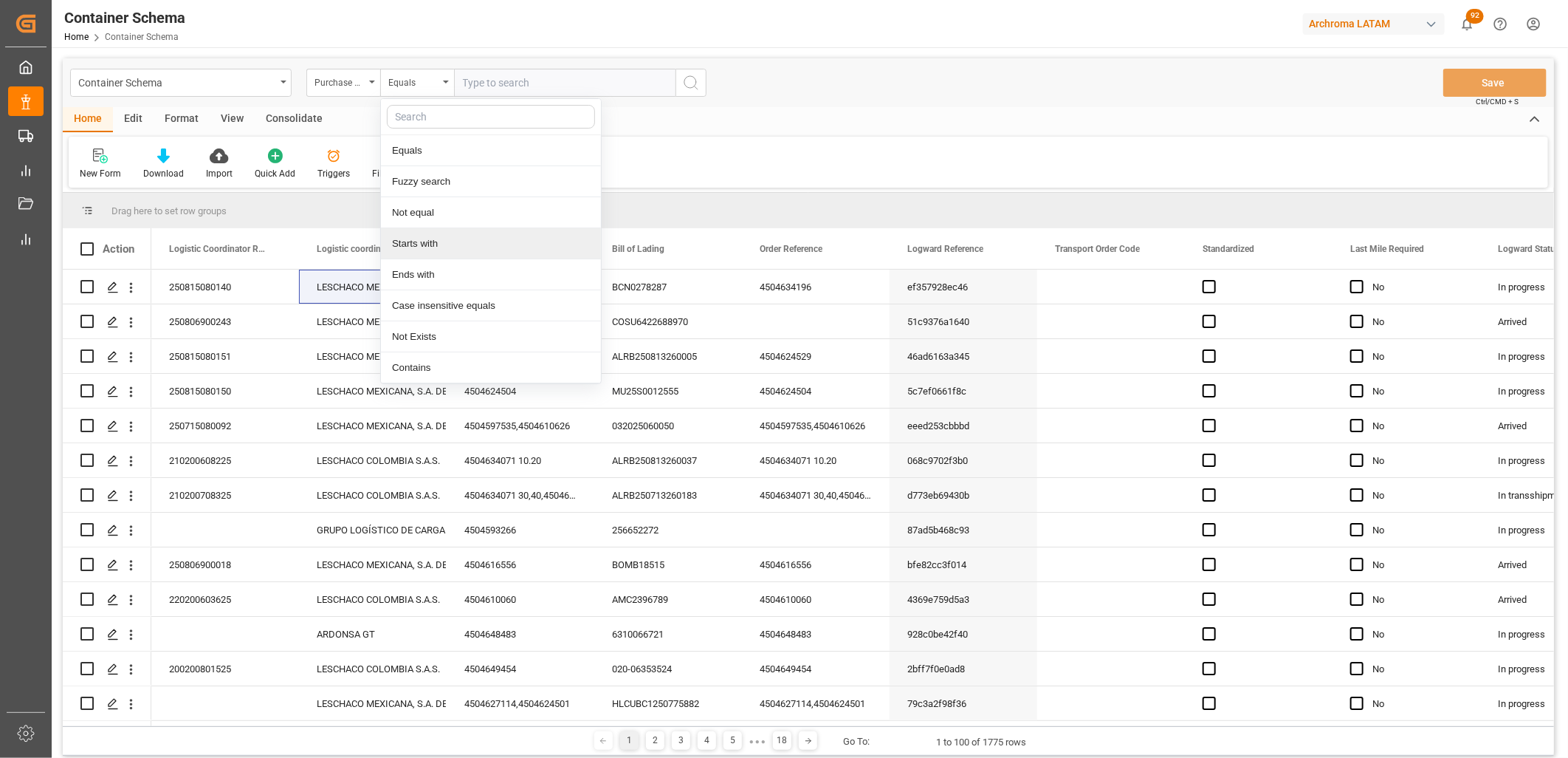
click at [449, 245] on div "Starts with" at bounding box center [491, 244] width 220 height 31
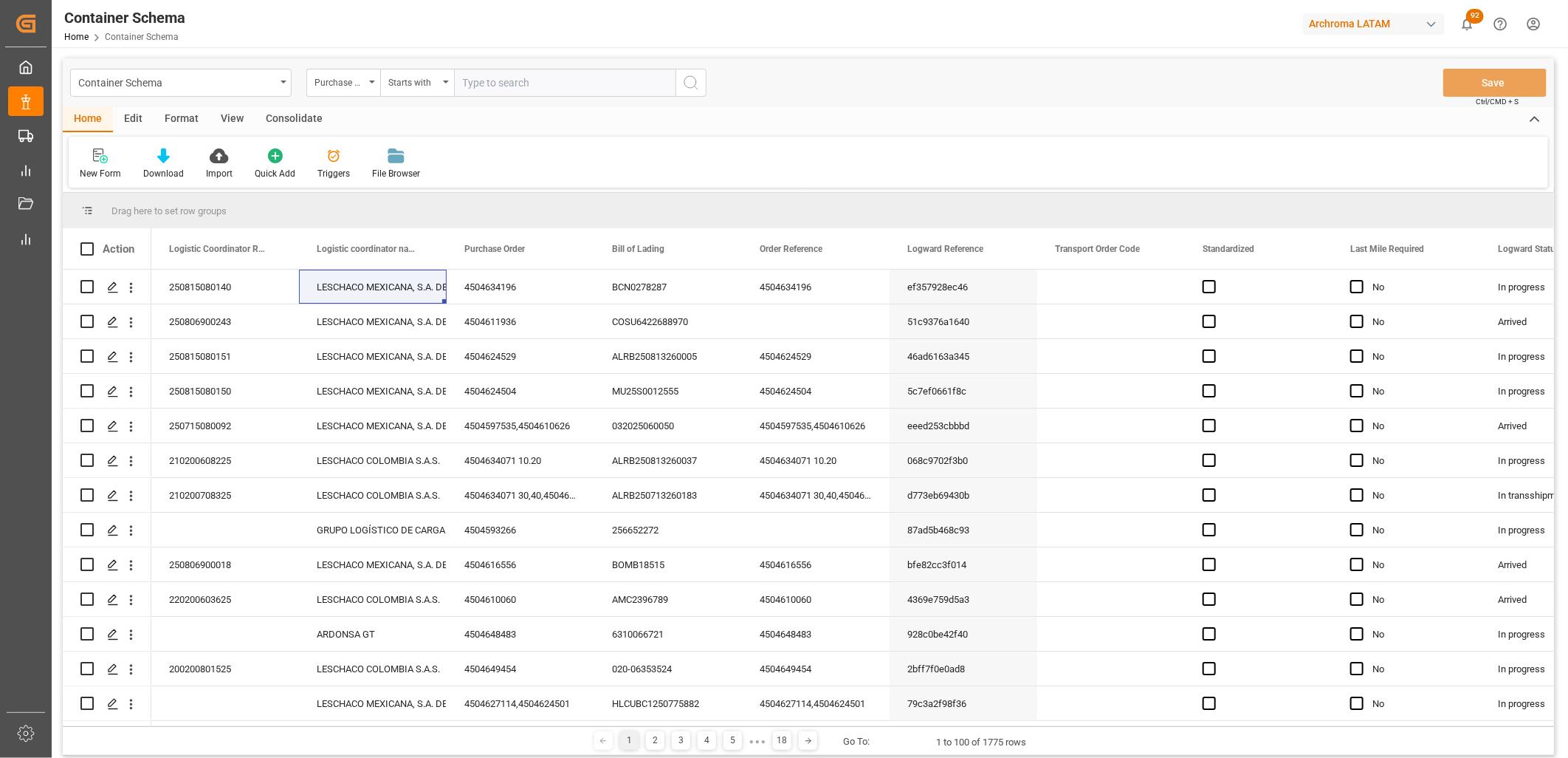
click at [491, 70] on input "text" at bounding box center [564, 82] width 221 height 28
paste input "4504624528"
type input "4504624528"
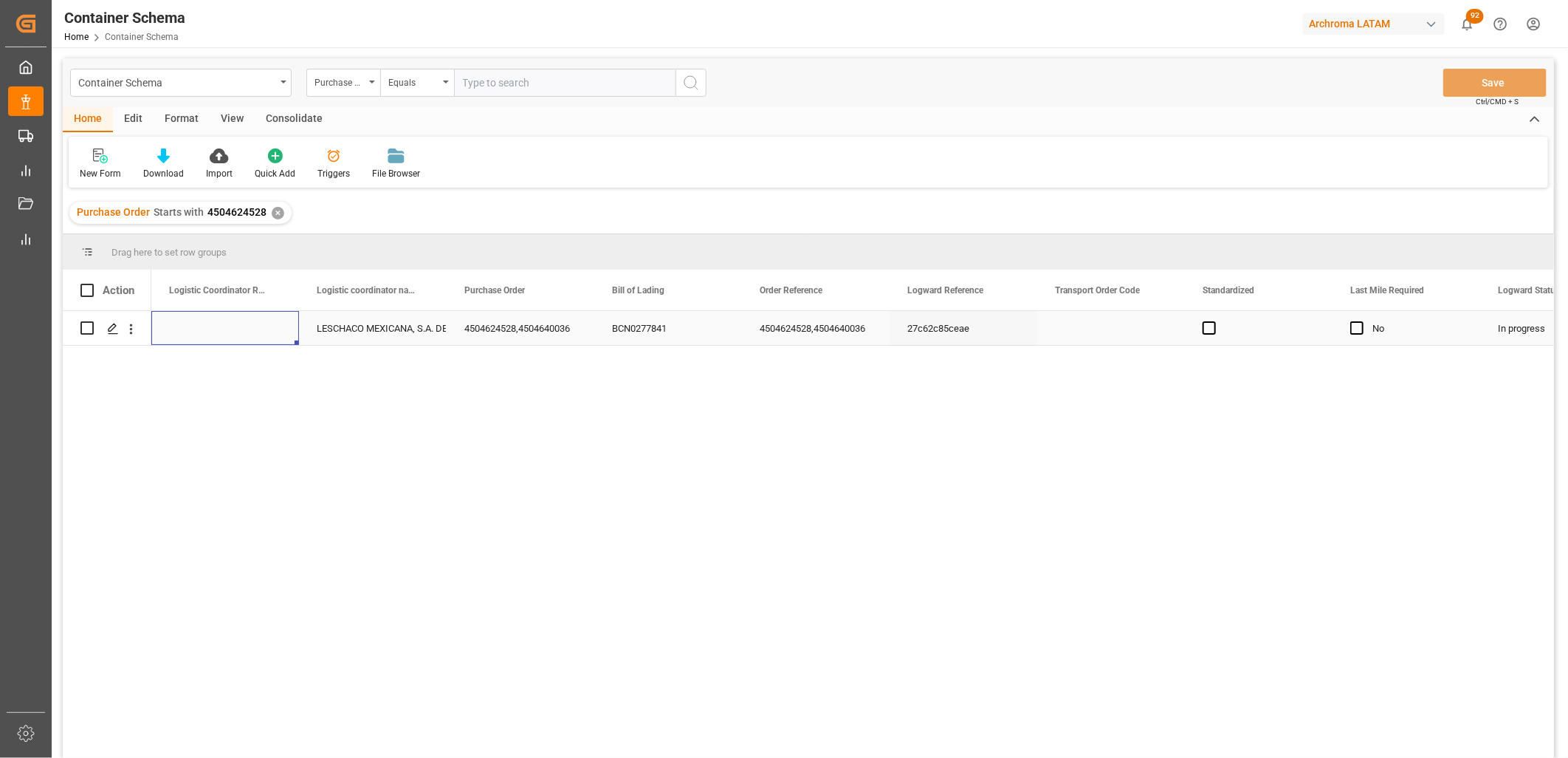
click at [230, 332] on div "Press SPACE to select this row." at bounding box center [225, 328] width 147 height 34
click at [230, 331] on div "Press SPACE to select this row." at bounding box center [225, 328] width 147 height 34
click at [230, 330] on input "Press SPACE to select this row." at bounding box center [225, 337] width 124 height 28
paste input "250815080155"
type input "250815080155"
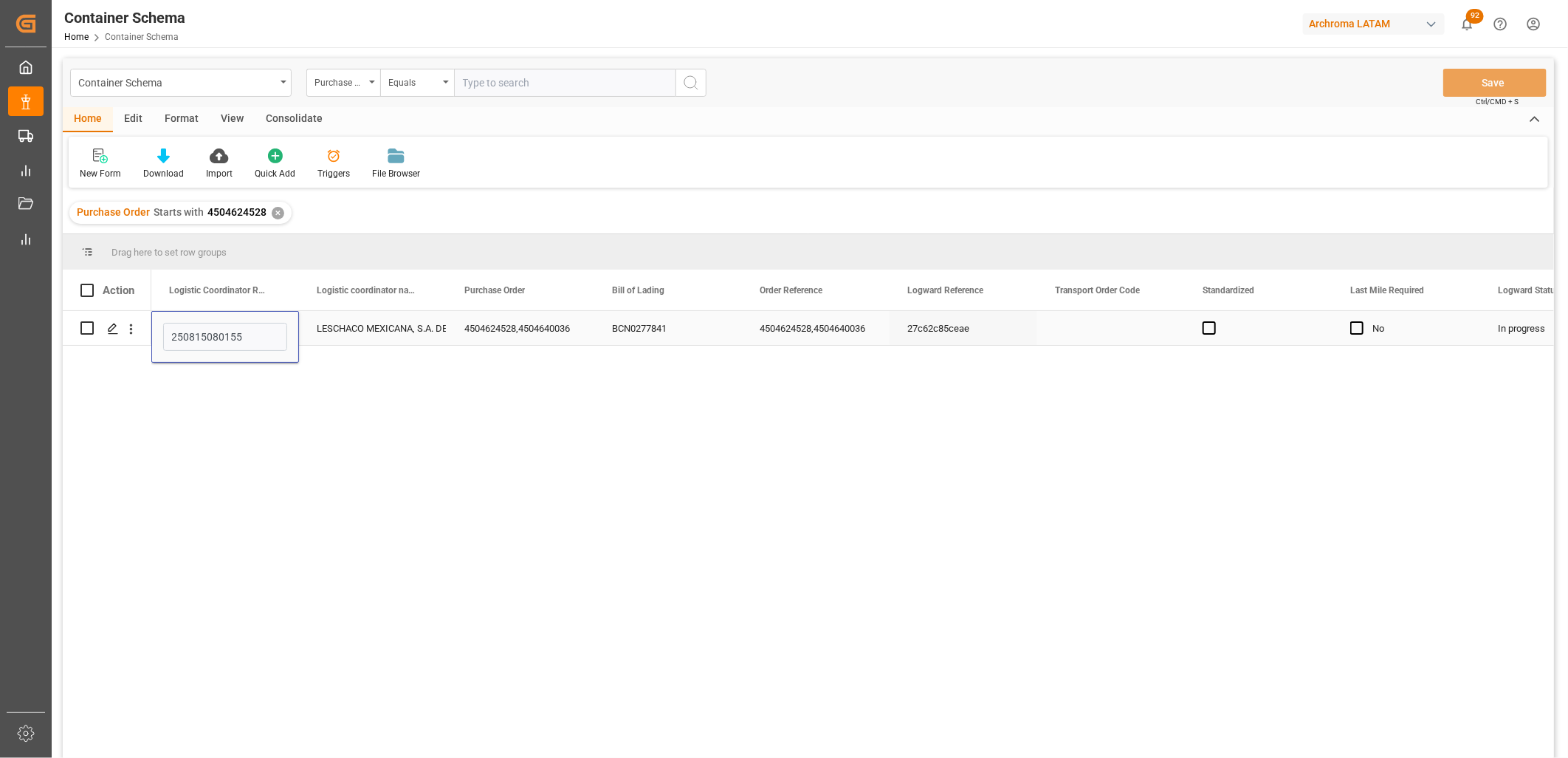
click at [320, 335] on div "LESCHACO MEXICANA, S.A. DE C.V." at bounding box center [373, 329] width 113 height 34
click at [1484, 89] on button "Save" at bounding box center [1494, 82] width 103 height 28
click at [275, 214] on div "✕" at bounding box center [278, 213] width 12 height 12
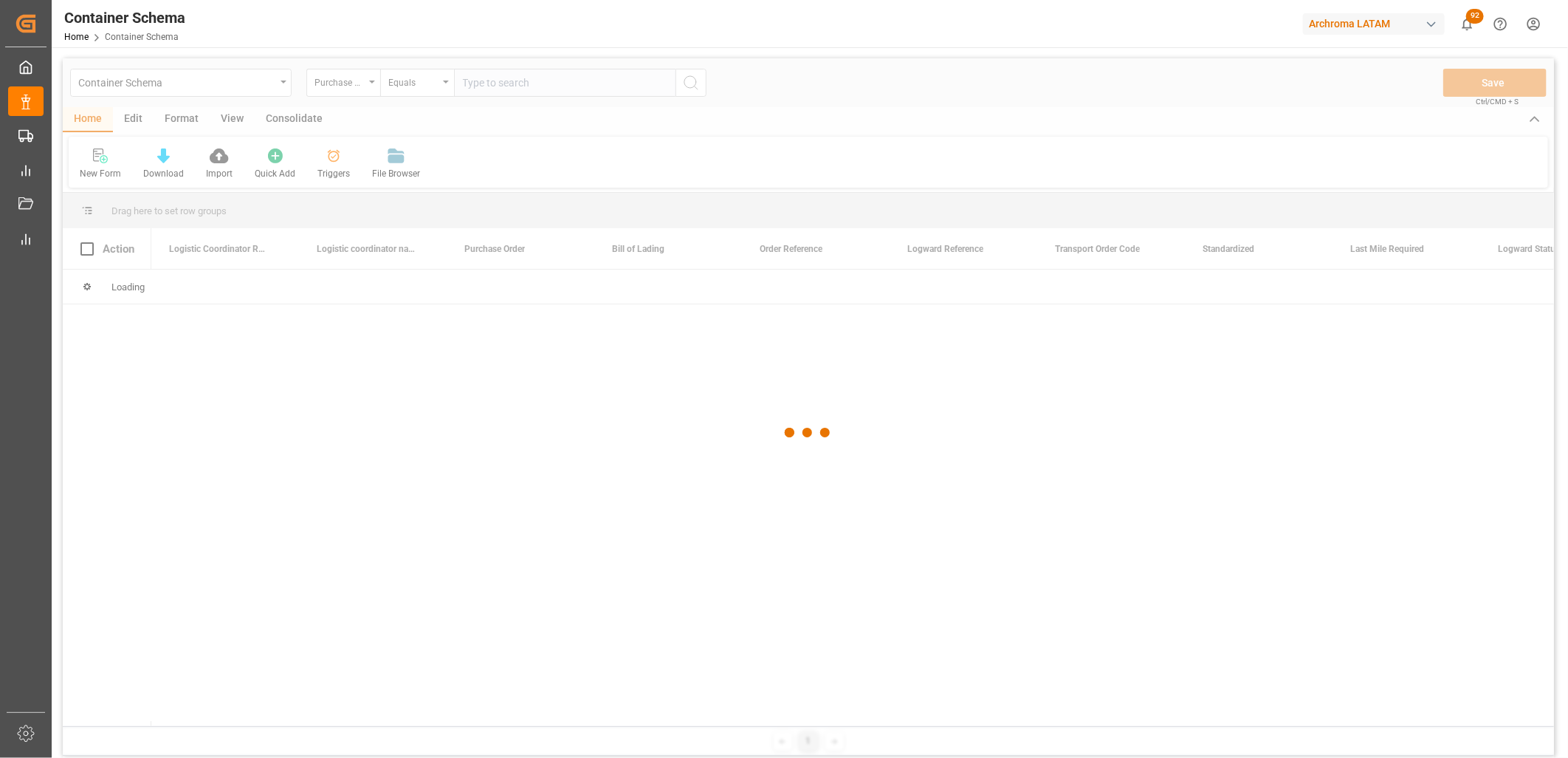
click at [492, 89] on div at bounding box center [808, 433] width 1491 height 749
click at [491, 89] on div at bounding box center [808, 433] width 1491 height 749
click at [488, 85] on div at bounding box center [808, 433] width 1491 height 749
click at [486, 85] on div at bounding box center [808, 433] width 1491 height 749
click at [485, 85] on div at bounding box center [808, 433] width 1491 height 749
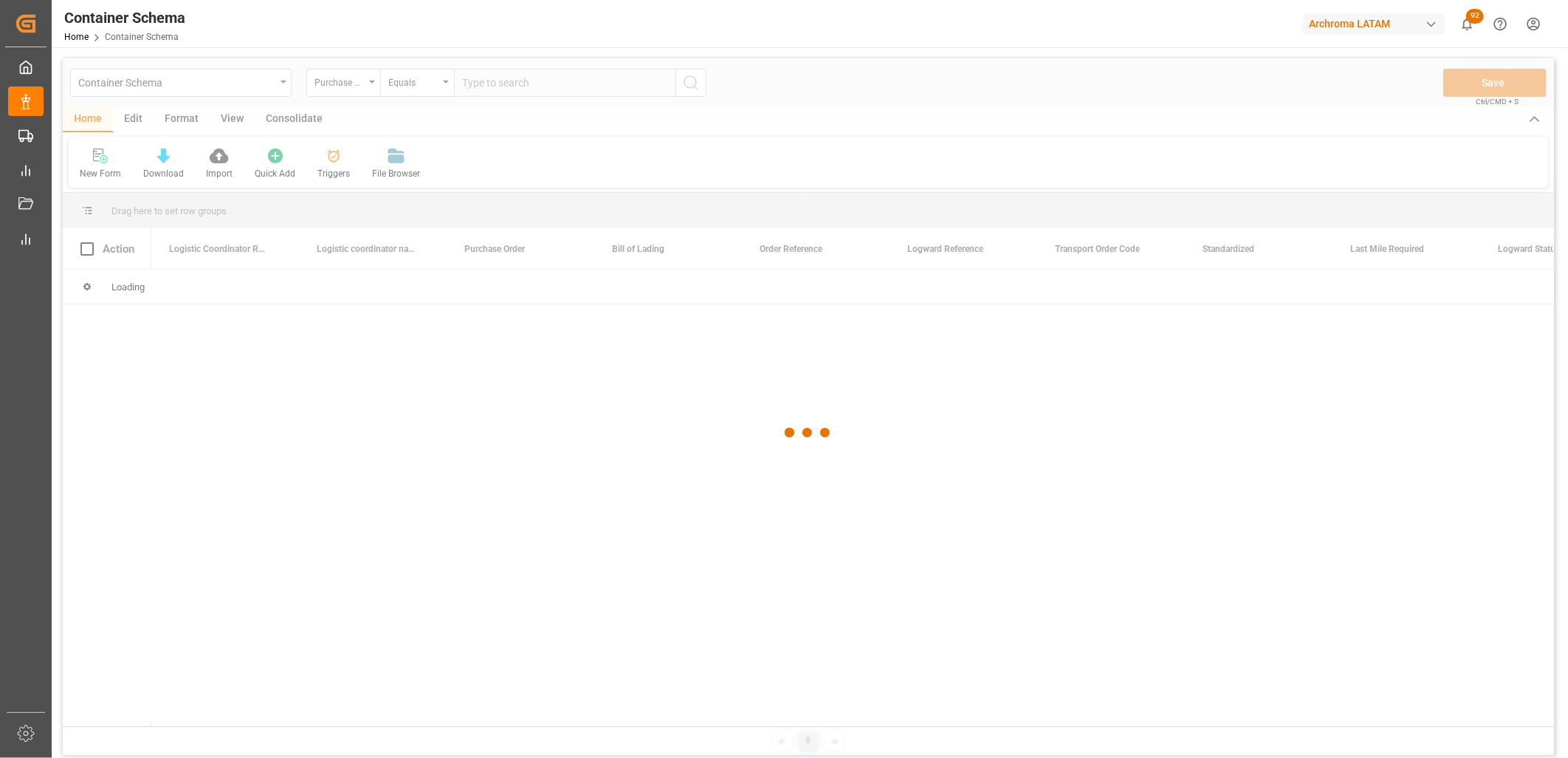
click at [484, 85] on div at bounding box center [808, 433] width 1491 height 749
click at [484, 84] on div at bounding box center [808, 433] width 1491 height 749
click at [483, 84] on div at bounding box center [808, 433] width 1491 height 749
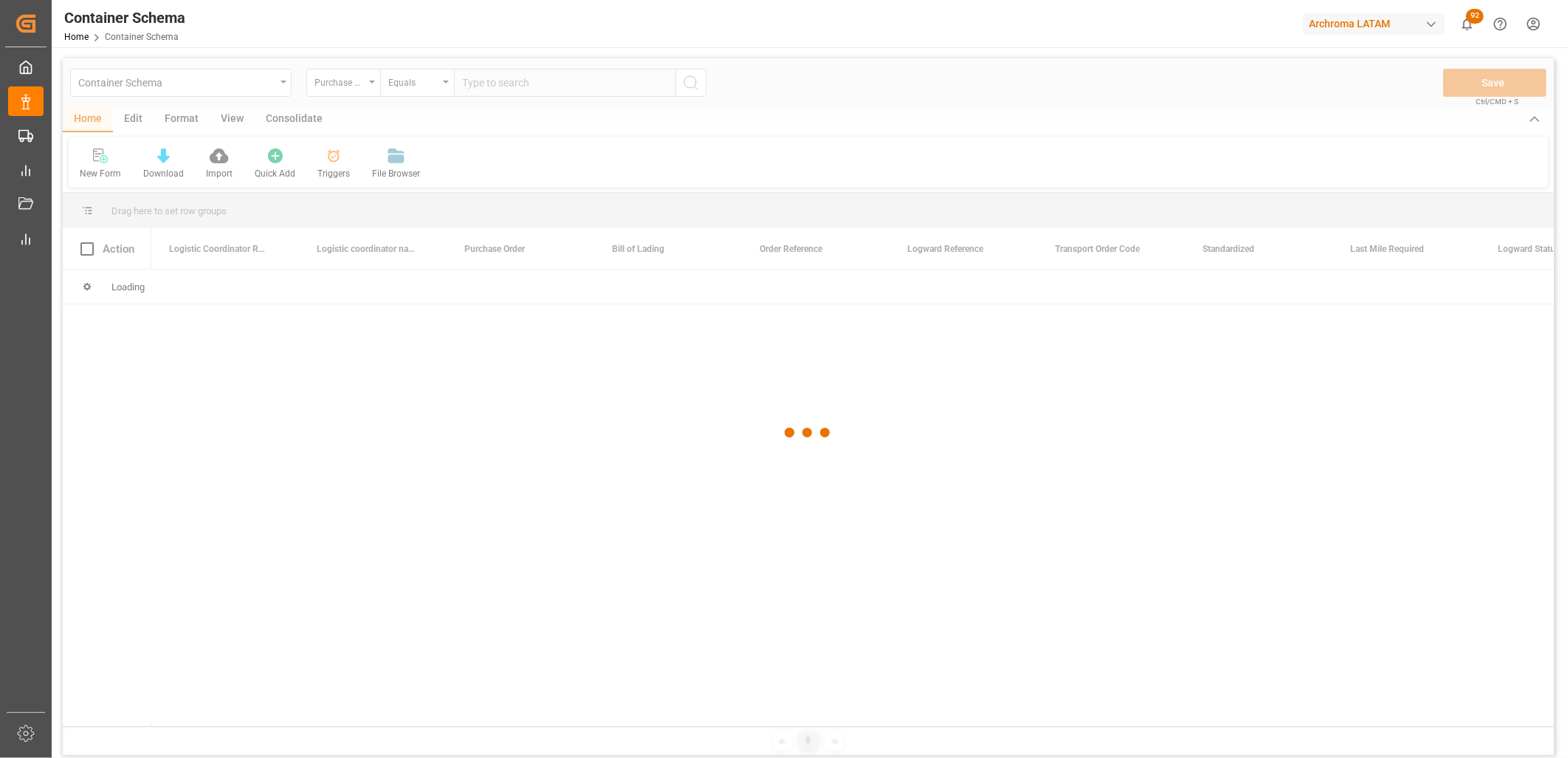
click at [483, 84] on div at bounding box center [808, 433] width 1491 height 749
click at [481, 84] on div at bounding box center [808, 433] width 1491 height 749
click at [480, 83] on div at bounding box center [808, 433] width 1491 height 749
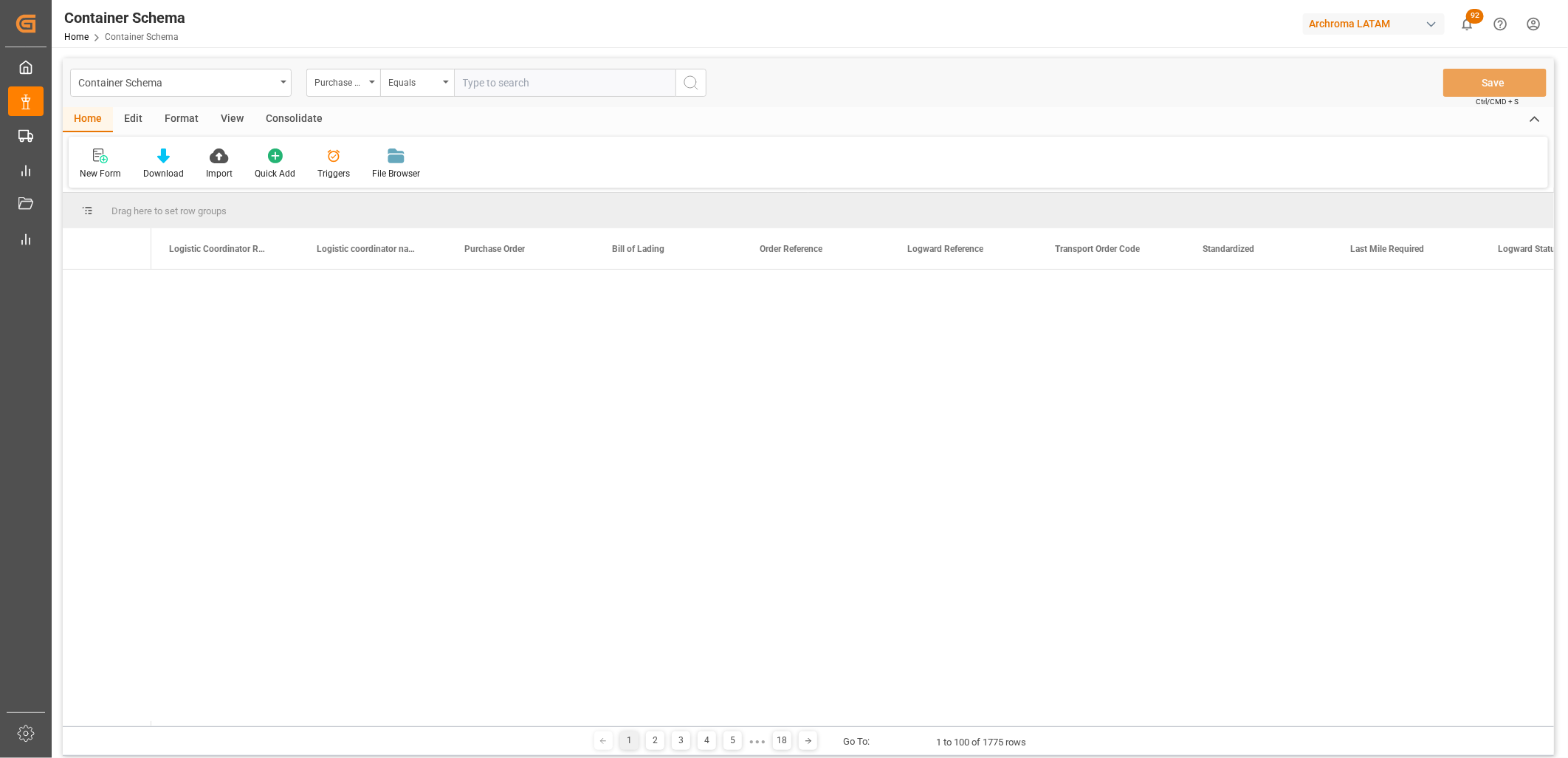
click at [477, 83] on input "text" at bounding box center [564, 82] width 221 height 28
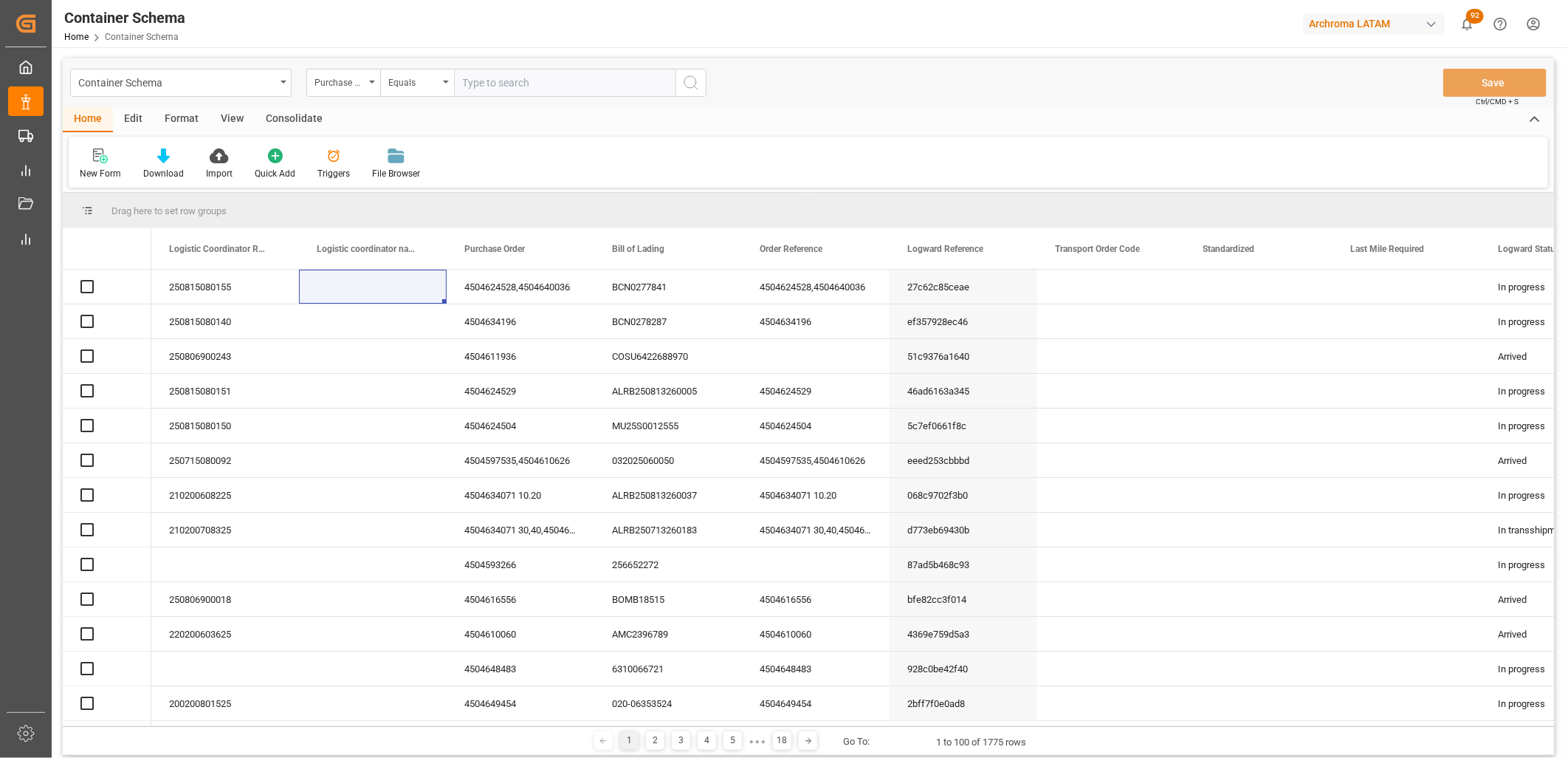
click at [477, 83] on input "text" at bounding box center [564, 82] width 221 height 28
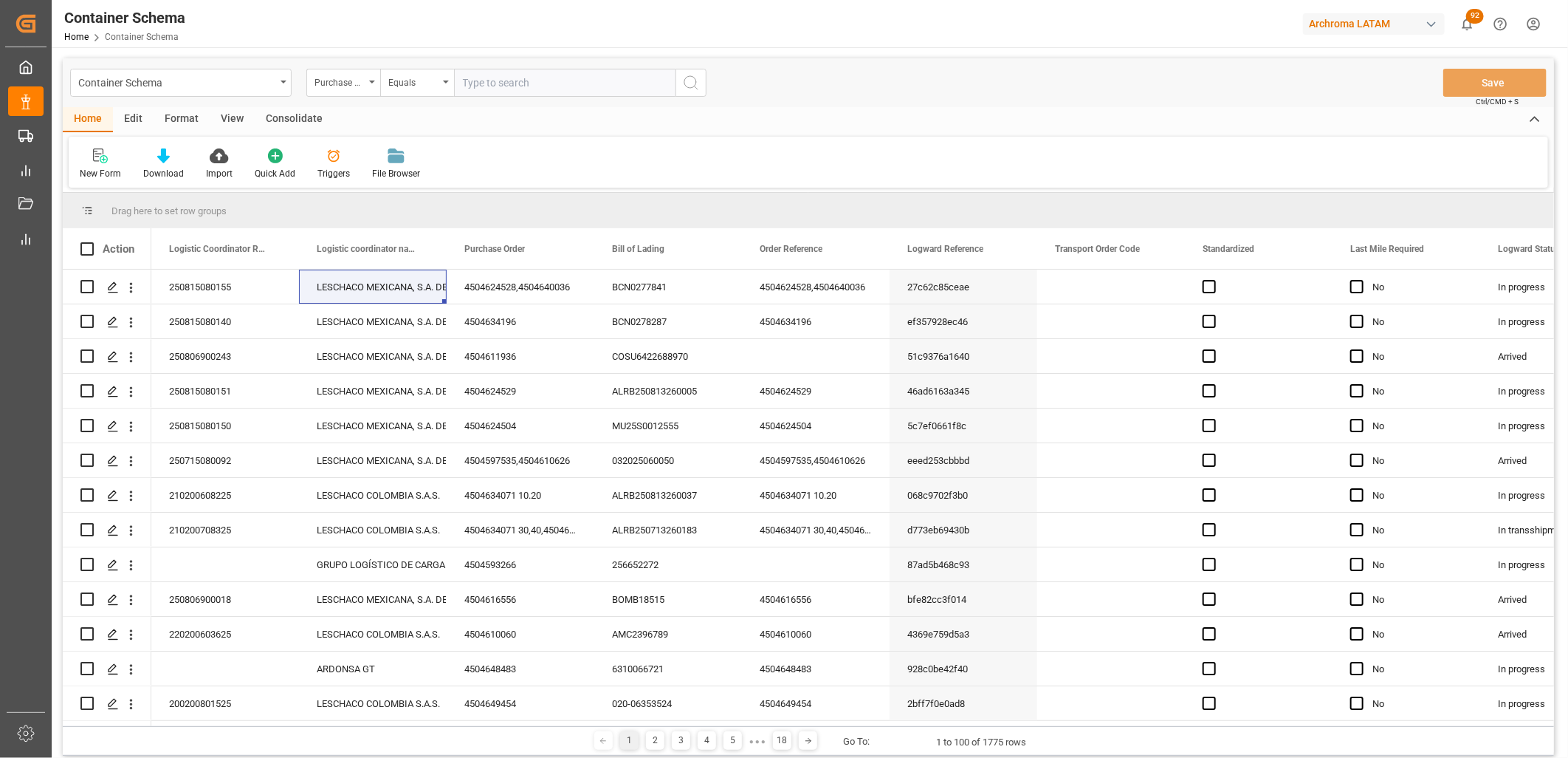
paste input "4504638480"
type input "4504638480"
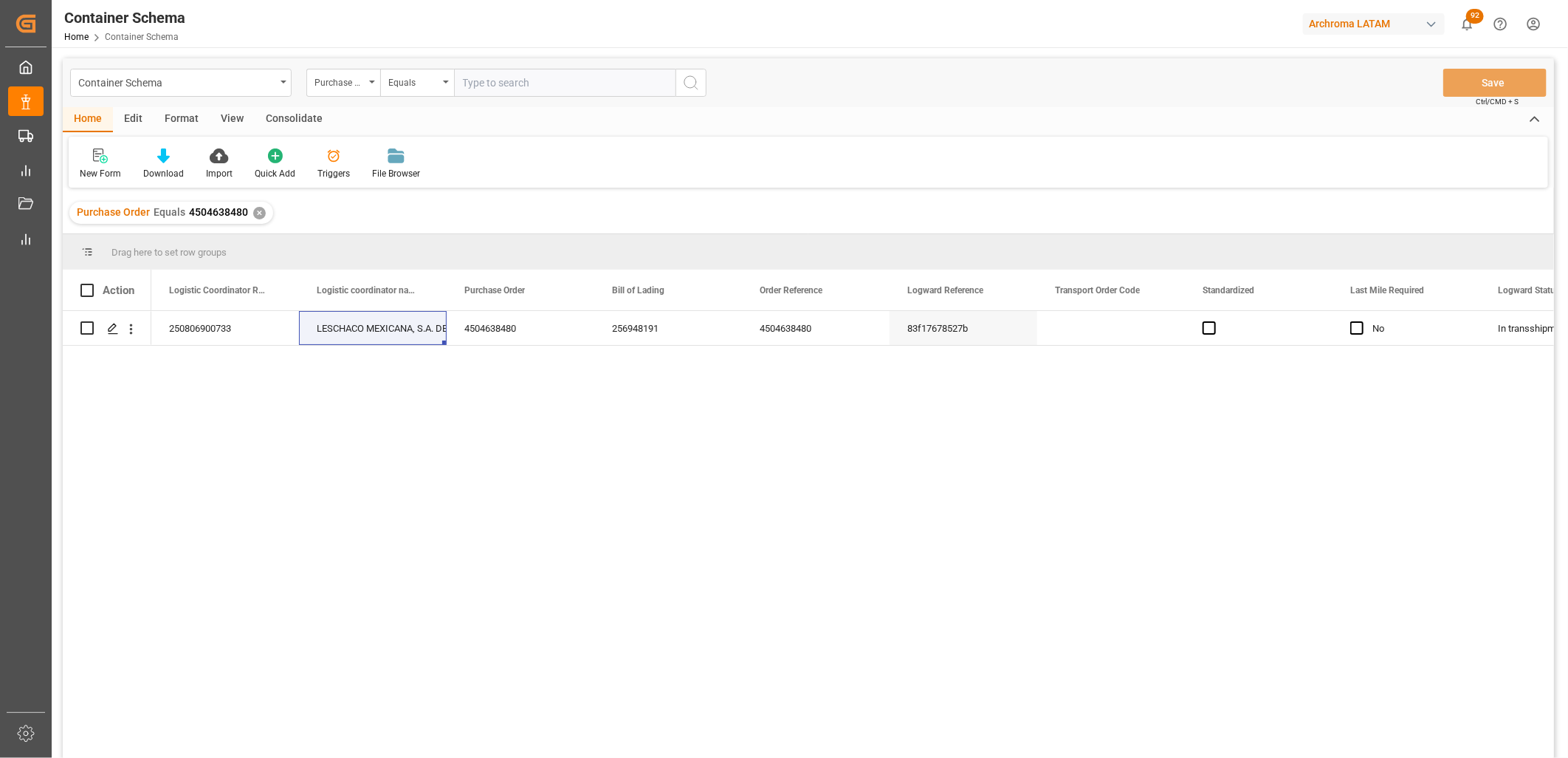
click at [262, 213] on div "✕" at bounding box center [259, 213] width 12 height 12
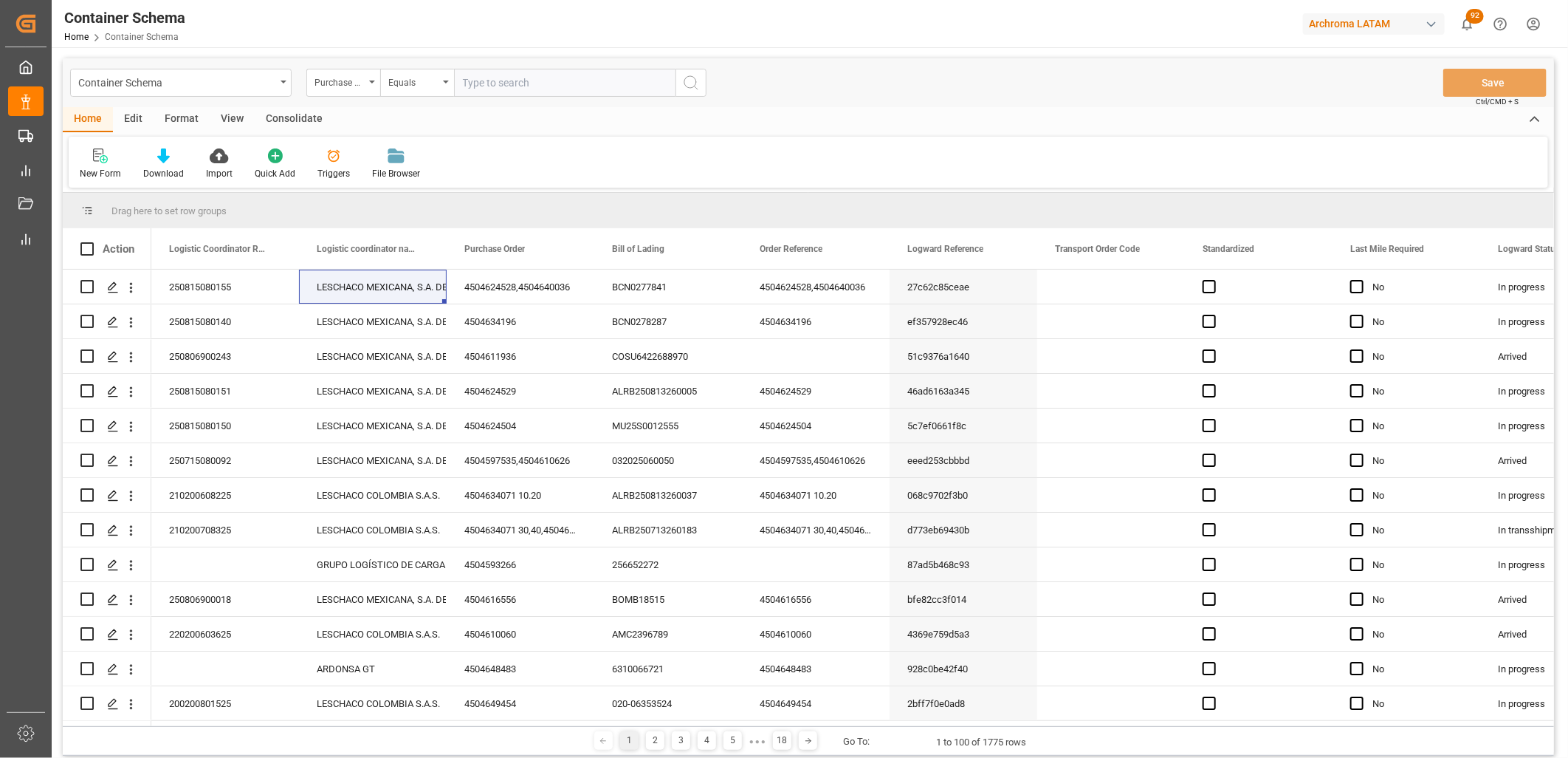
click at [362, 85] on div "Purchase Order" at bounding box center [339, 81] width 50 height 17
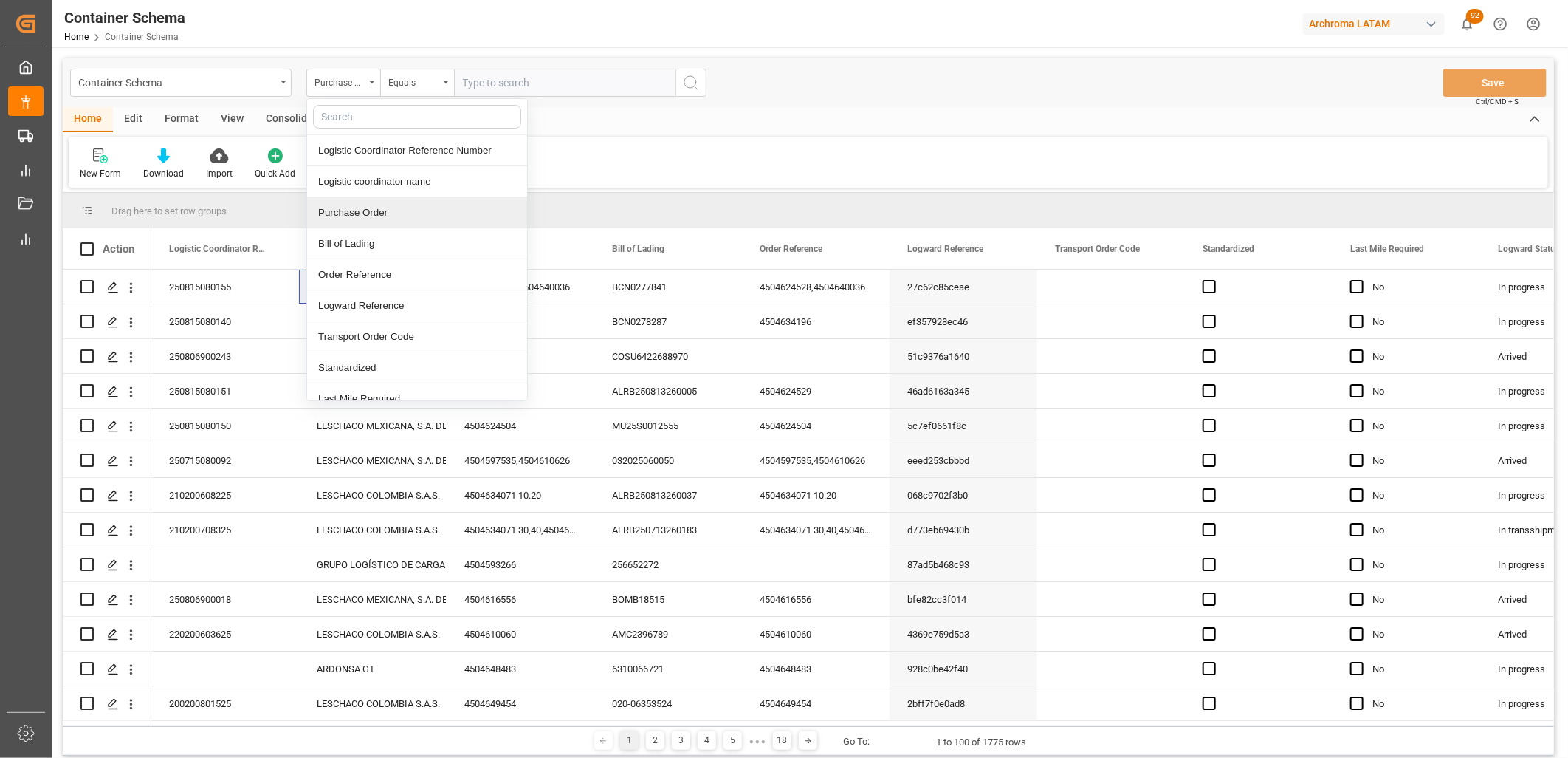
click at [356, 216] on div "Purchase Order" at bounding box center [417, 213] width 220 height 31
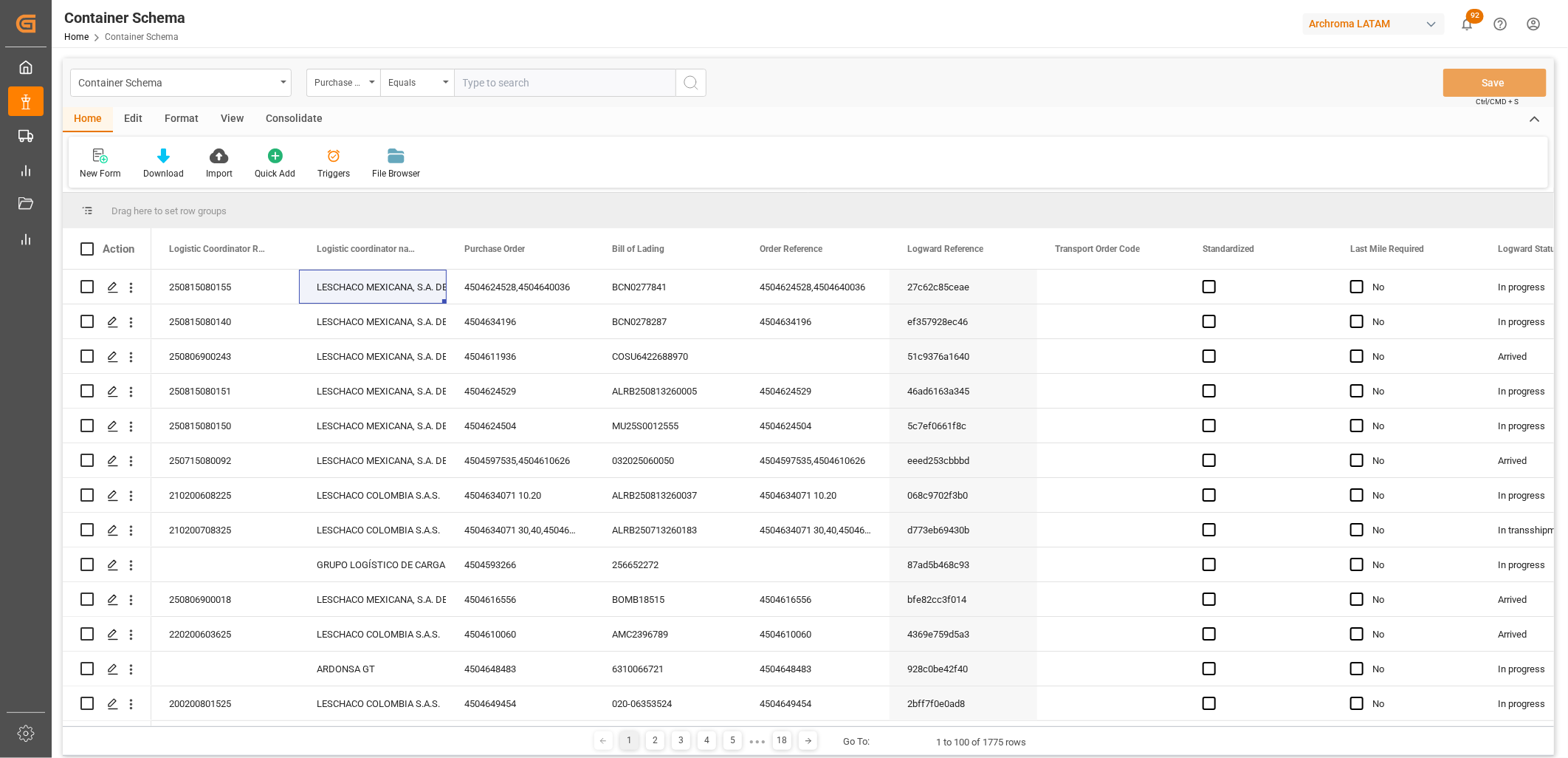
click at [500, 78] on input "text" at bounding box center [564, 82] width 221 height 28
paste input "4504635023"
type input "4504635023"
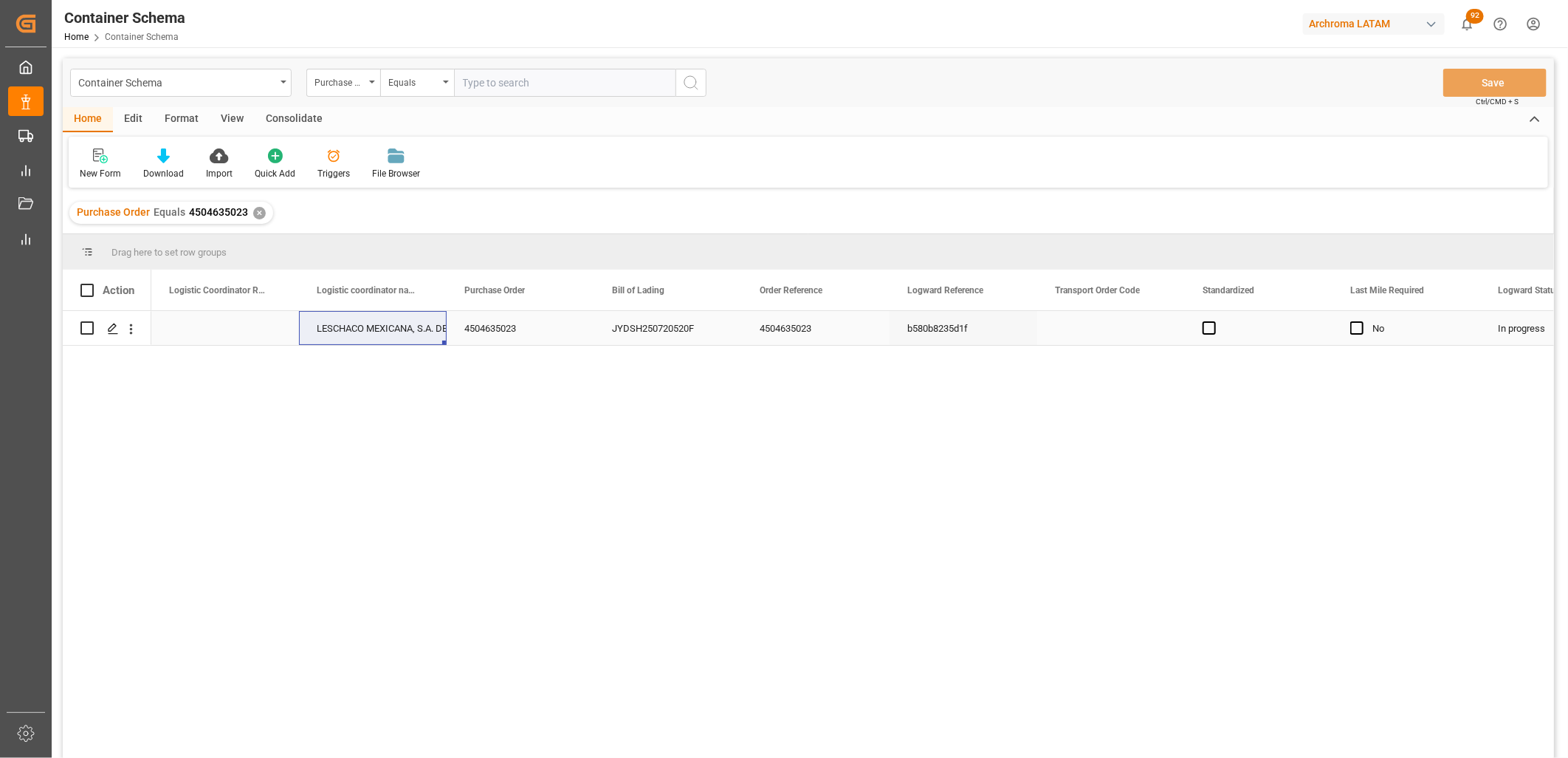
click at [201, 322] on div "Press SPACE to select this row." at bounding box center [225, 328] width 147 height 34
click at [198, 325] on input "Press SPACE to select this row." at bounding box center [225, 337] width 124 height 28
type input "250915080019"
click at [390, 337] on div "LESCHACO MEXICANA, S.A. DE C.V." at bounding box center [373, 329] width 113 height 34
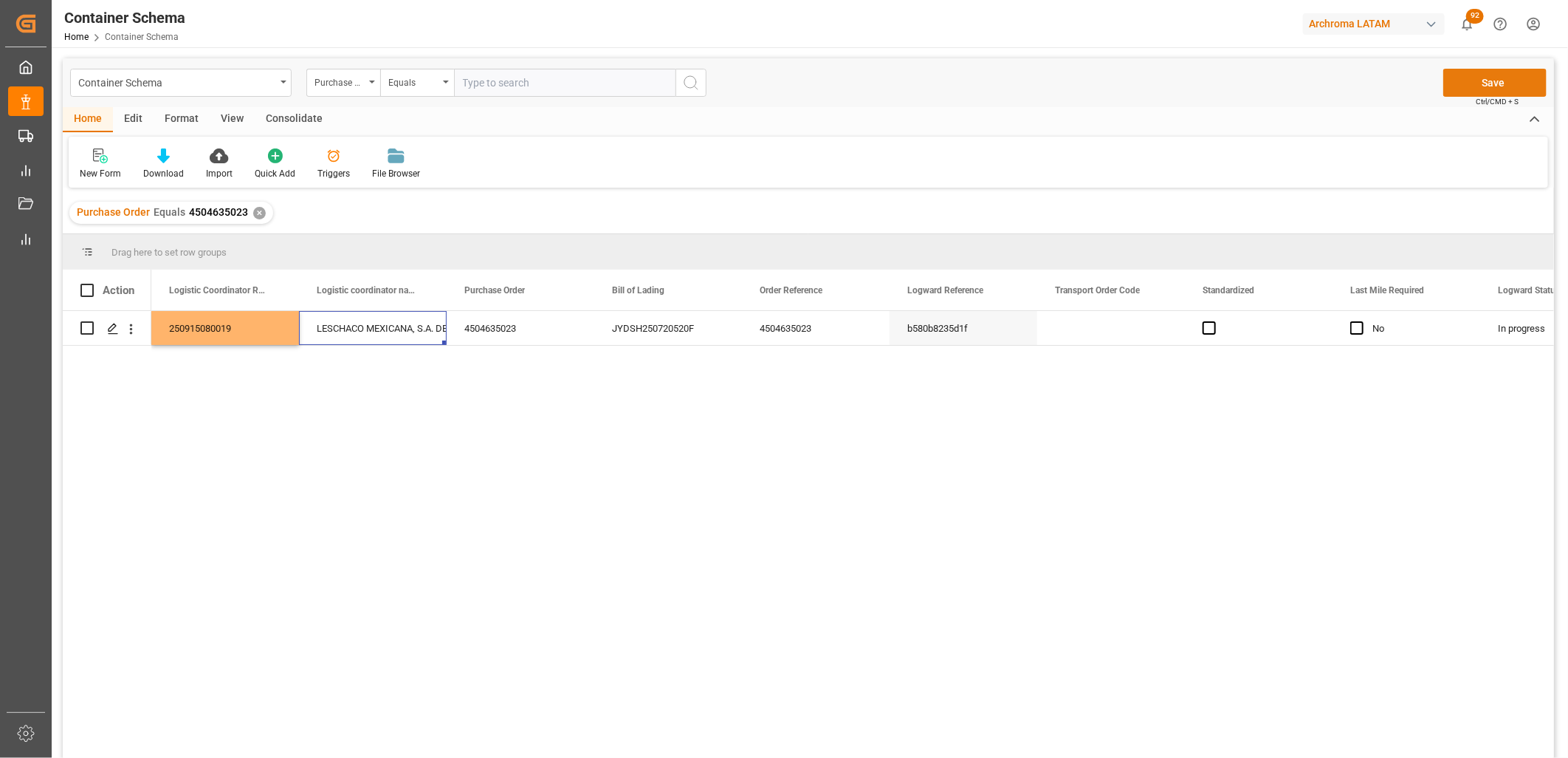
click at [1476, 85] on button "Save" at bounding box center [1494, 82] width 103 height 28
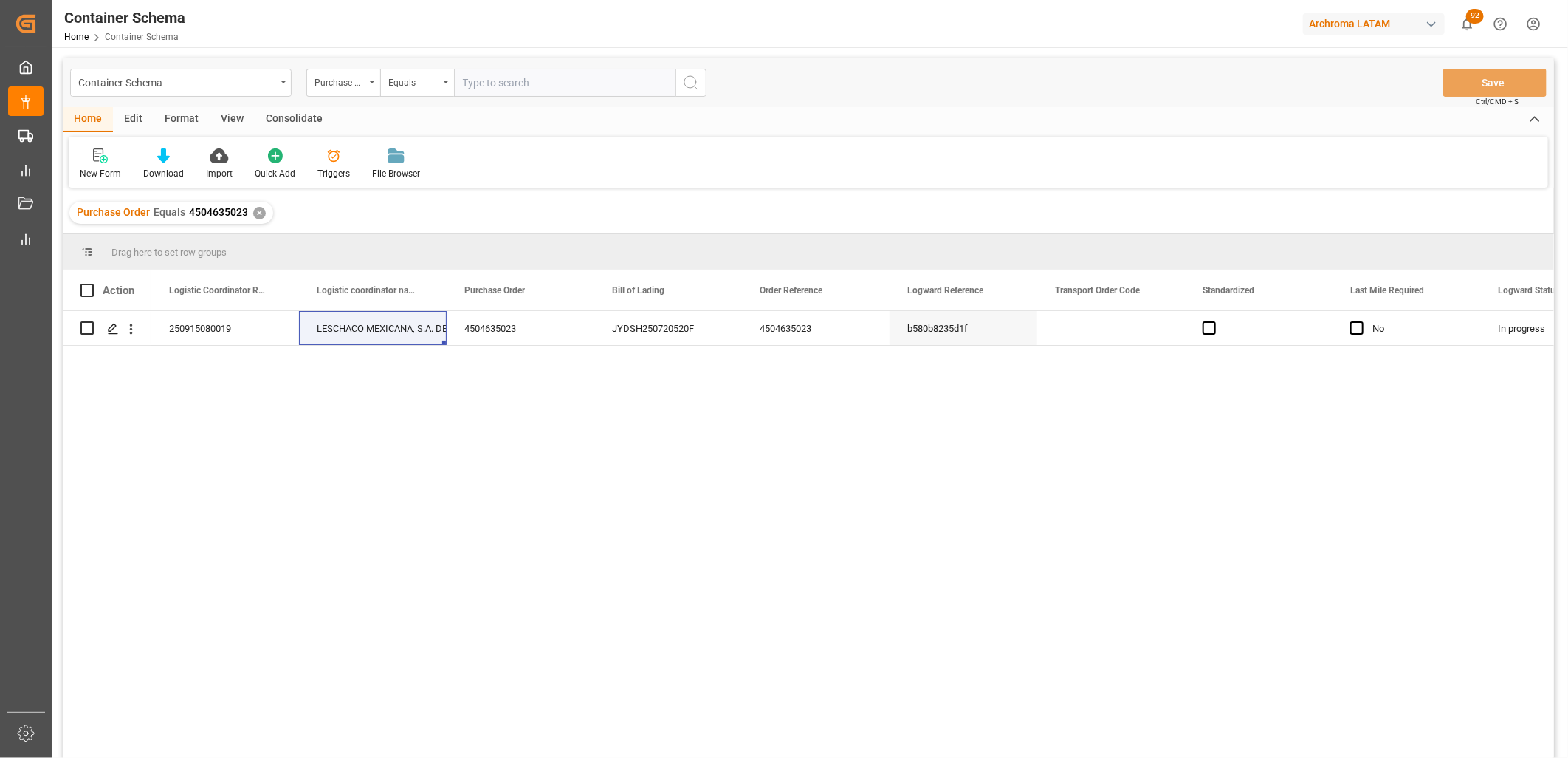
click at [257, 214] on div "✕" at bounding box center [259, 213] width 12 height 12
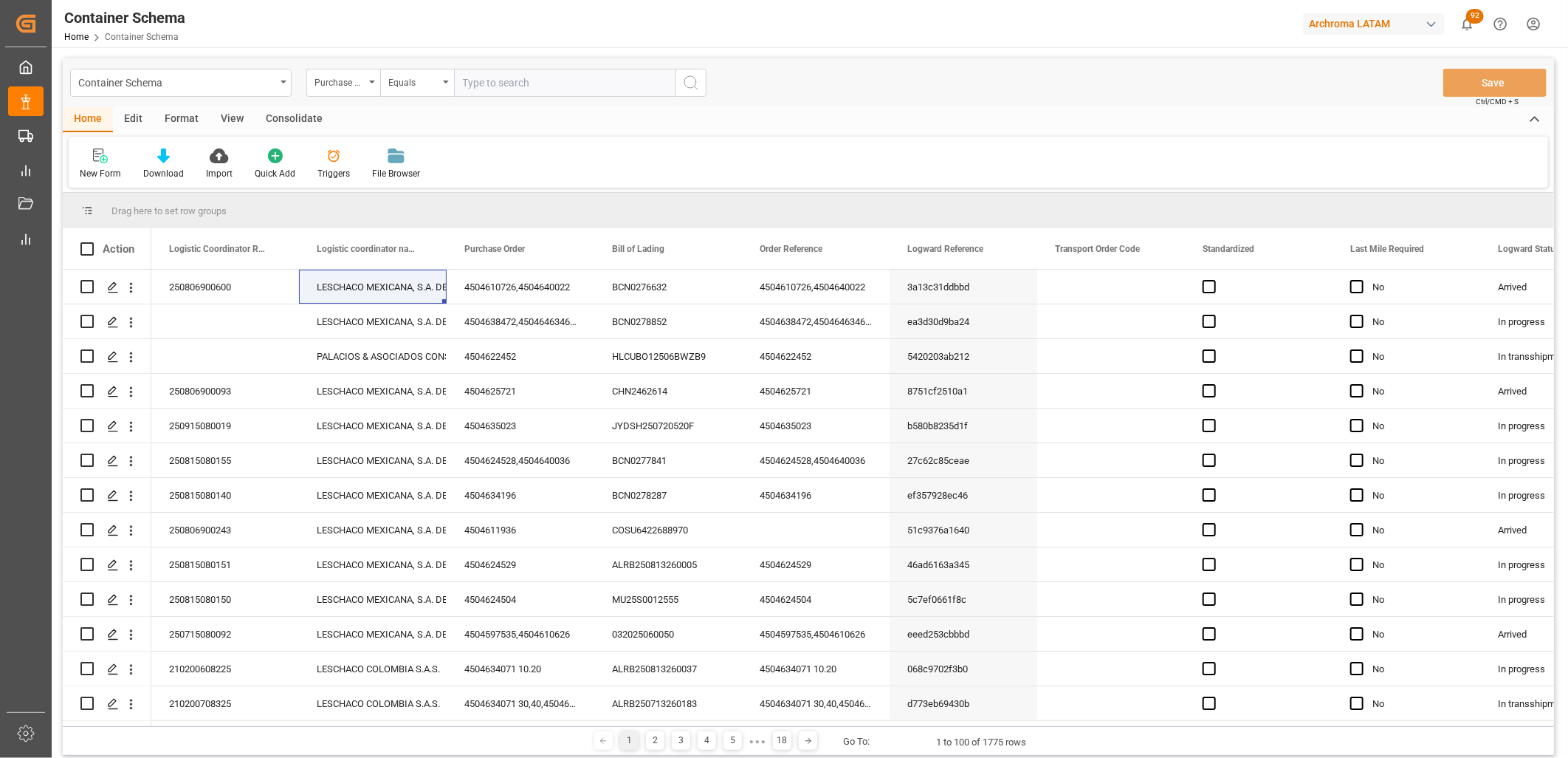
click at [177, 116] on div "Format" at bounding box center [182, 120] width 56 height 25
click at [133, 113] on div "Edit" at bounding box center [133, 120] width 40 height 25
click at [98, 113] on div "Home" at bounding box center [88, 120] width 50 height 25
click at [320, 157] on div at bounding box center [334, 155] width 33 height 16
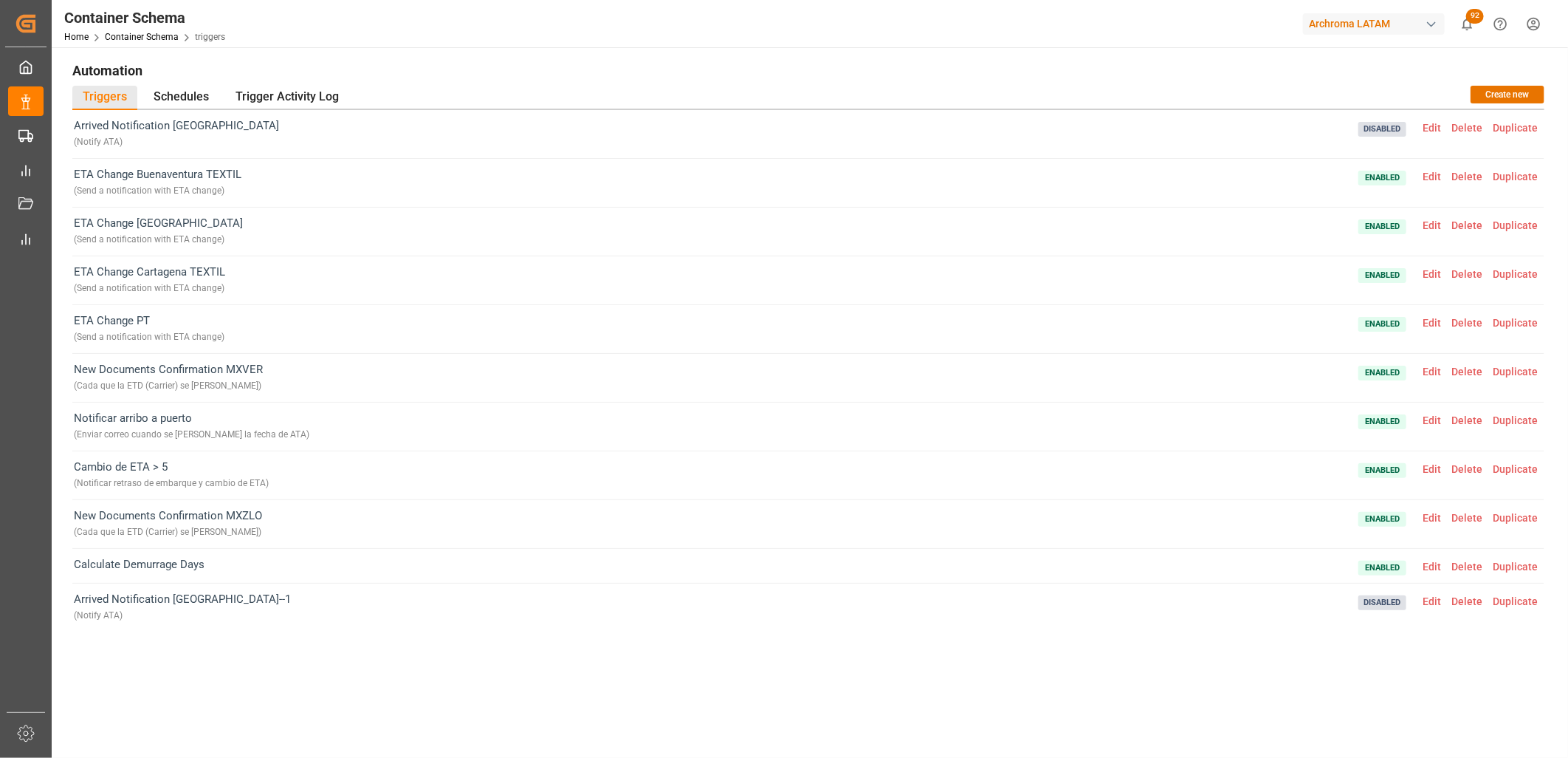
click at [1428, 514] on span "Edit" at bounding box center [1431, 517] width 29 height 12
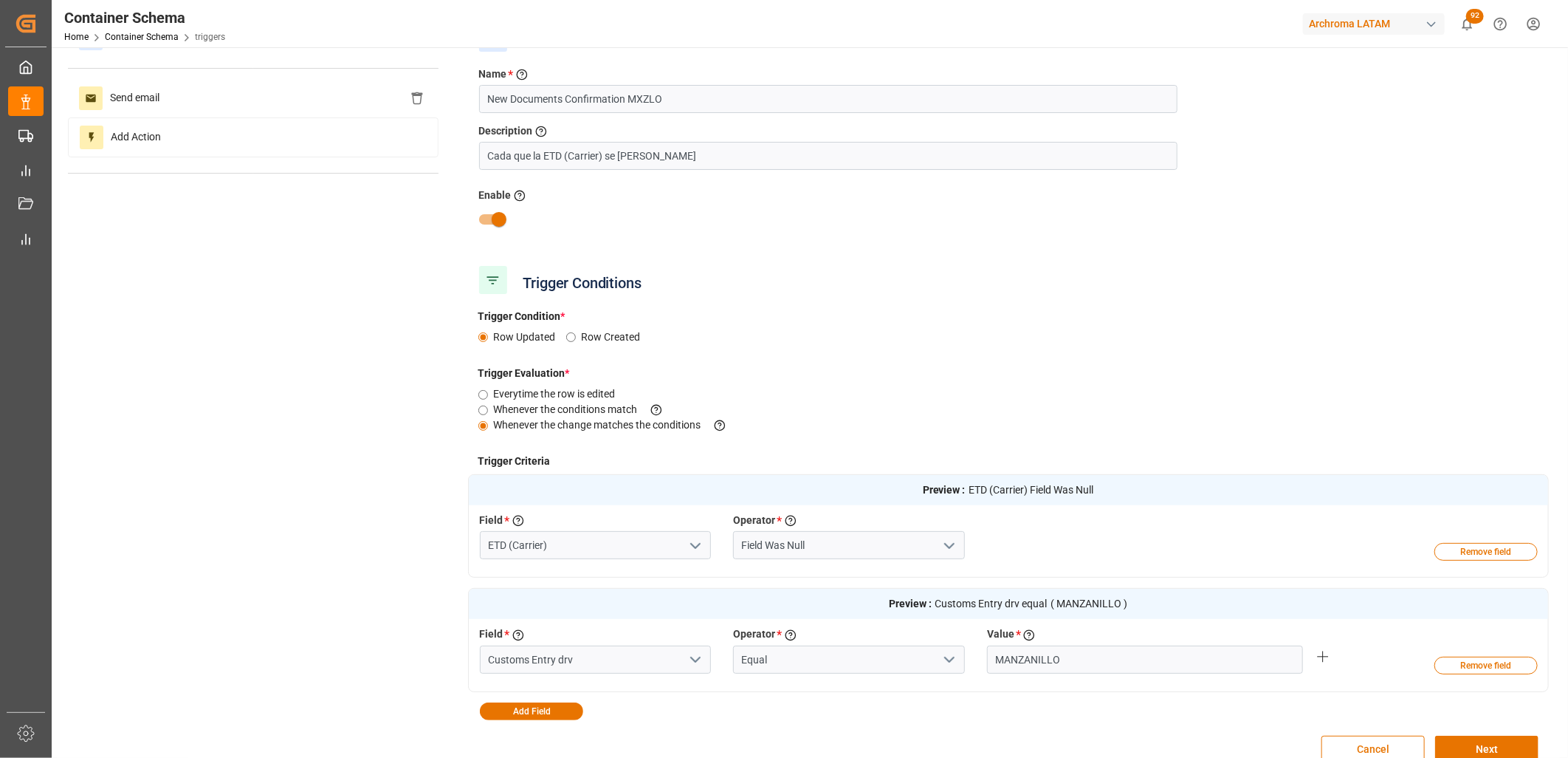
scroll to position [82, 0]
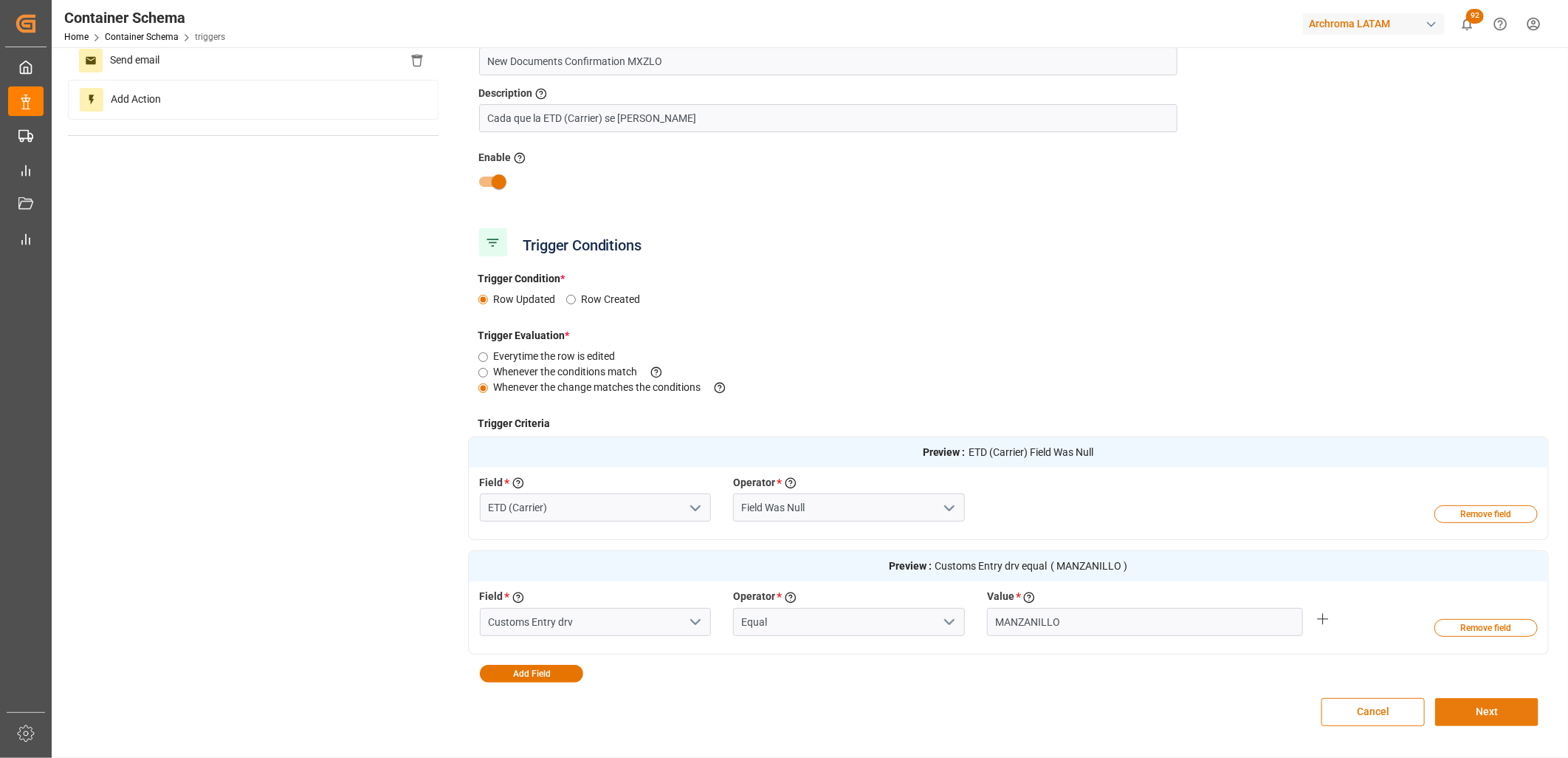
click at [1457, 709] on button "Next" at bounding box center [1486, 712] width 103 height 28
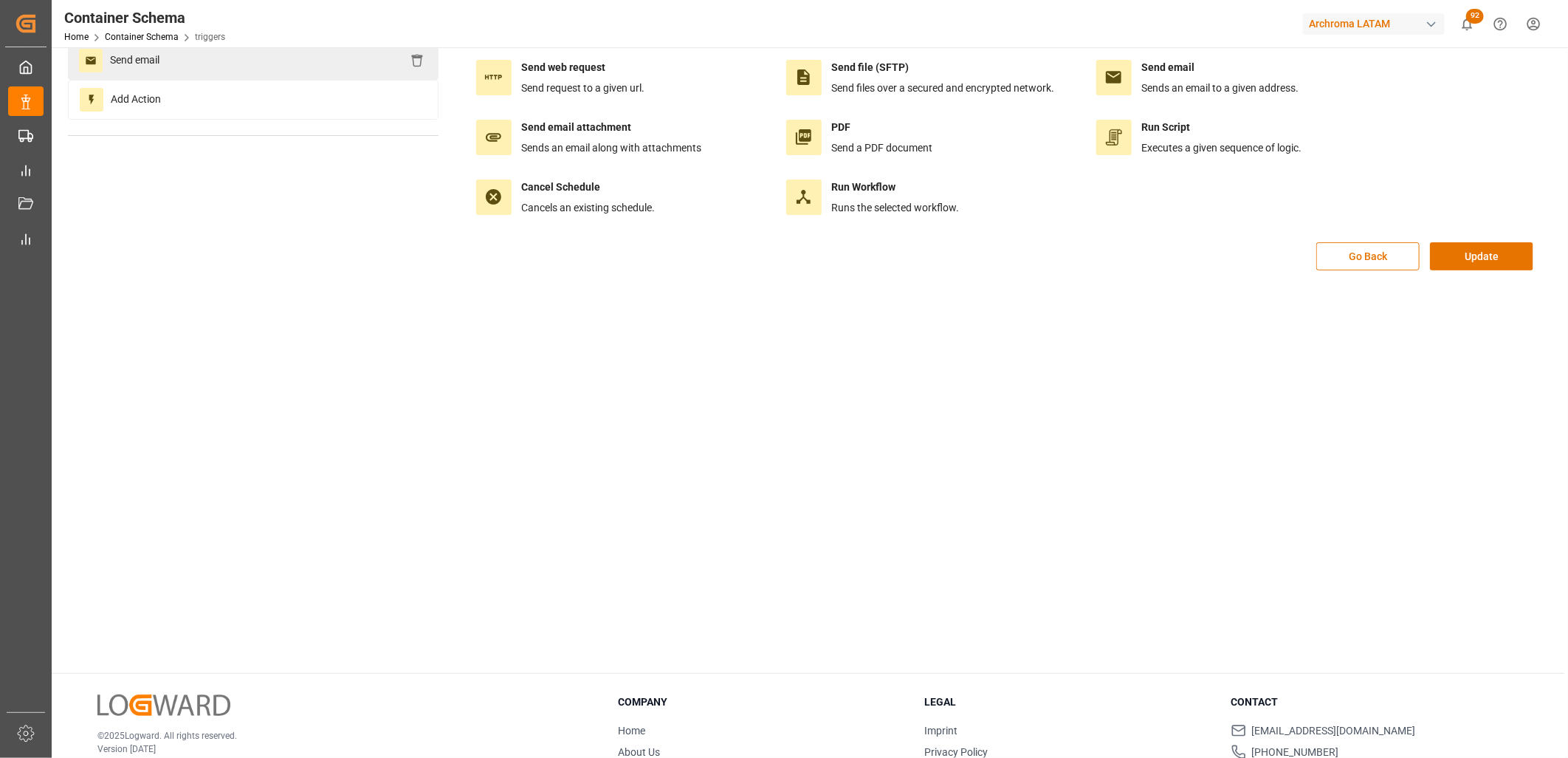
click at [106, 55] on span "Send email" at bounding box center [134, 61] width 64 height 23
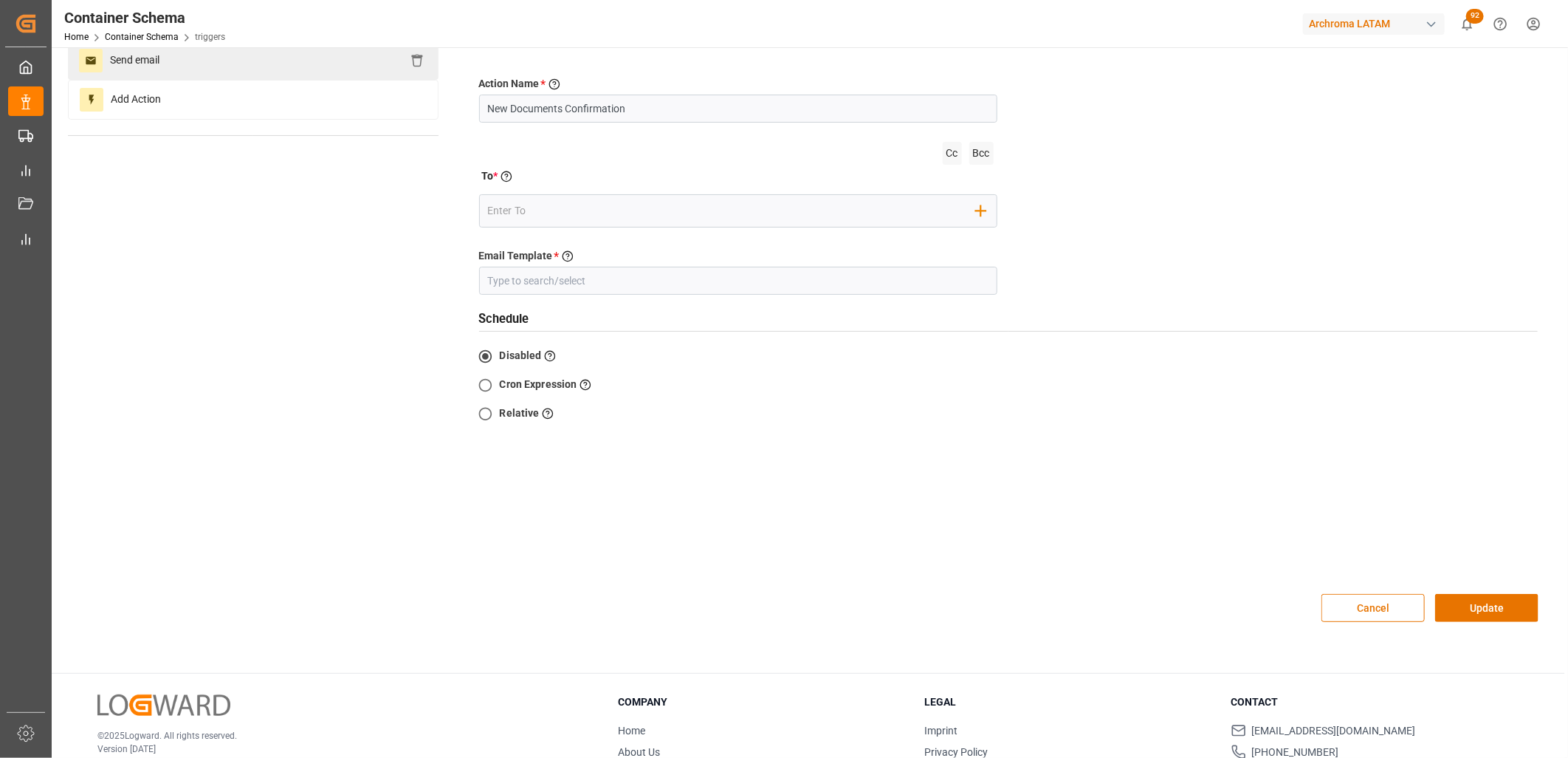
type input "New Documents Confirmation MX"
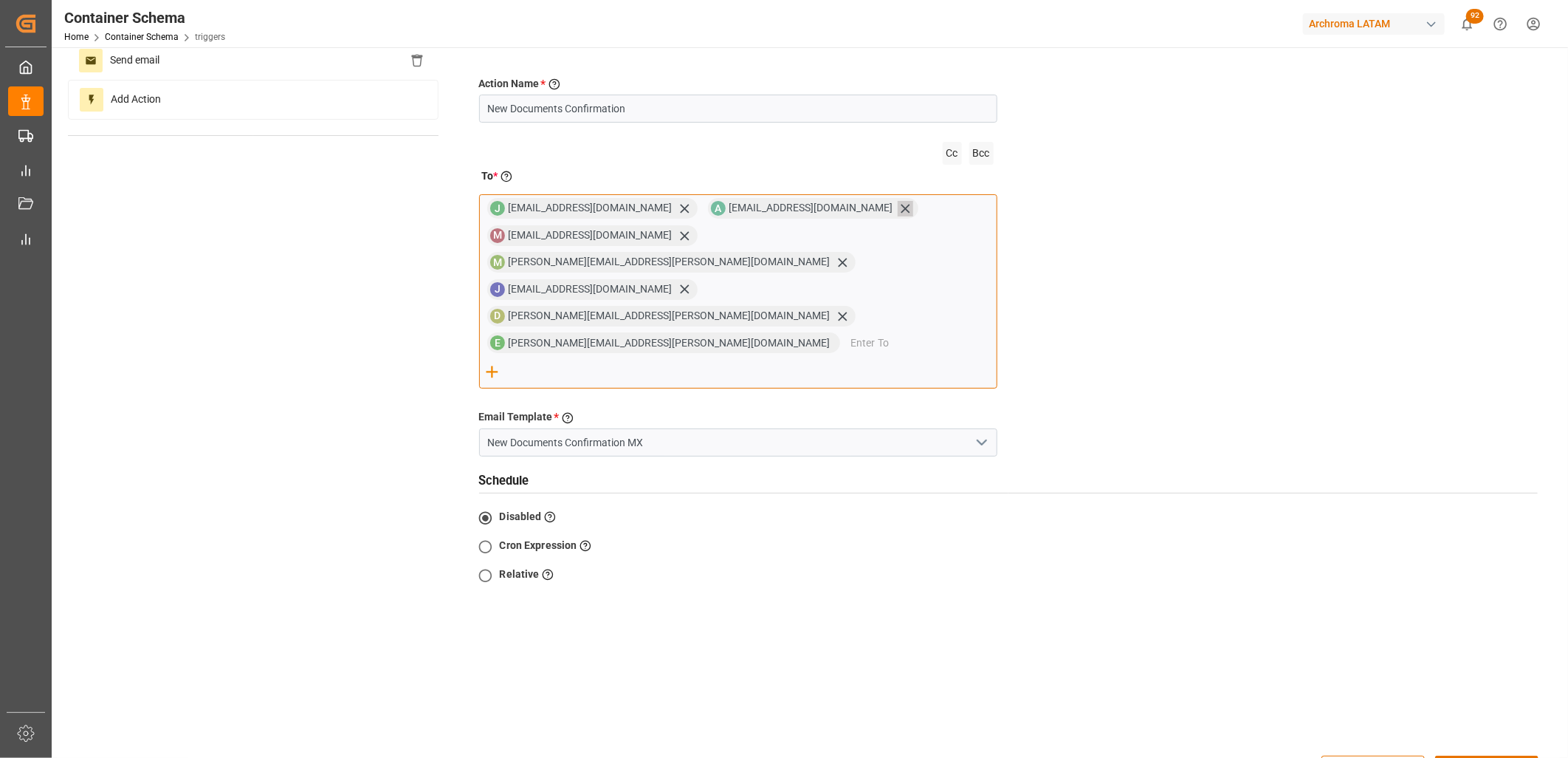
click at [900, 207] on icon at bounding box center [904, 208] width 9 height 9
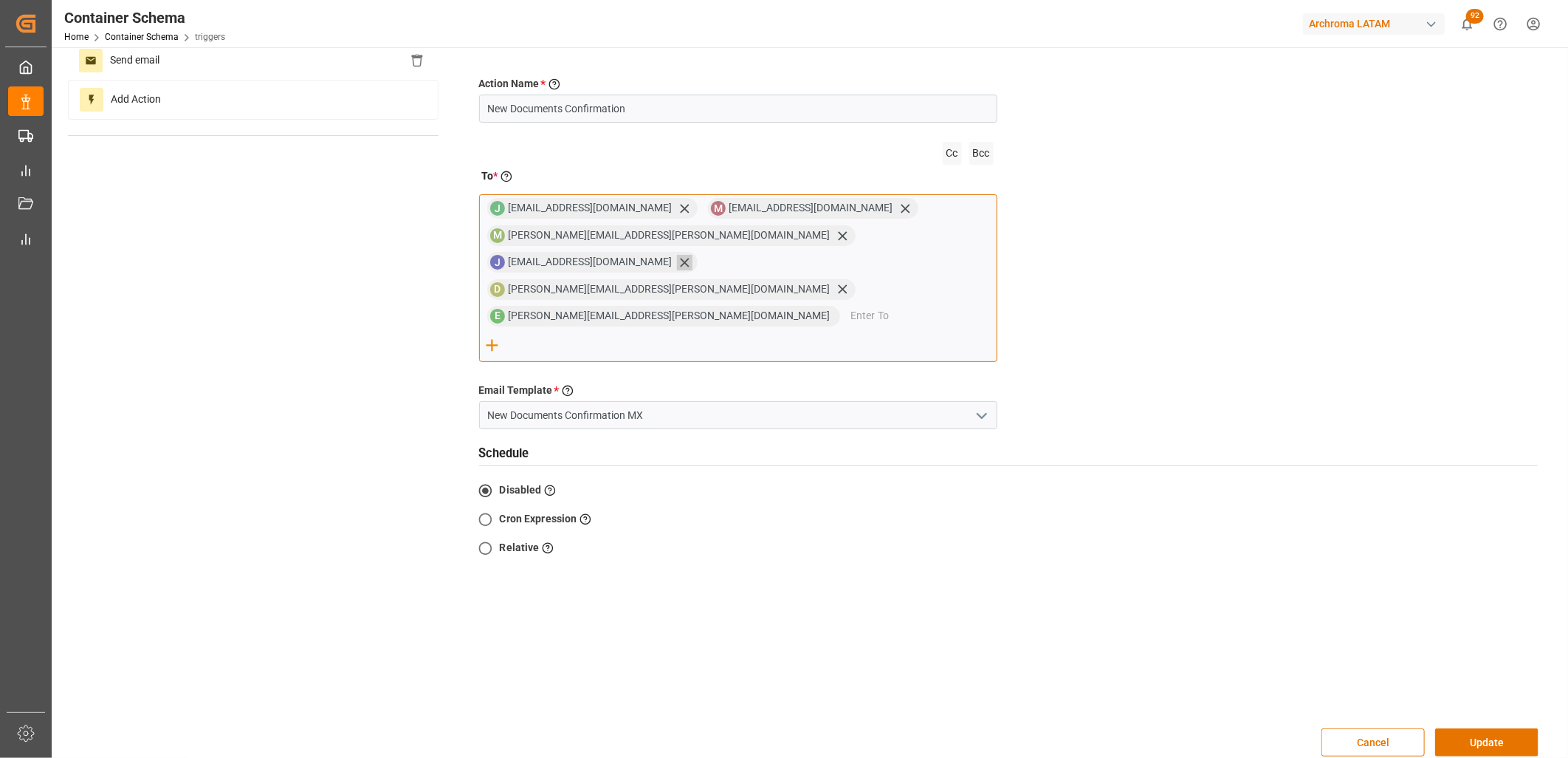
click at [677, 255] on icon at bounding box center [685, 263] width 16 height 16
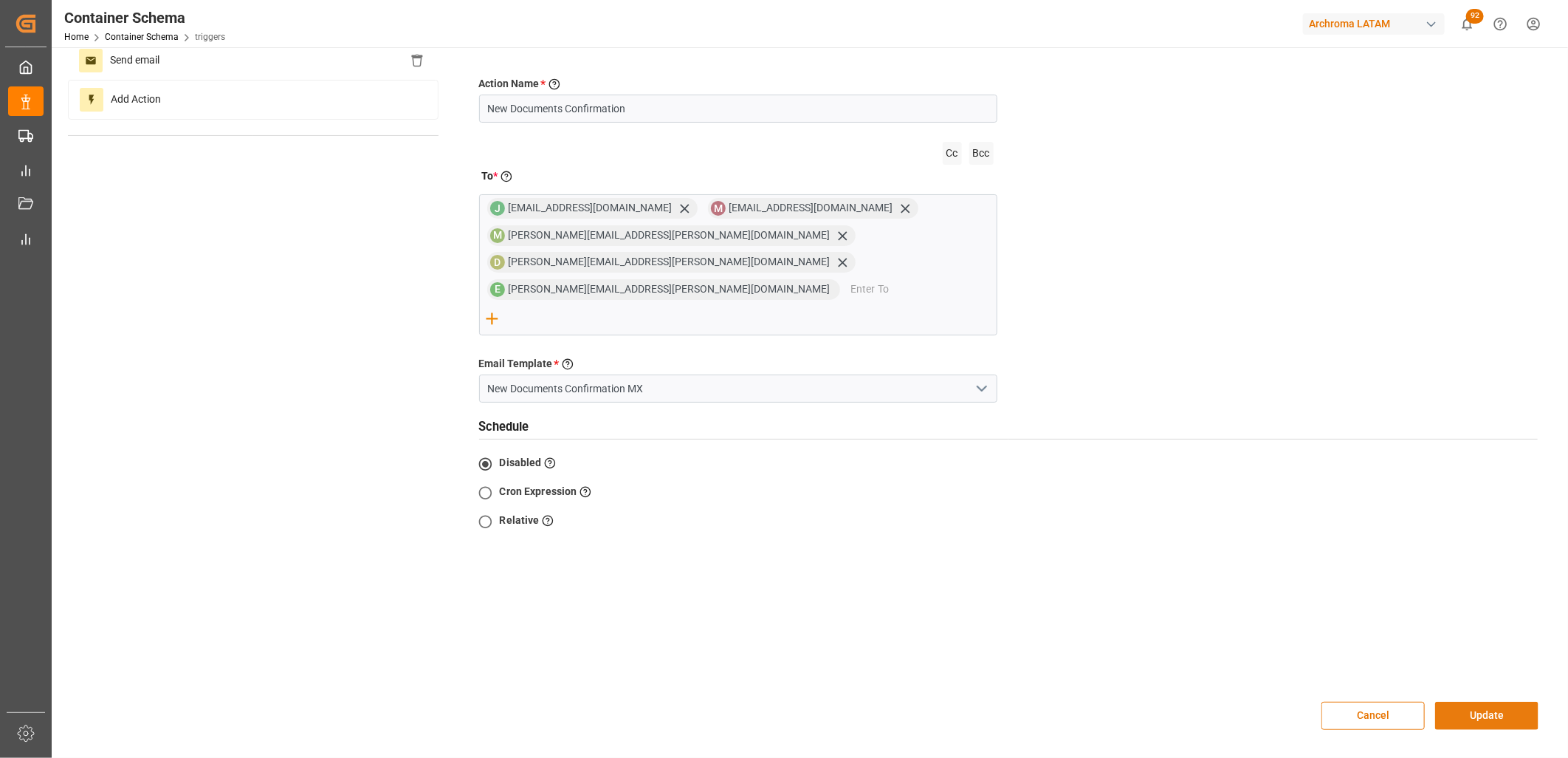
click at [1473, 701] on button "Update" at bounding box center [1486, 715] width 103 height 28
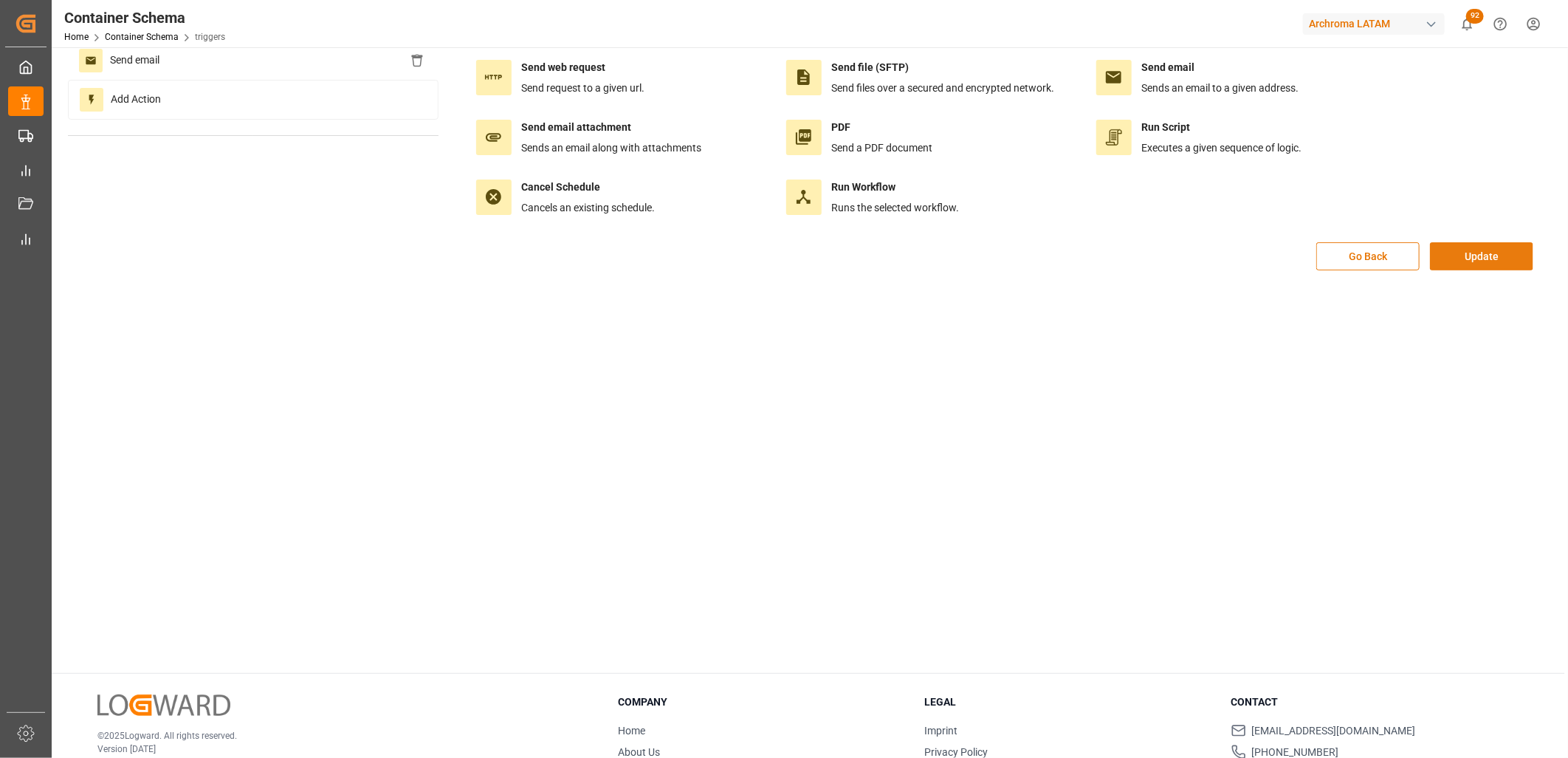
click at [1483, 256] on button "Update" at bounding box center [1481, 256] width 103 height 28
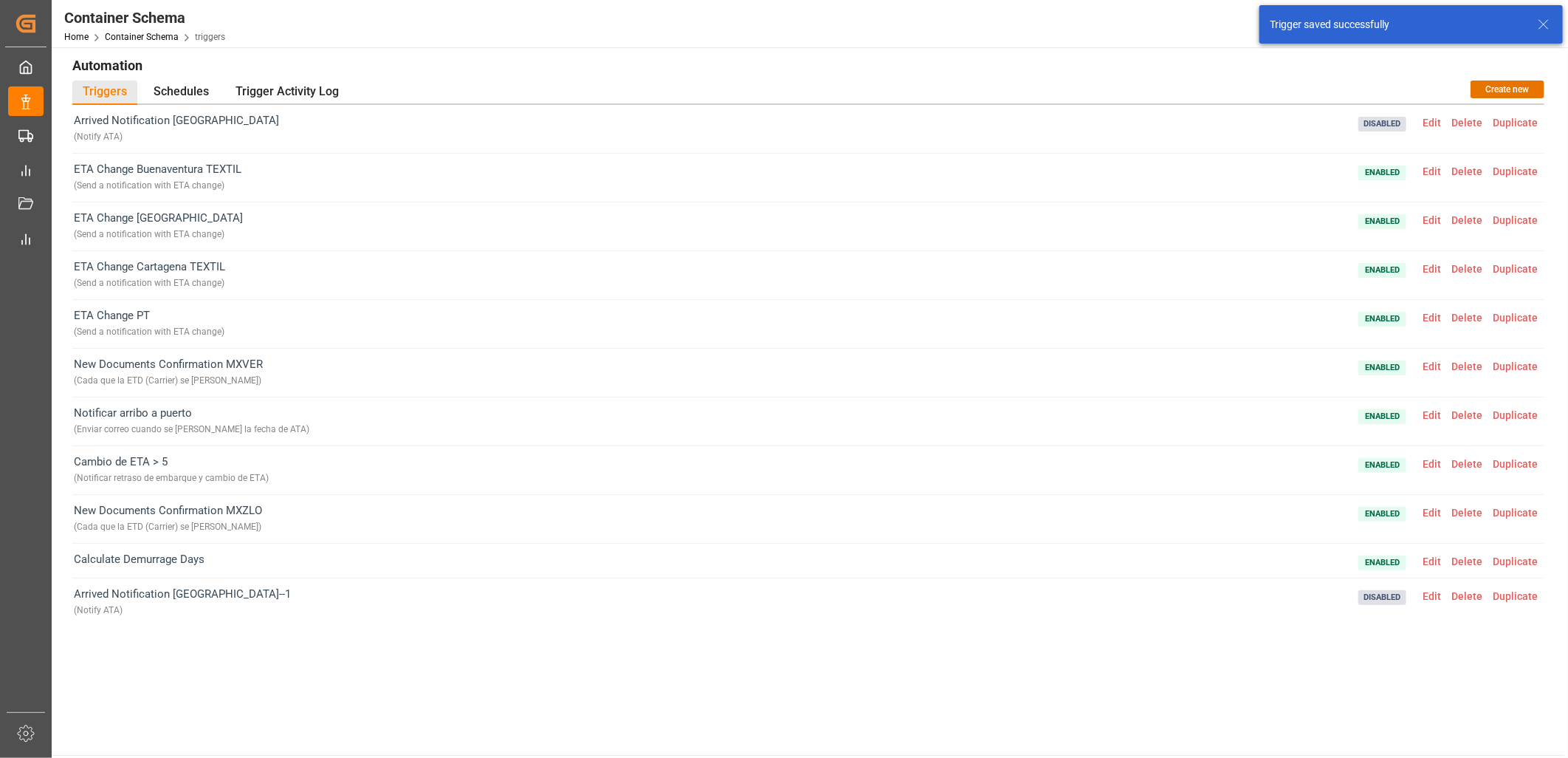
scroll to position [0, 0]
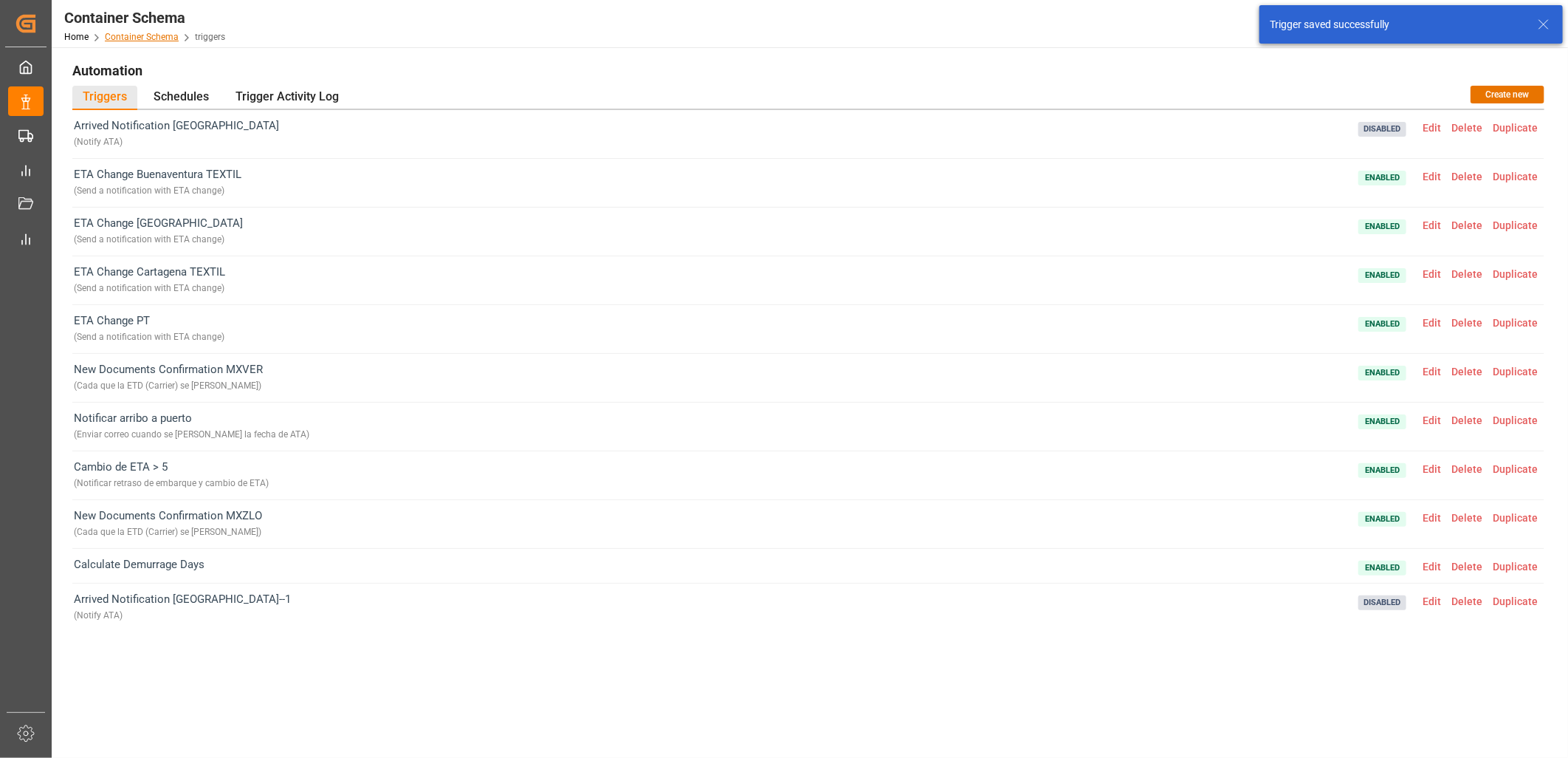
click at [120, 32] on link "Container Schema" at bounding box center [141, 37] width 74 height 10
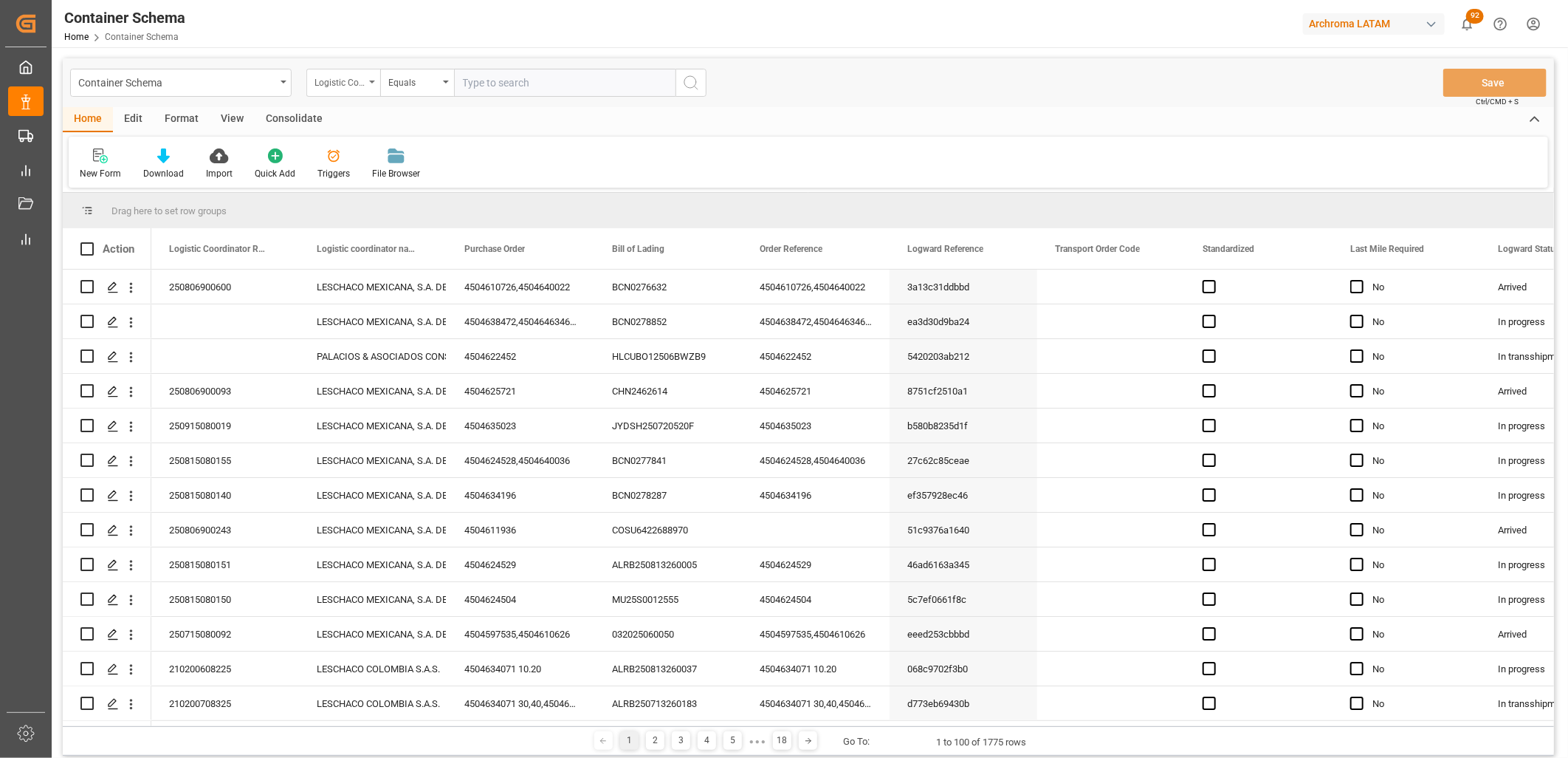
click at [355, 90] on div "Logistic Coordinator Reference Number" at bounding box center [343, 82] width 74 height 28
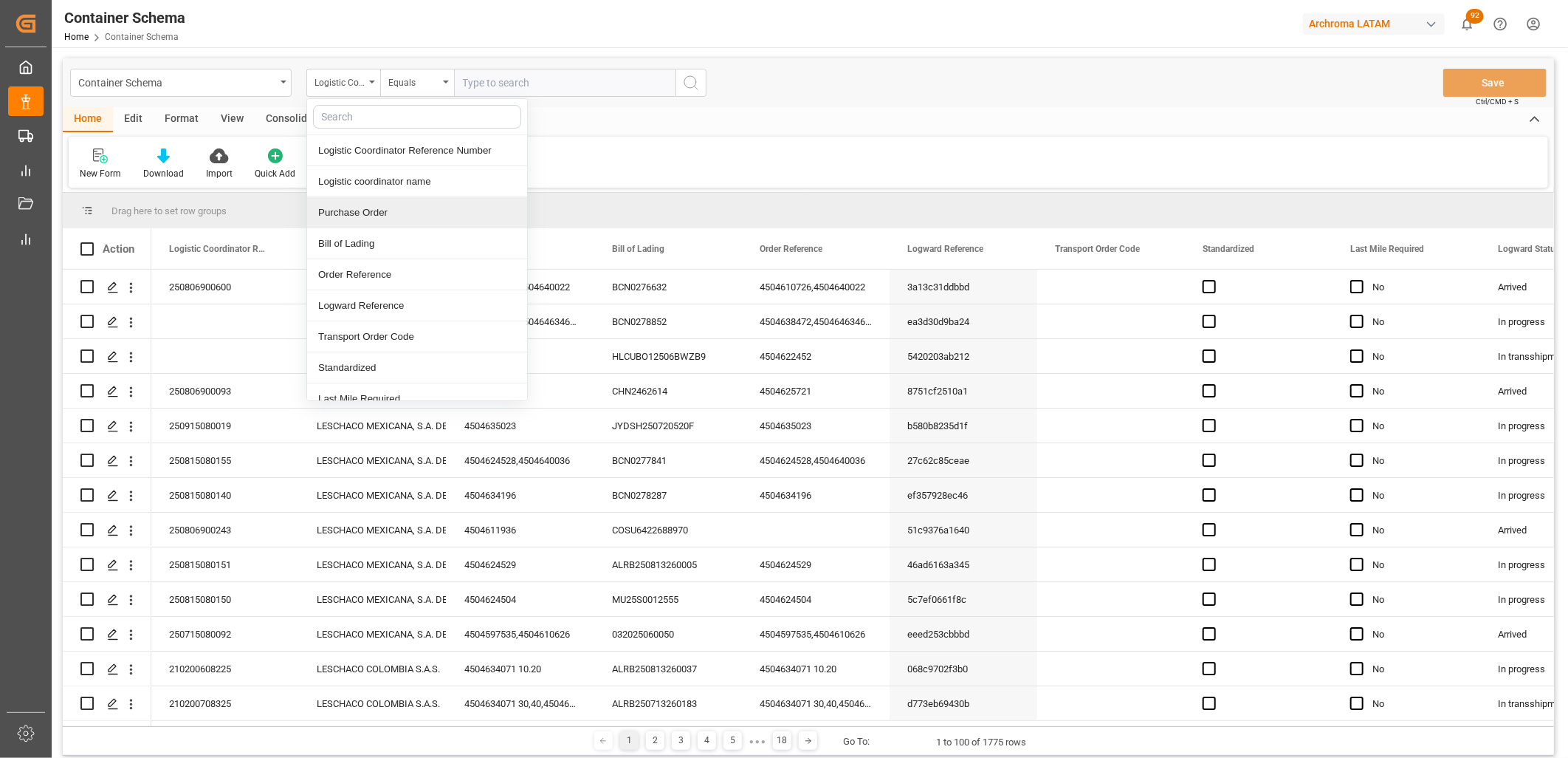
drag, startPoint x: 359, startPoint y: 217, endPoint x: 366, endPoint y: 202, distance: 16.6
click at [359, 216] on div "Purchase Order" at bounding box center [417, 213] width 220 height 31
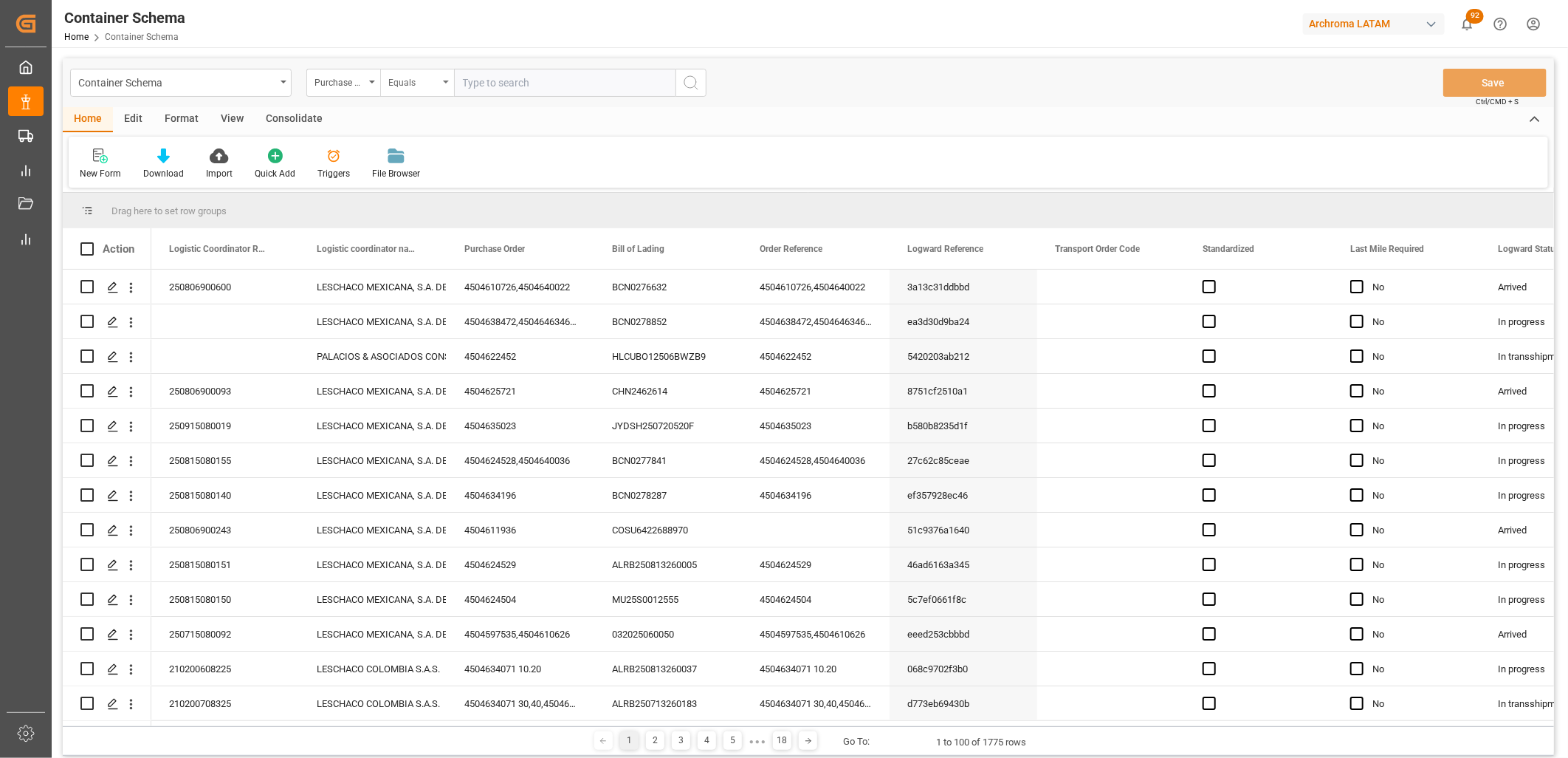
click at [435, 85] on div "Equals" at bounding box center [413, 81] width 50 height 17
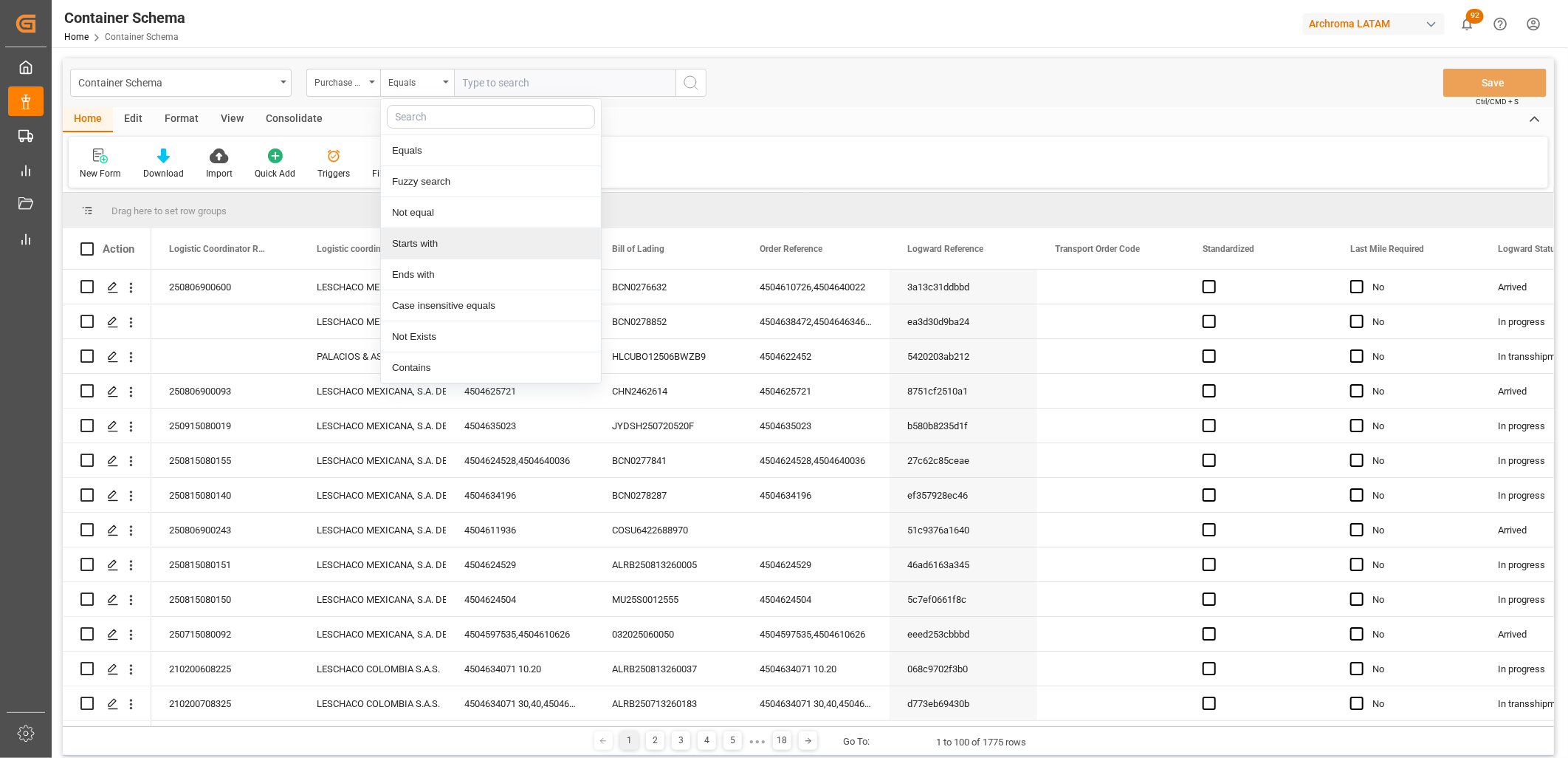
click at [437, 245] on div "Starts with" at bounding box center [491, 244] width 220 height 31
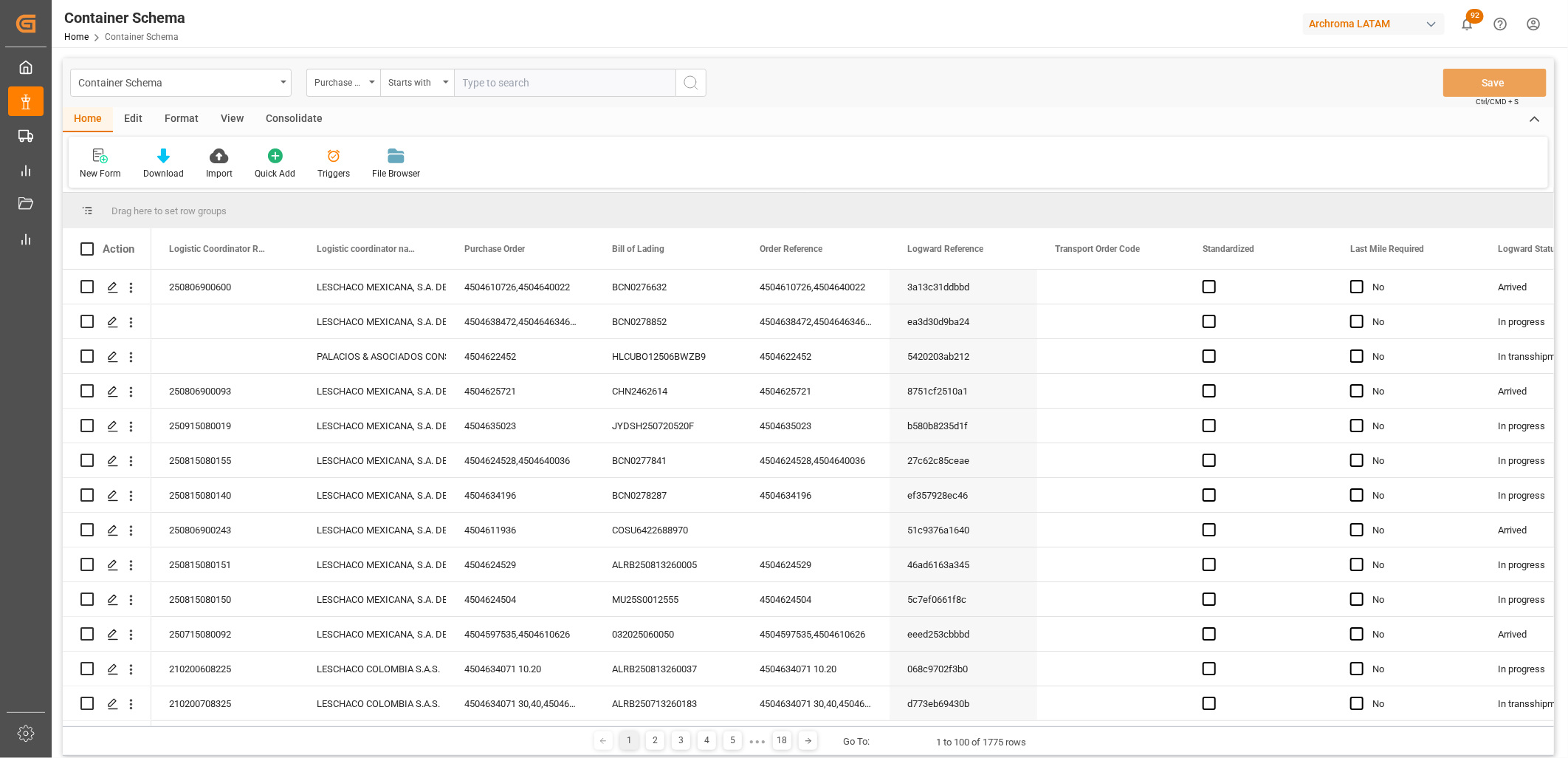
click at [486, 83] on input "text" at bounding box center [564, 82] width 221 height 28
paste input "4504623796"
type input "4504623796"
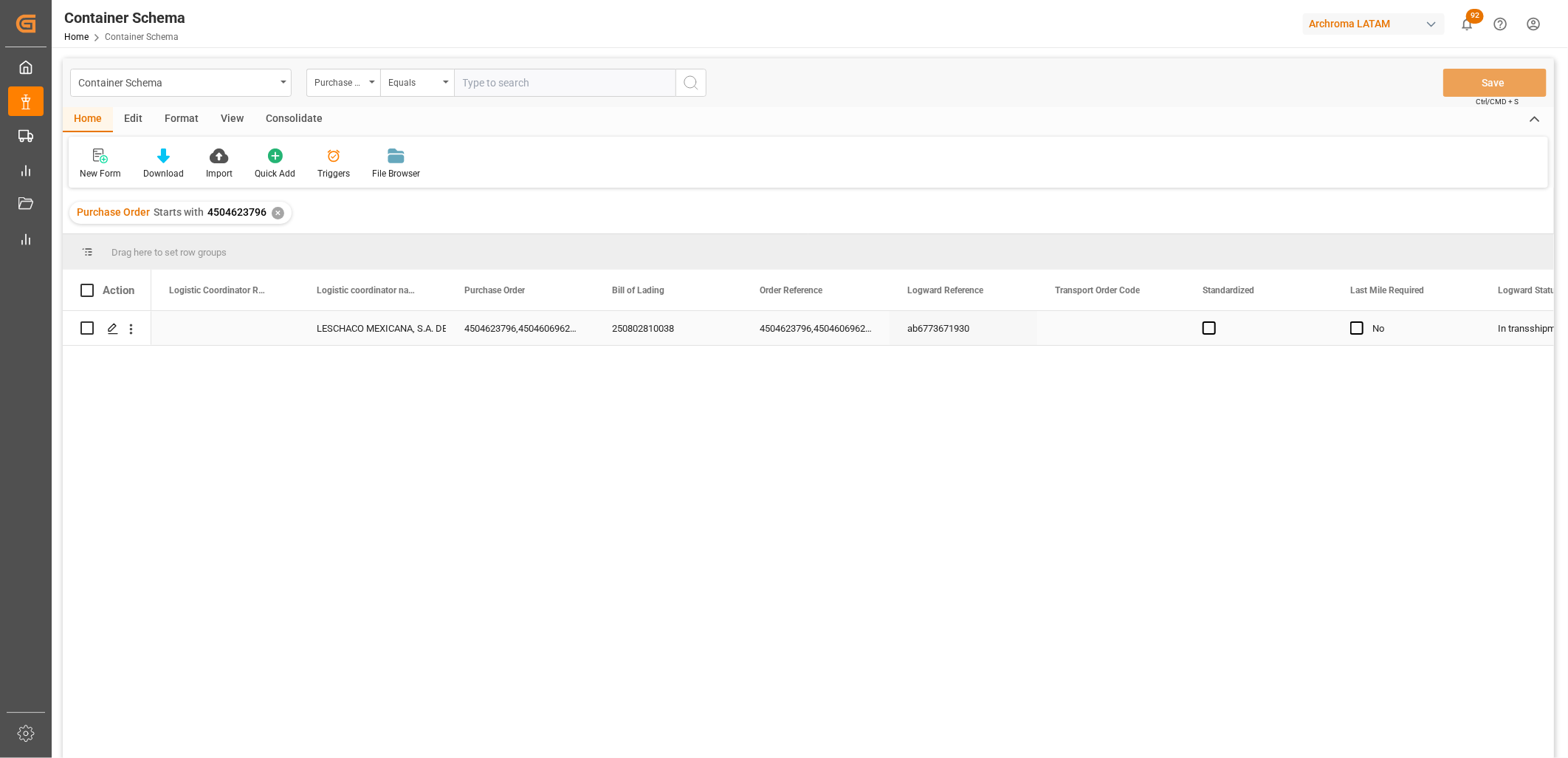
click at [208, 326] on div "Press SPACE to select this row." at bounding box center [225, 328] width 147 height 34
type input "250906900129"
click at [380, 334] on div "LESCHACO MEXICANA, S.A. DE C.V." at bounding box center [373, 329] width 113 height 34
click at [1466, 79] on button "Save" at bounding box center [1494, 82] width 103 height 28
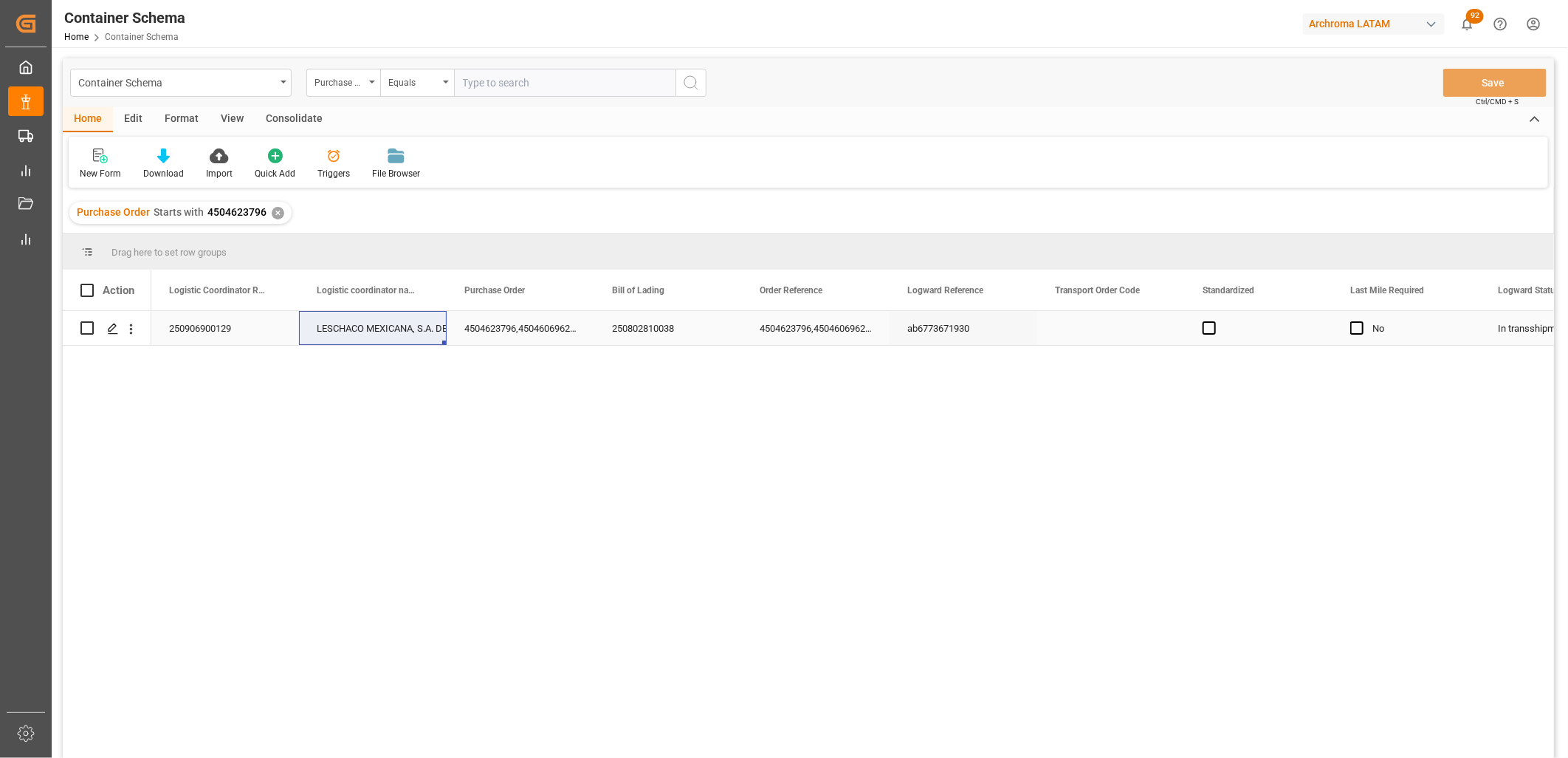
click at [810, 335] on div "4504623796,4504606962,4504627097,4504634198,4504629097" at bounding box center [816, 328] width 147 height 34
click at [924, 339] on div "ab6773671930" at bounding box center [963, 328] width 147 height 34
click at [806, 323] on div "4504623796,4504606962,4504627097,4504634198,4504629097" at bounding box center [816, 328] width 147 height 34
click at [520, 325] on div "4504623796,4504606962,4504627097,4504634198,4504629097" at bounding box center [520, 328] width 147 height 34
click at [277, 82] on div "Container Schema" at bounding box center [180, 82] width 221 height 28
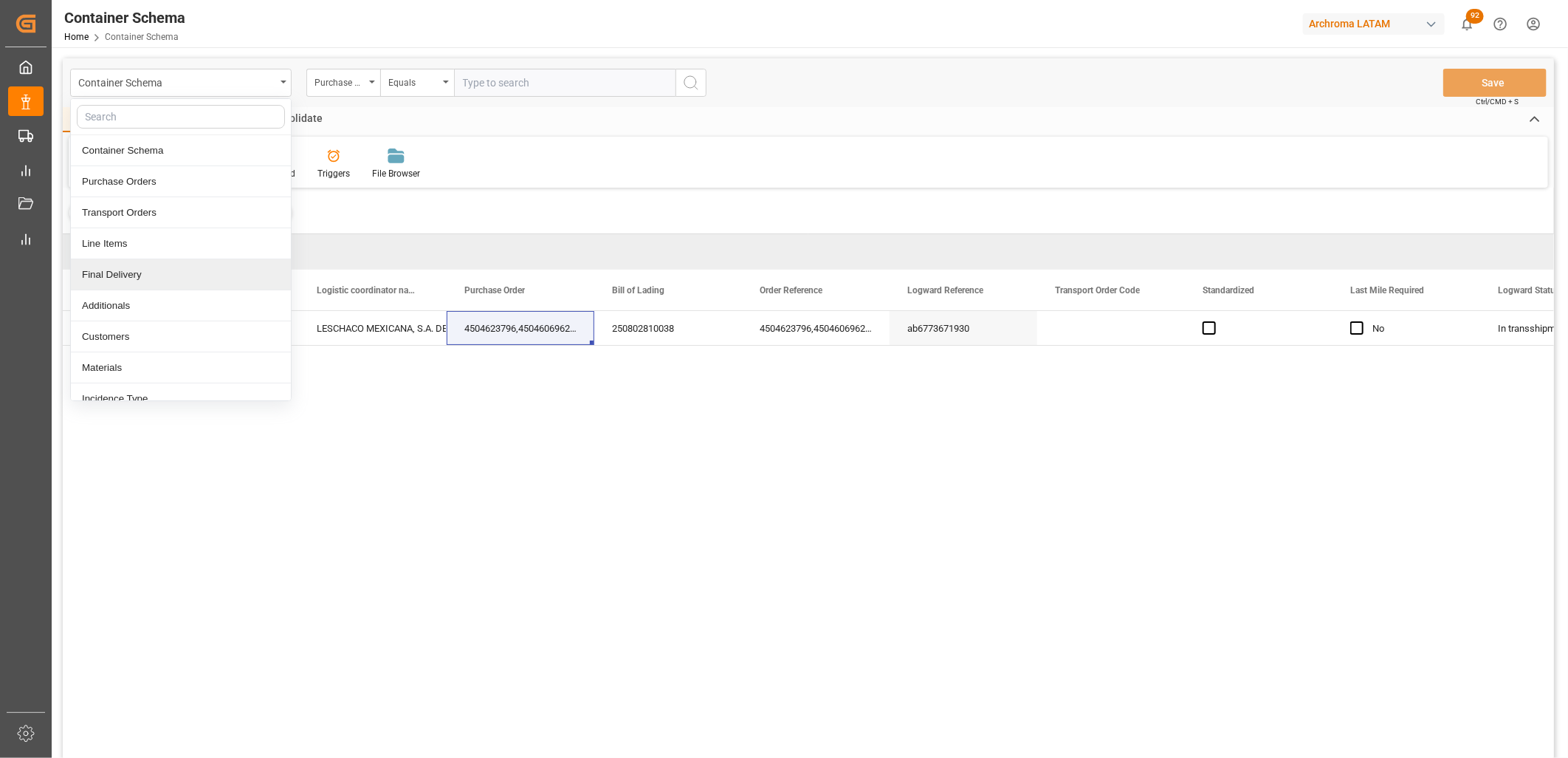
click at [157, 270] on div "Final Delivery" at bounding box center [180, 275] width 220 height 31
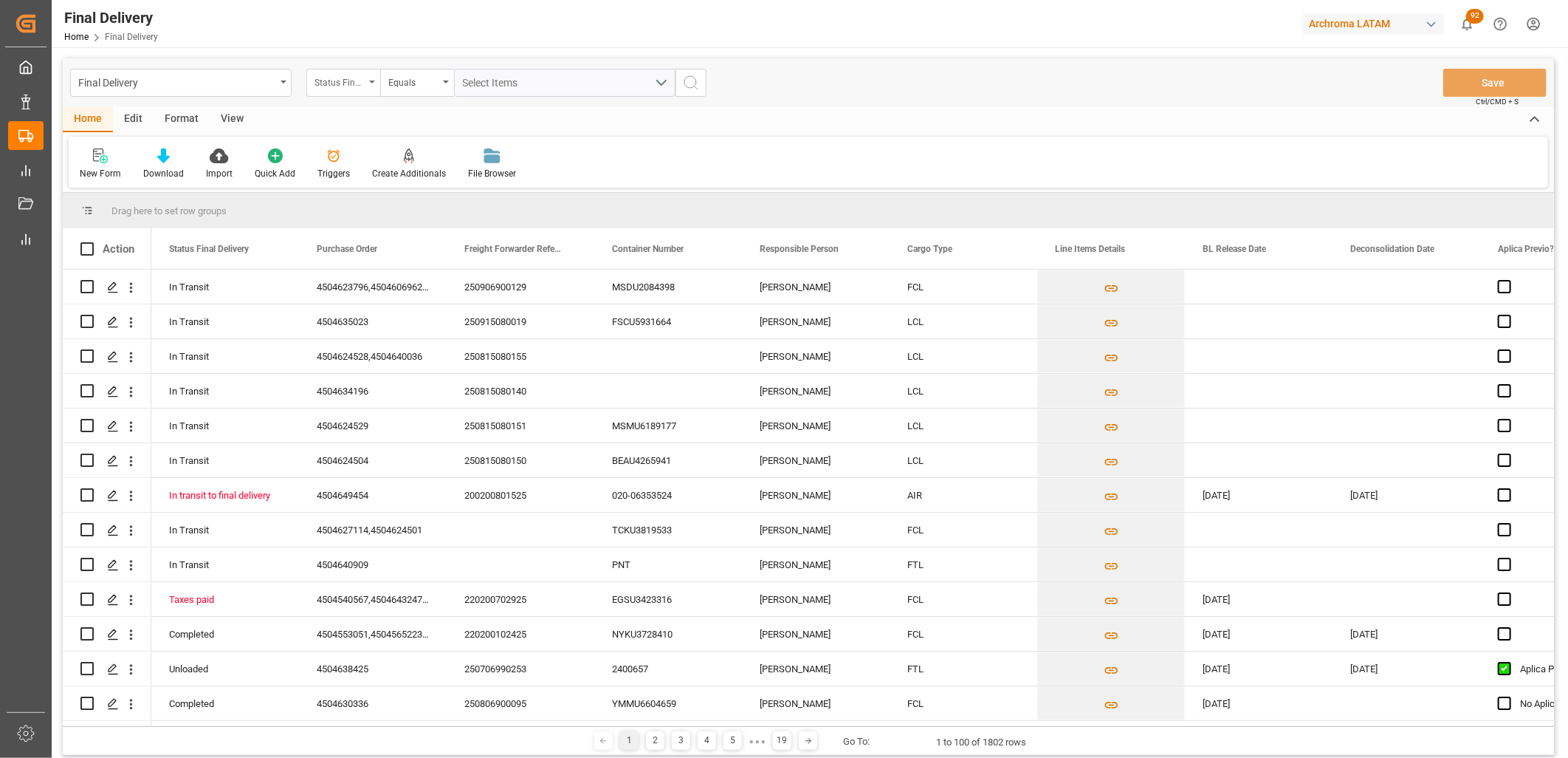
click at [345, 84] on div "Status Final Delivery" at bounding box center [339, 81] width 50 height 17
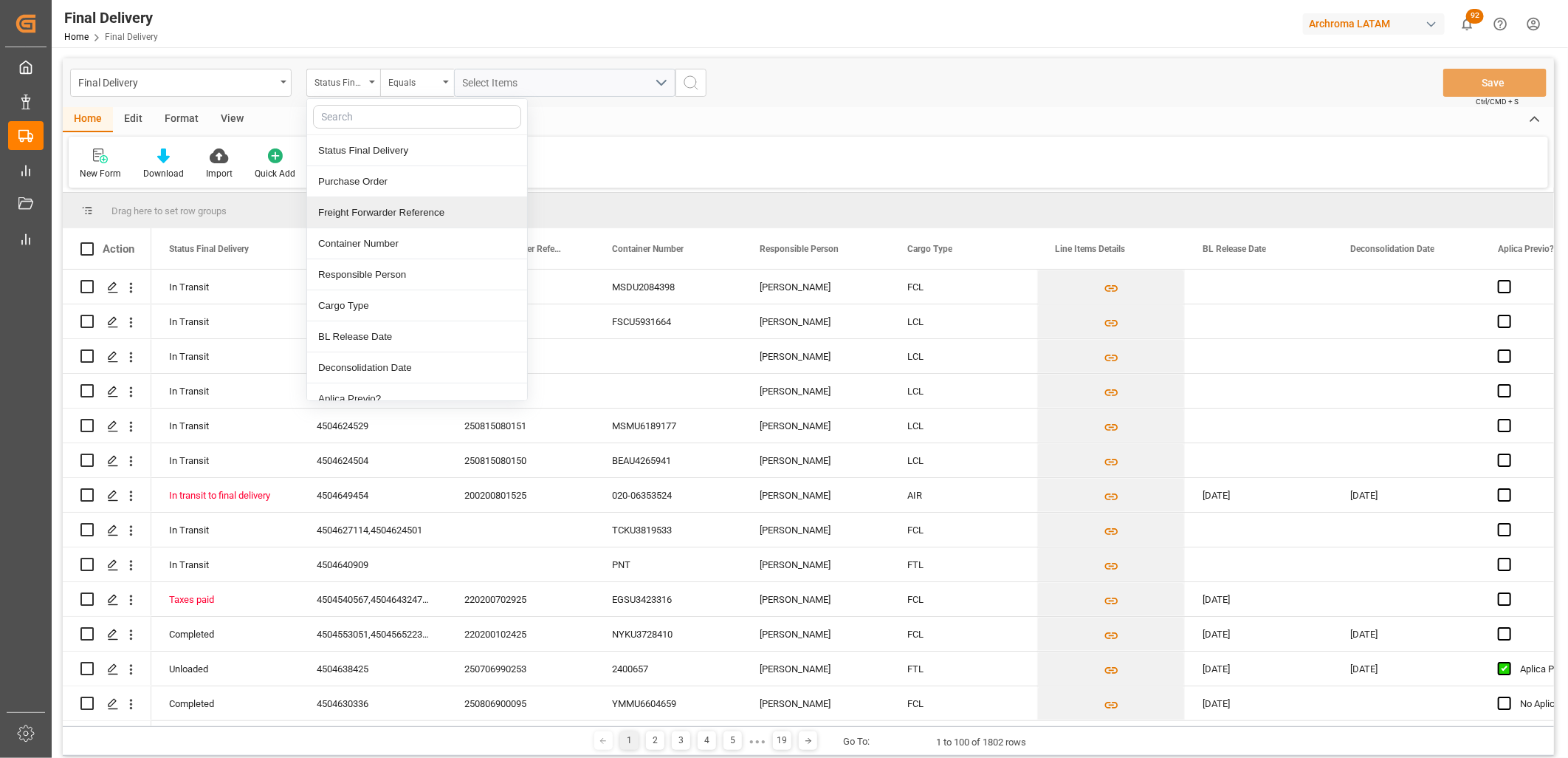
click at [366, 215] on div "Freight Forwarder Reference" at bounding box center [417, 213] width 220 height 31
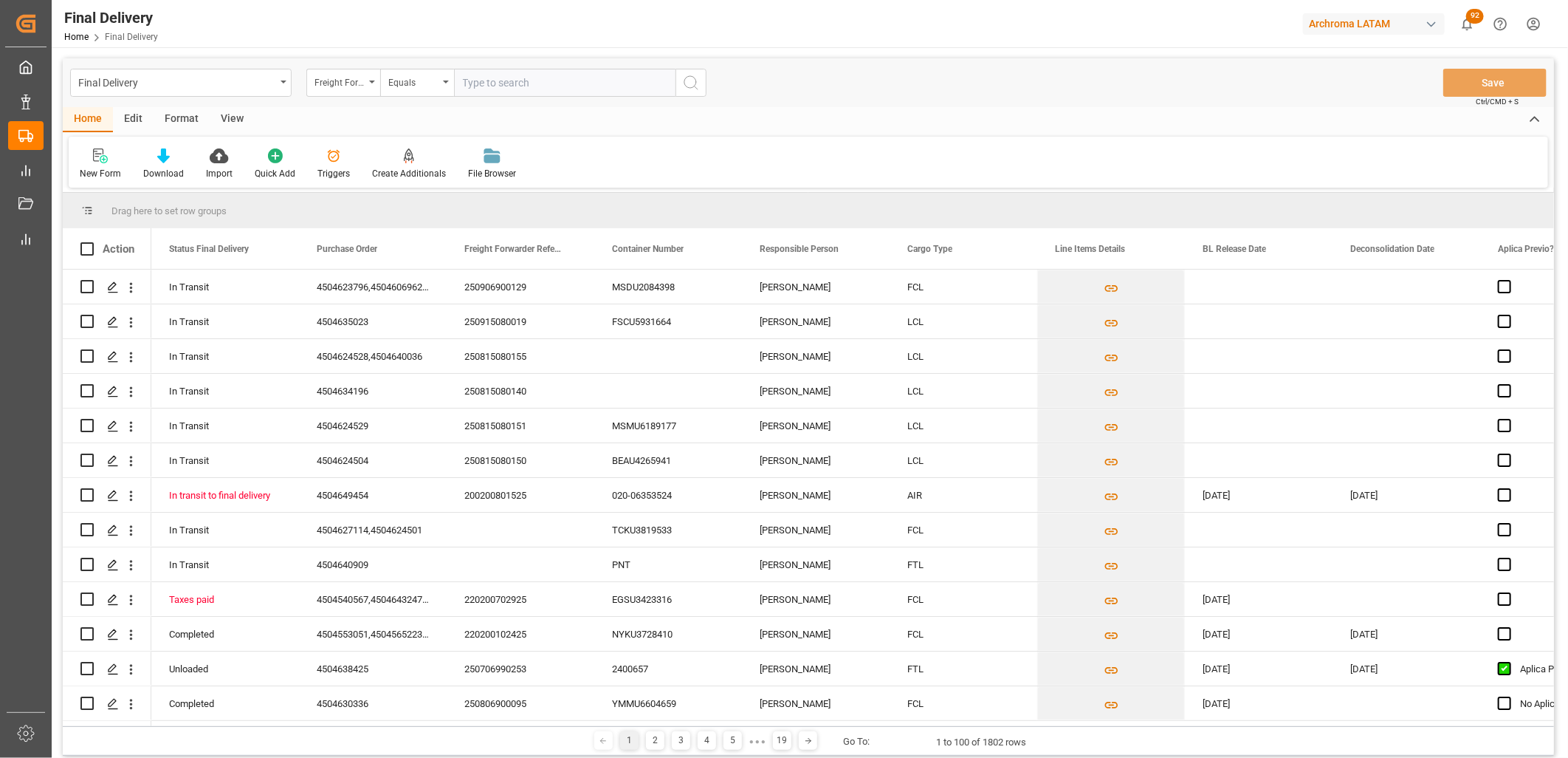
click at [474, 92] on input "text" at bounding box center [564, 82] width 221 height 28
type input "250806900306"
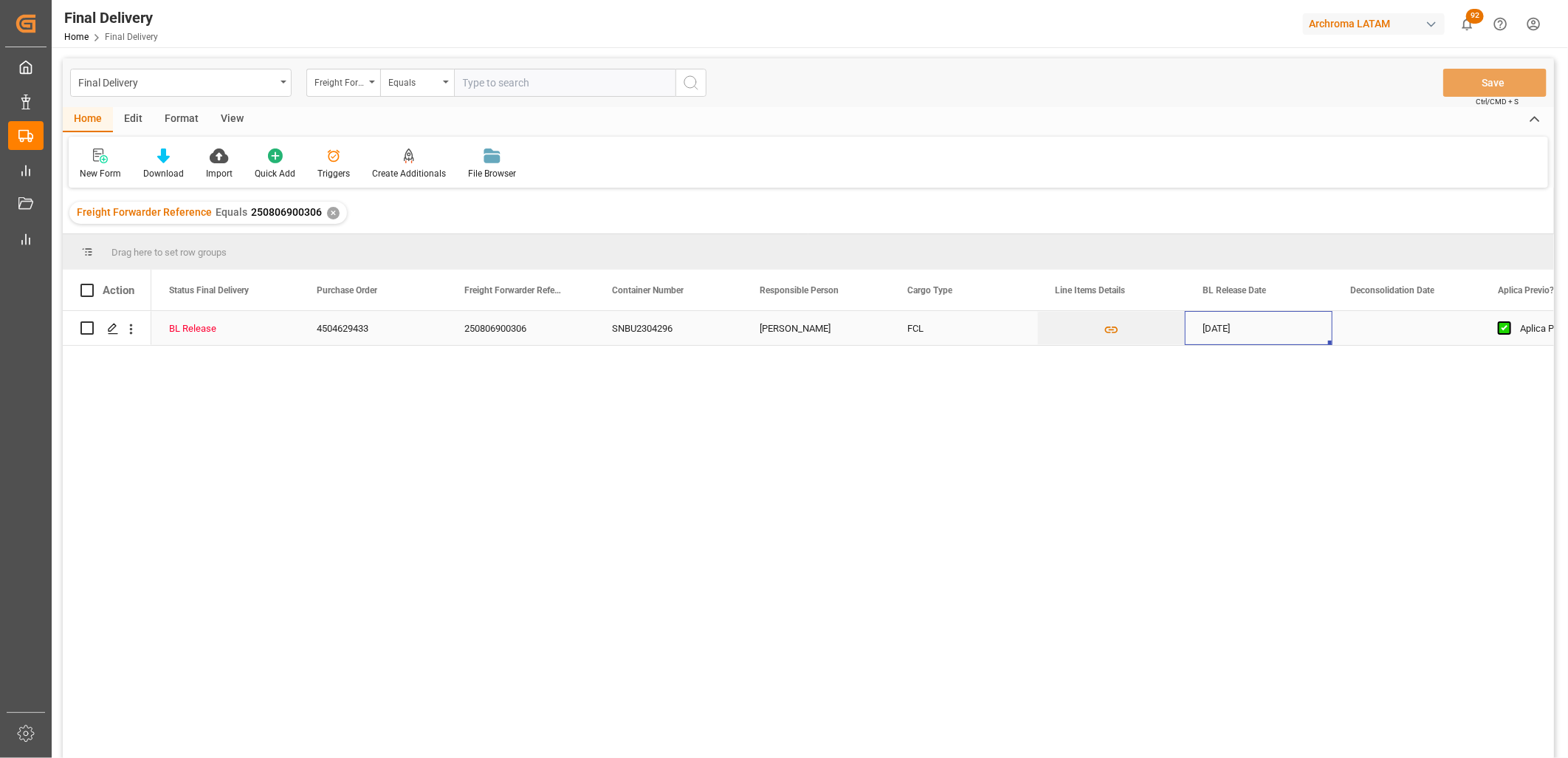
click at [1236, 328] on div "[DATE]" at bounding box center [1258, 328] width 147 height 34
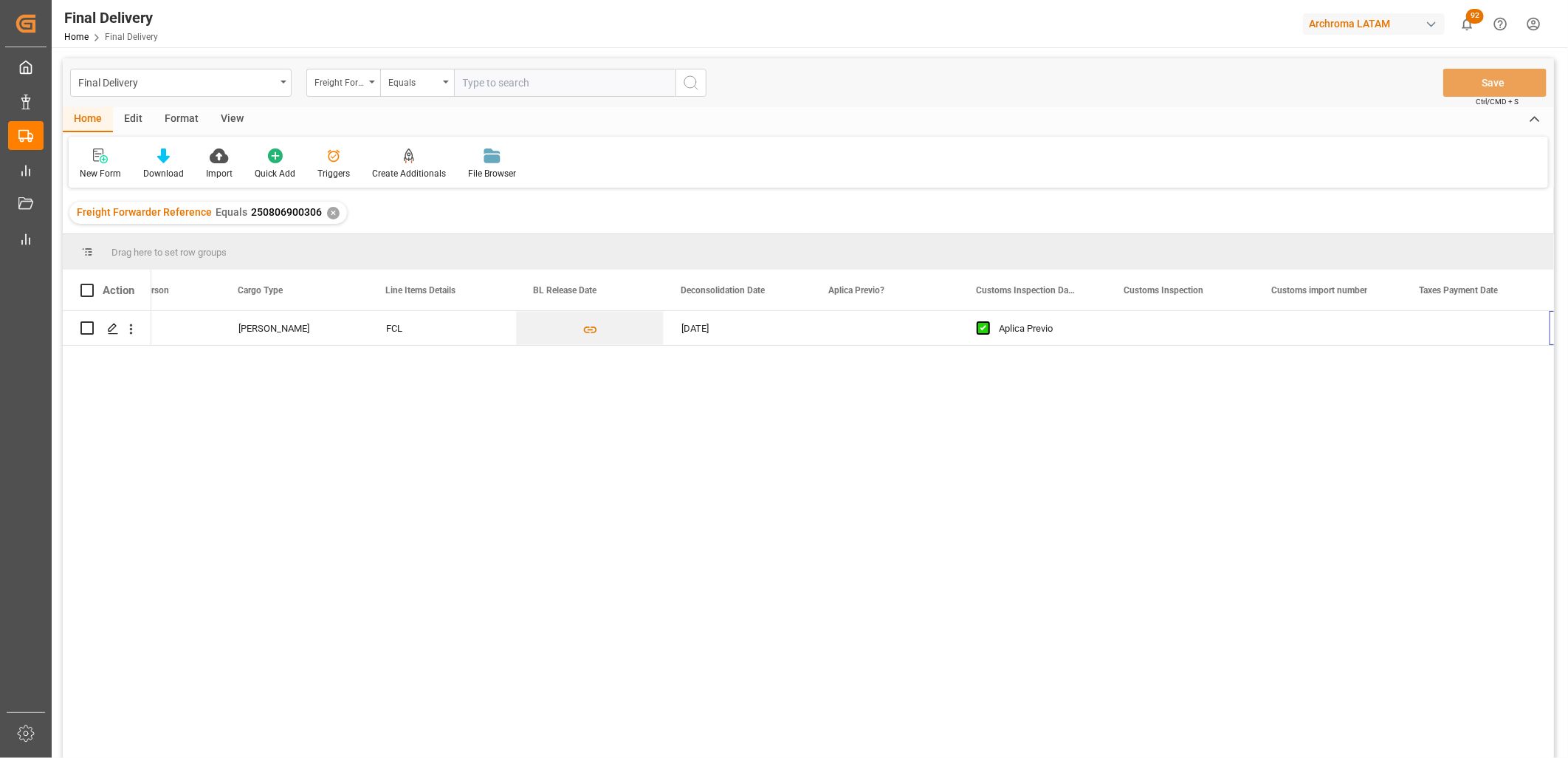
scroll to position [0, 669]
click at [1016, 328] on div "Press SPACE to select this row." at bounding box center [1032, 328] width 147 height 34
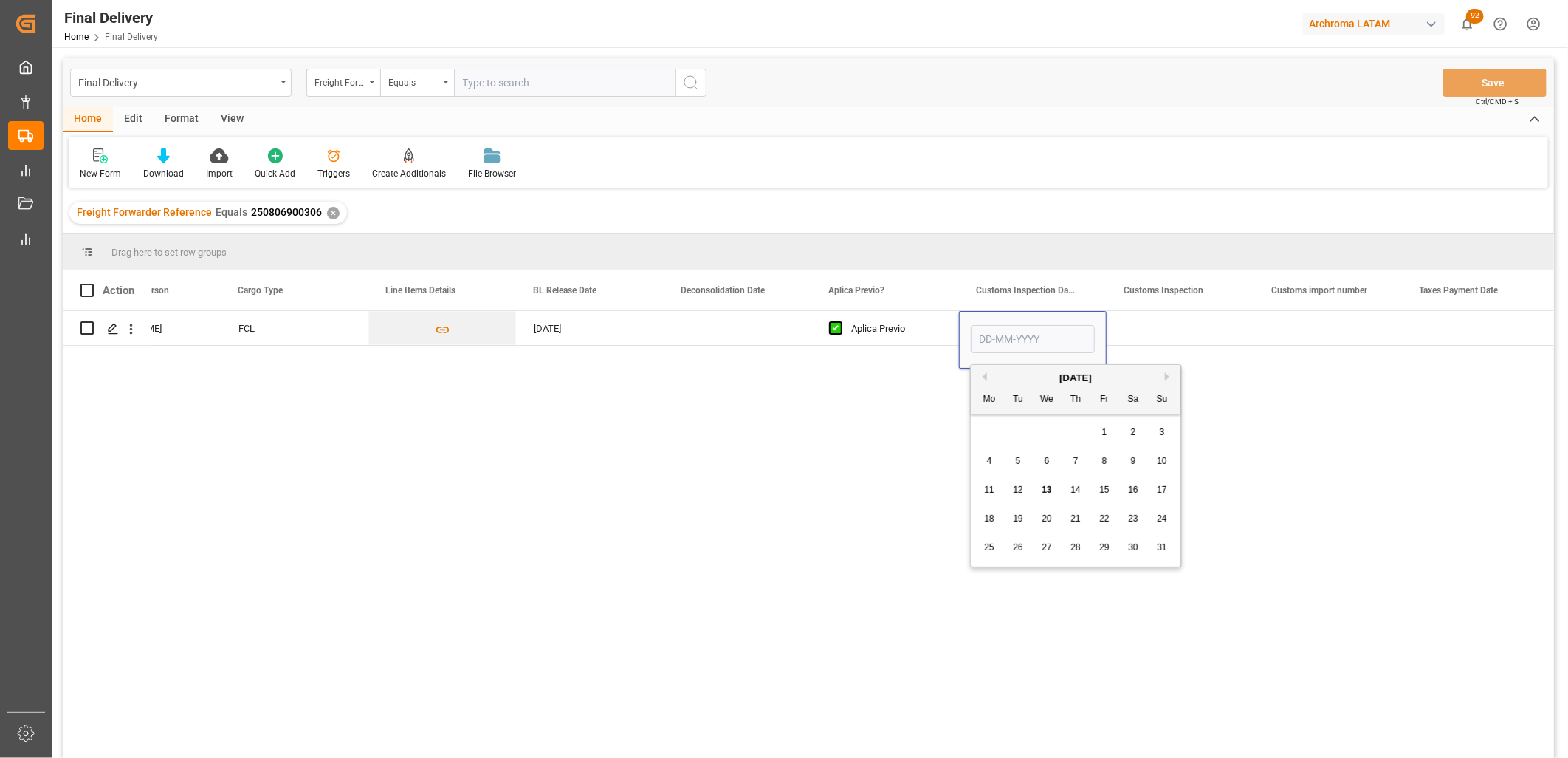
click at [1105, 489] on span "15" at bounding box center [1104, 489] width 9 height 10
type input "[DATE]"
click at [1153, 336] on div "Press SPACE to select this row." at bounding box center [1181, 328] width 147 height 34
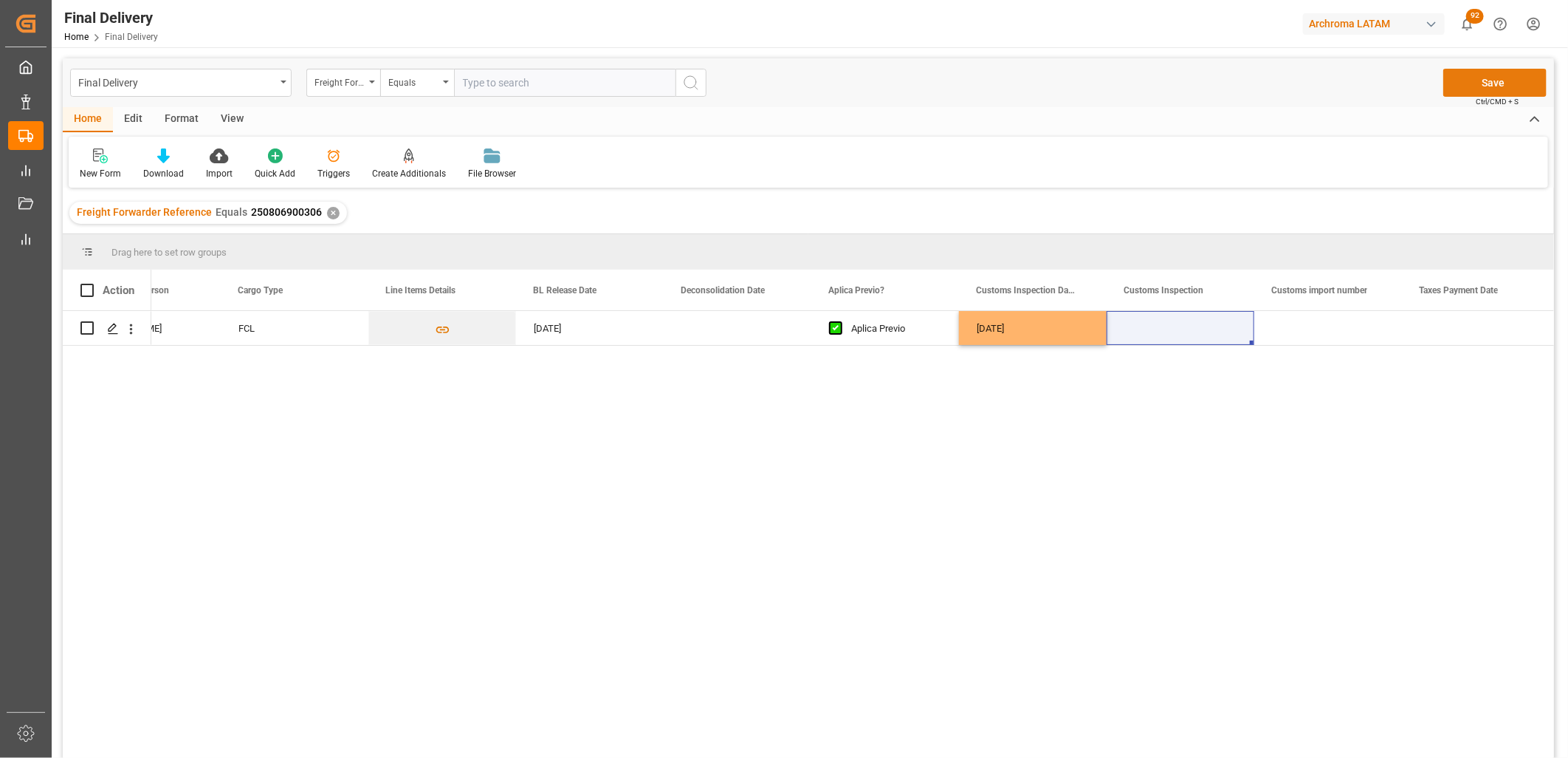
click at [1517, 79] on button "Save" at bounding box center [1494, 82] width 103 height 28
